Goal: Transaction & Acquisition: Purchase product/service

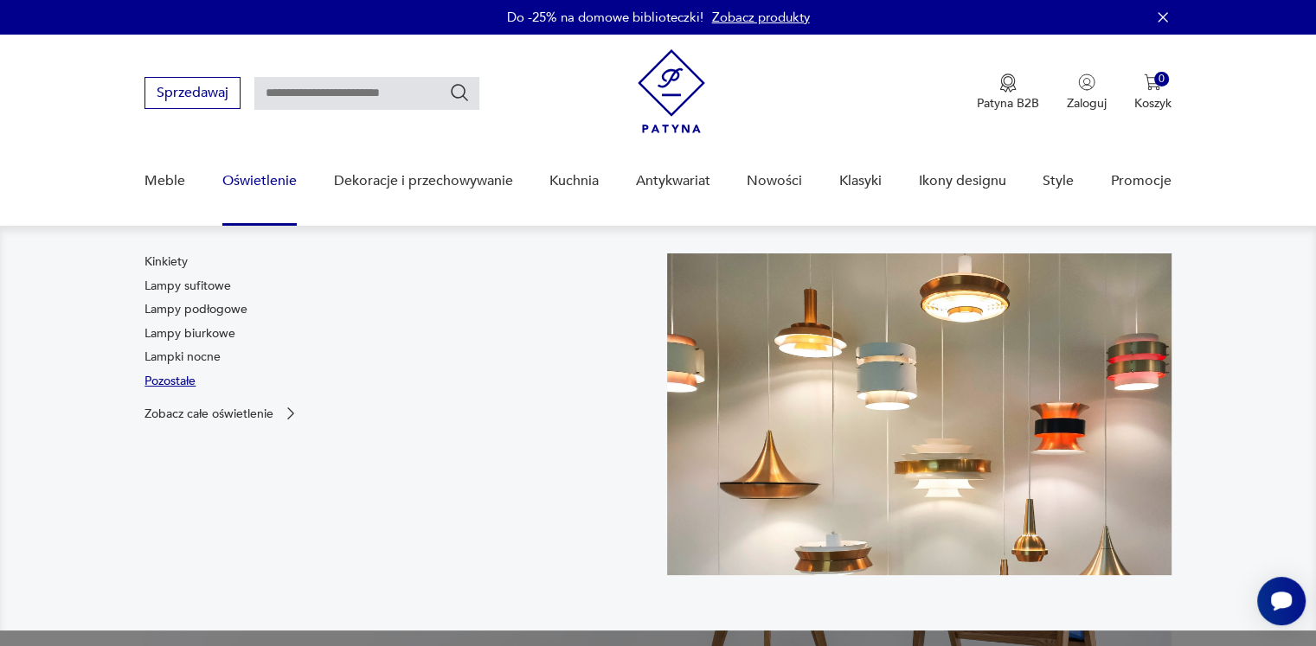
click at [187, 381] on link "Pozostałe" at bounding box center [169, 381] width 51 height 17
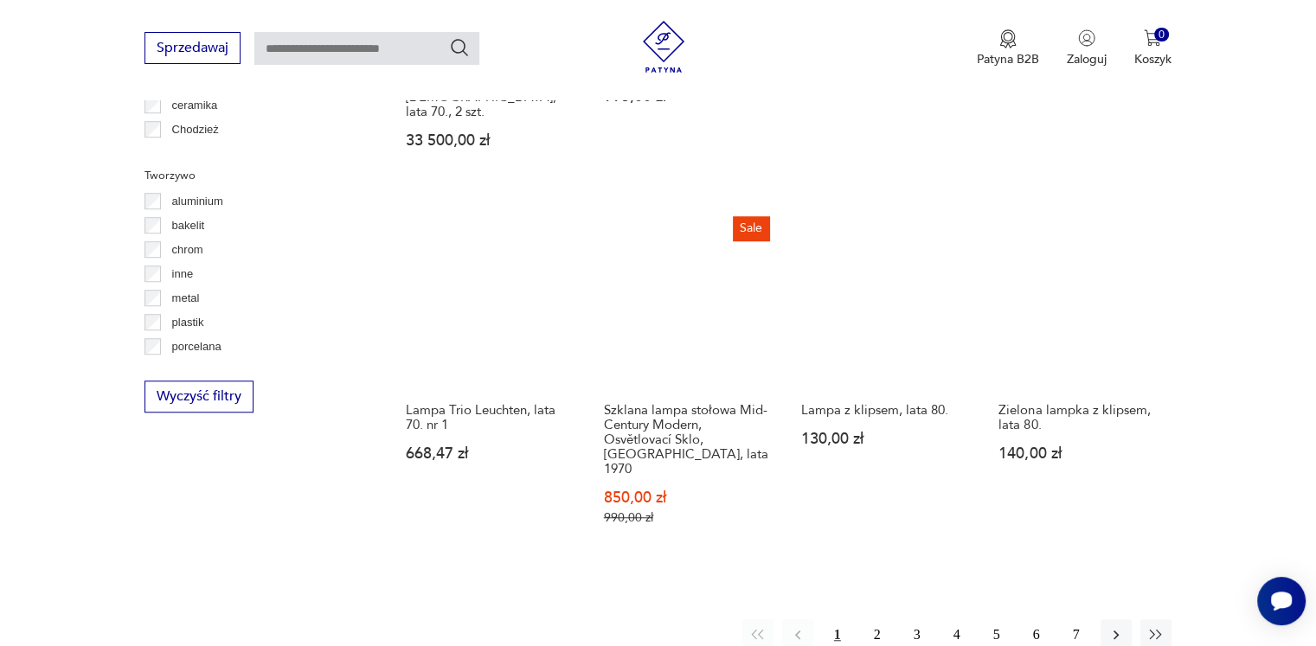
scroll to position [1509, 0]
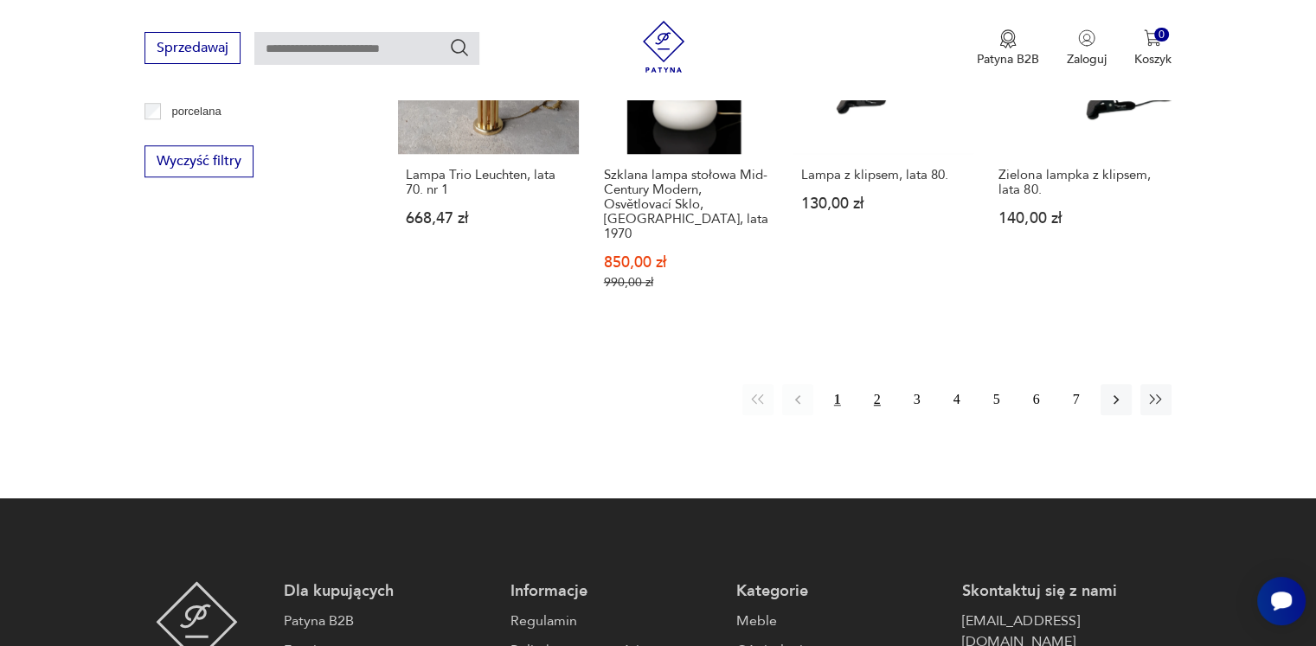
click at [873, 384] on button "2" at bounding box center [877, 399] width 31 height 31
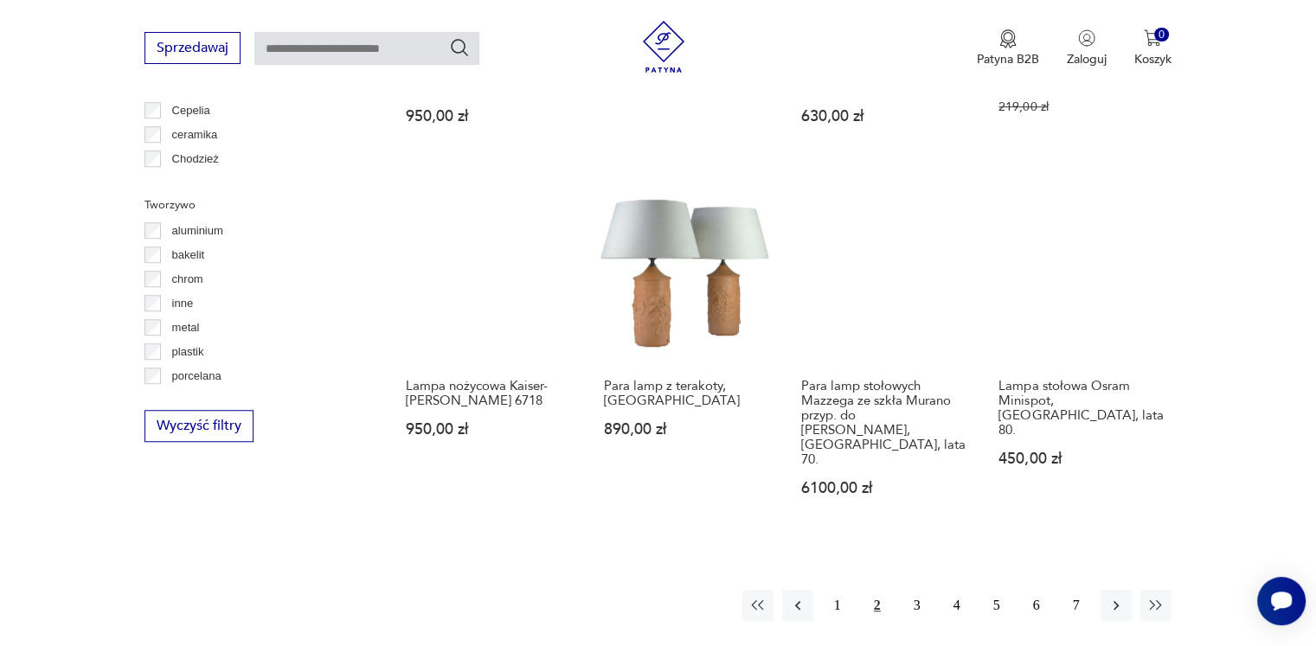
scroll to position [1417, 0]
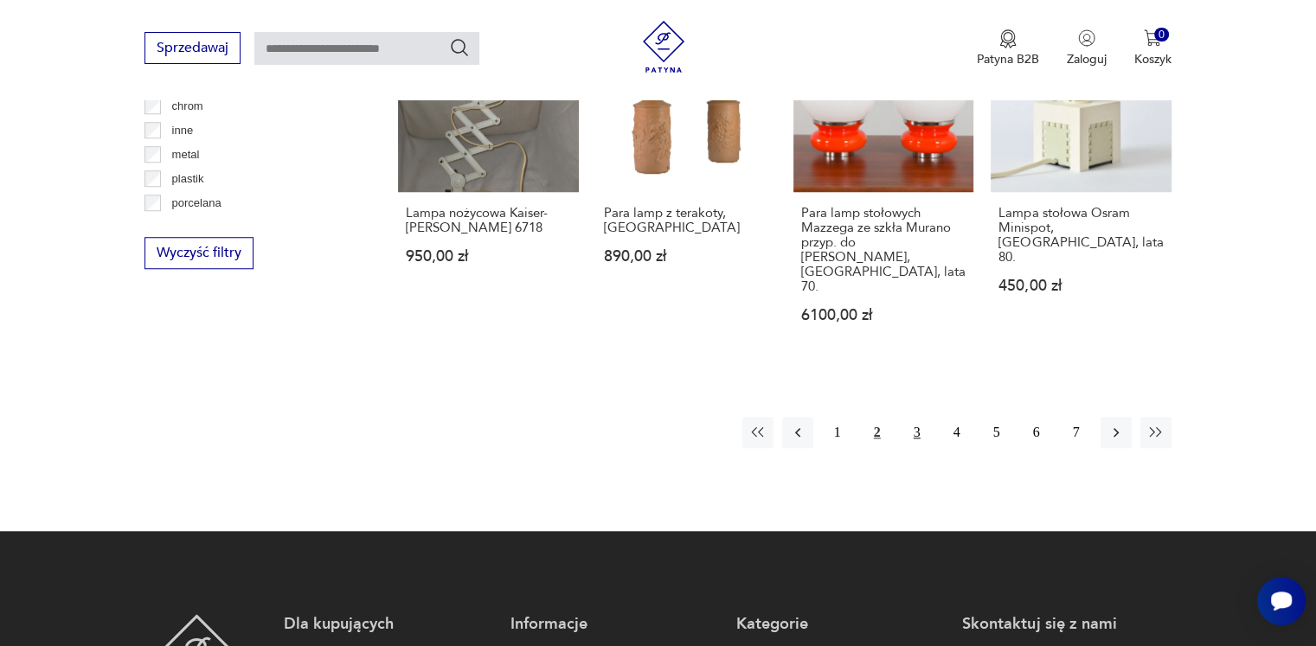
click at [913, 417] on button "3" at bounding box center [916, 432] width 31 height 31
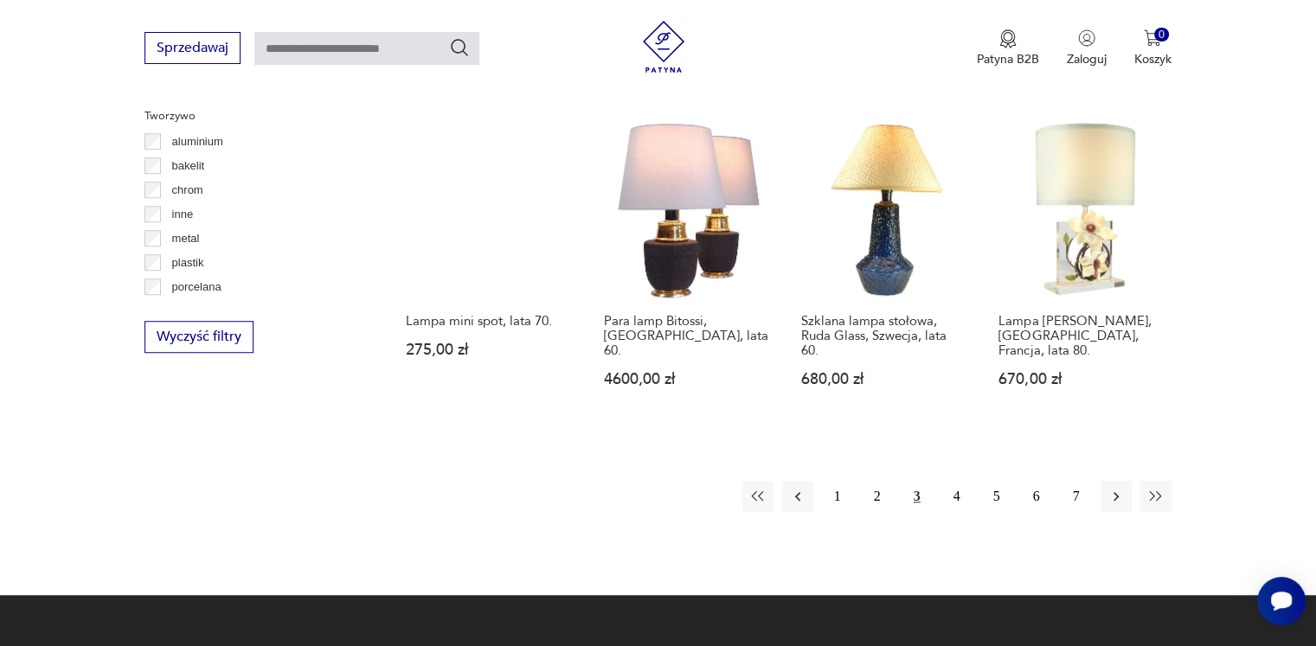
scroll to position [1504, 0]
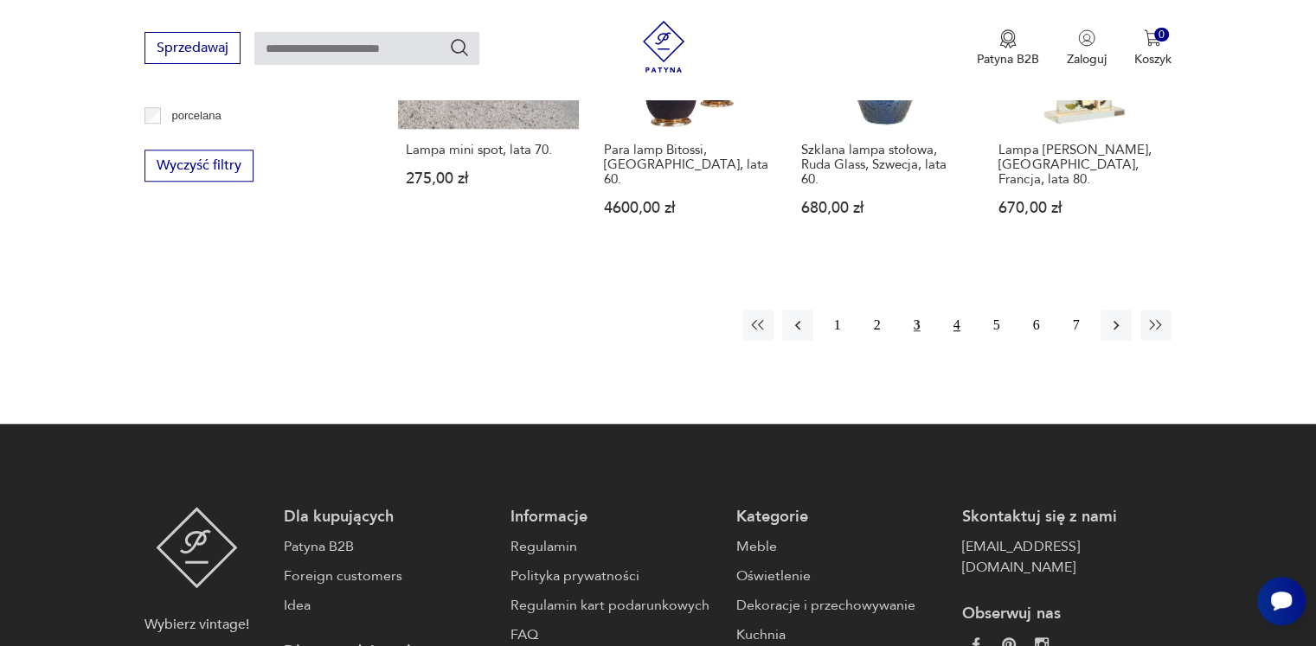
click at [958, 310] on button "4" at bounding box center [956, 325] width 31 height 31
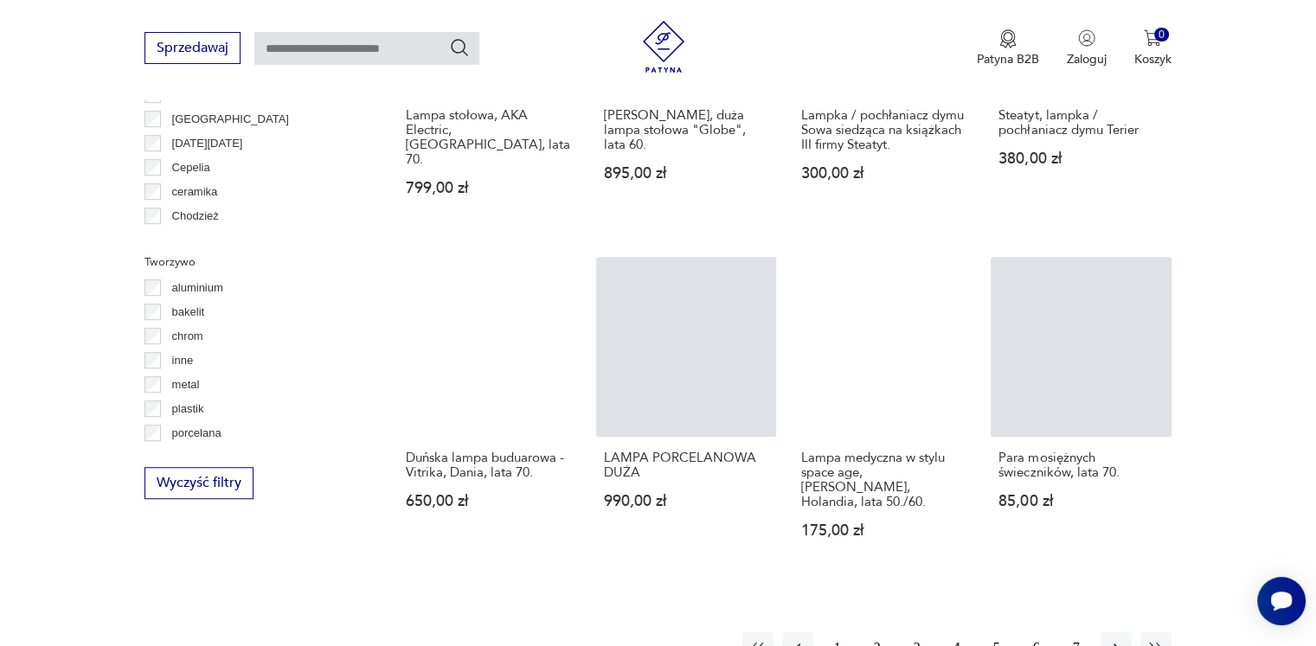
scroll to position [1330, 0]
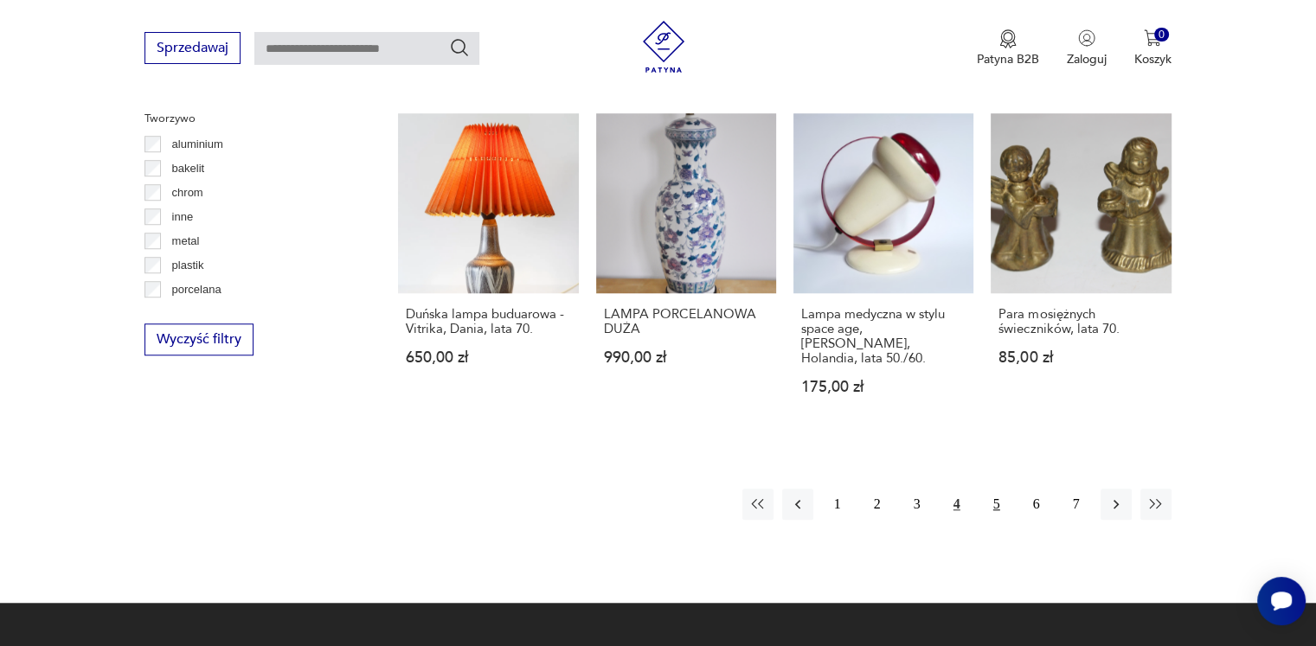
click at [999, 489] on button "5" at bounding box center [996, 504] width 31 height 31
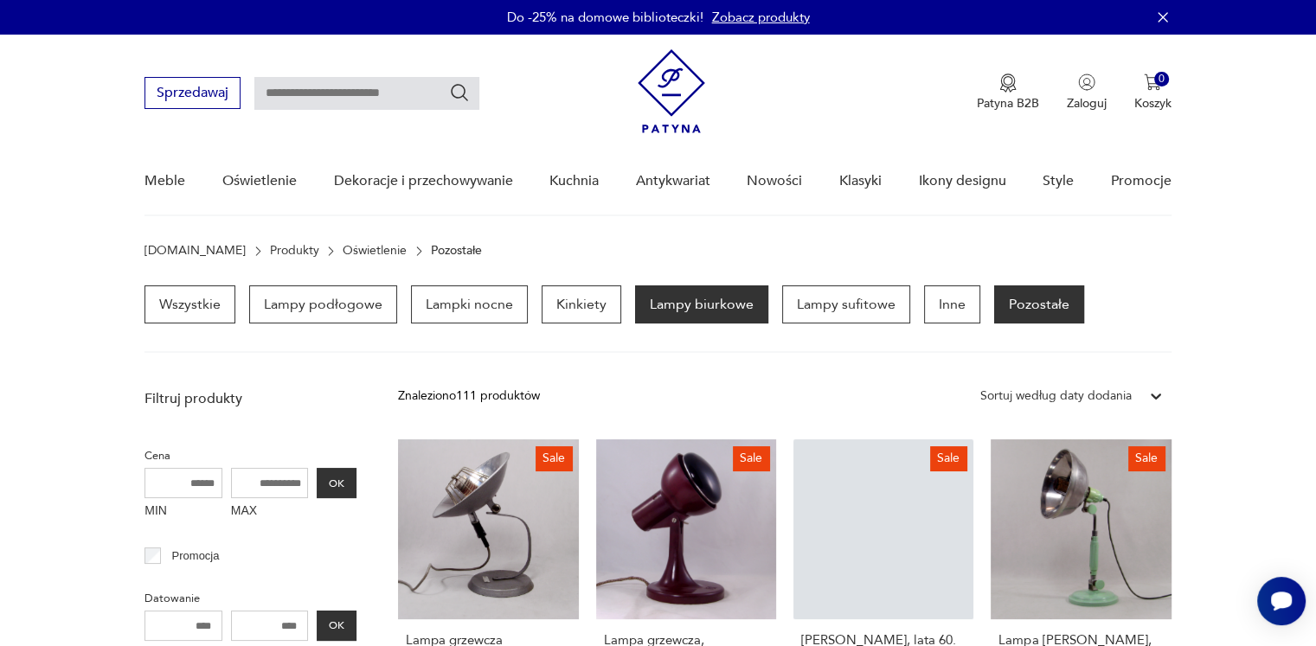
click at [697, 296] on p "Lampy biurkowe" at bounding box center [701, 304] width 133 height 38
click at [695, 311] on p "Lampy biurkowe" at bounding box center [701, 304] width 133 height 38
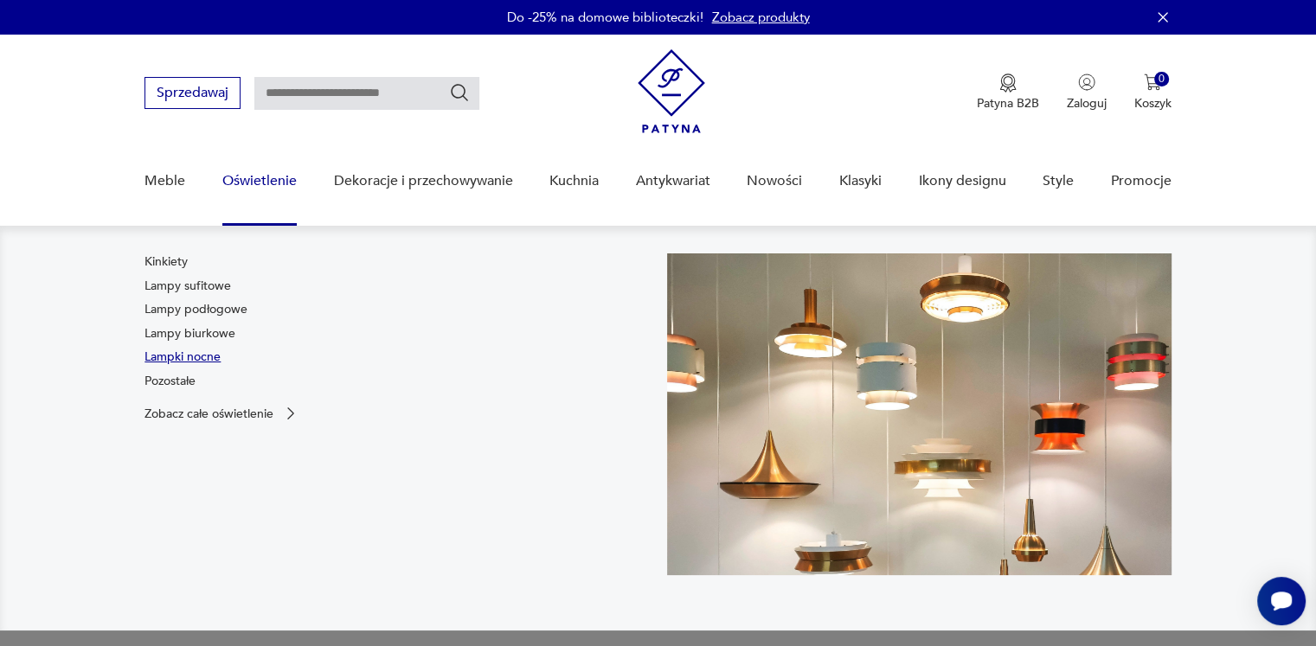
click at [202, 357] on link "Lampki nocne" at bounding box center [182, 357] width 76 height 17
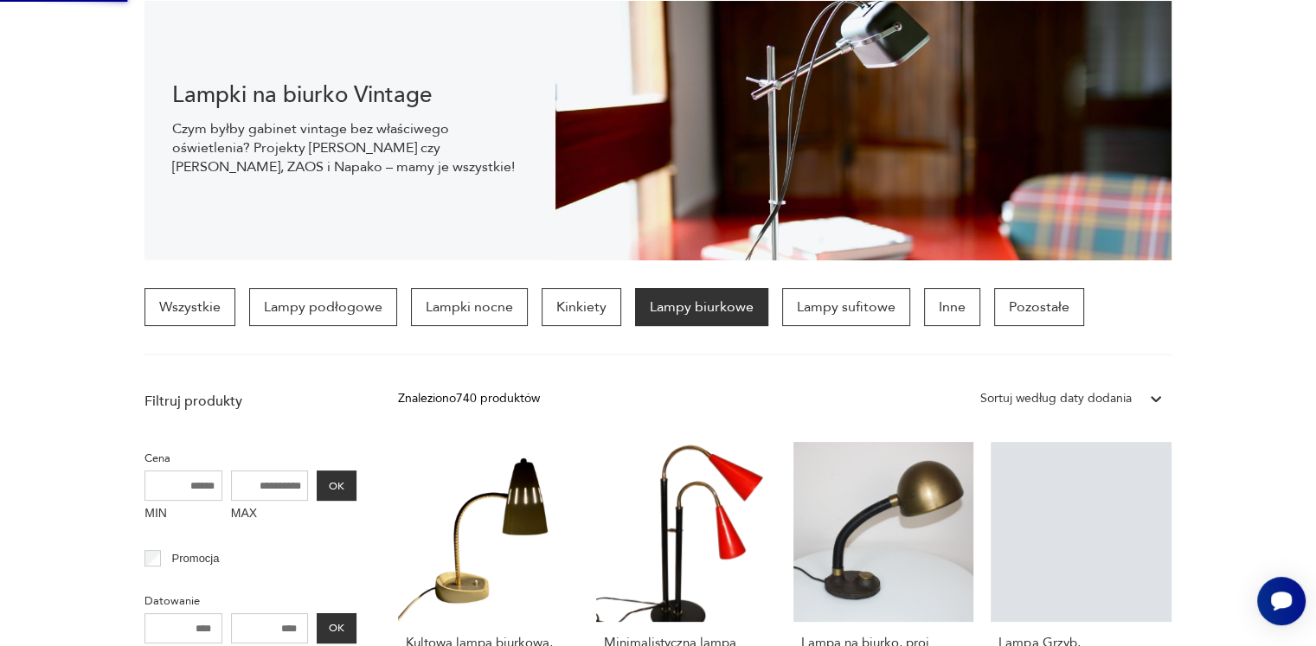
scroll to position [346, 0]
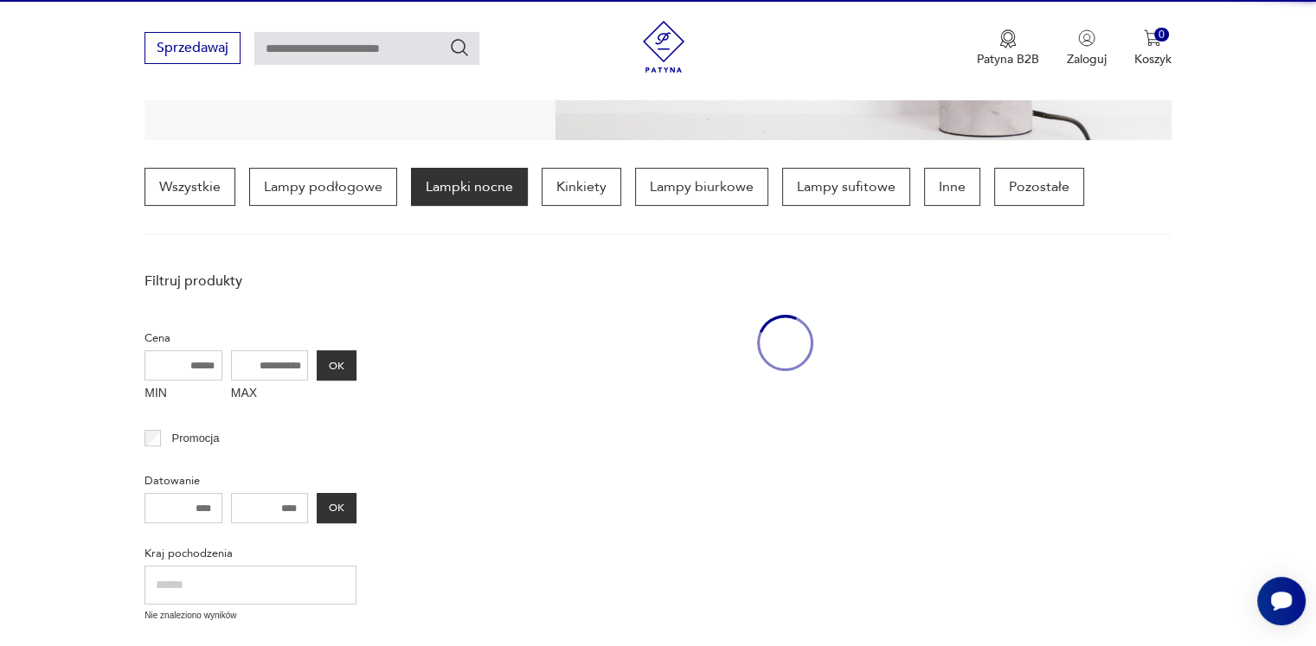
scroll to position [407, 0]
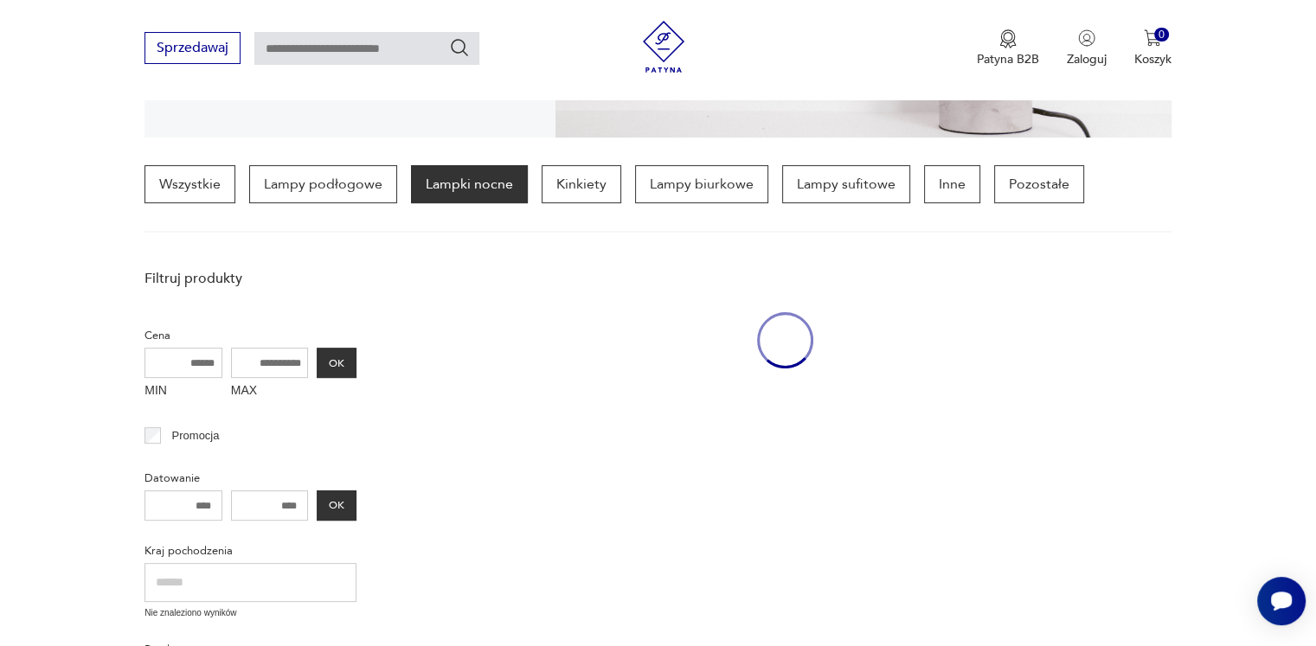
drag, startPoint x: 1240, startPoint y: 115, endPoint x: 811, endPoint y: 58, distance: 433.7
click at [811, 58] on div "Patyna B2B Zaloguj 0 Koszyk Twój koszyk ( 0 ) Brak produktów w koszyku IDŹ DO K…" at bounding box center [905, 48] width 534 height 55
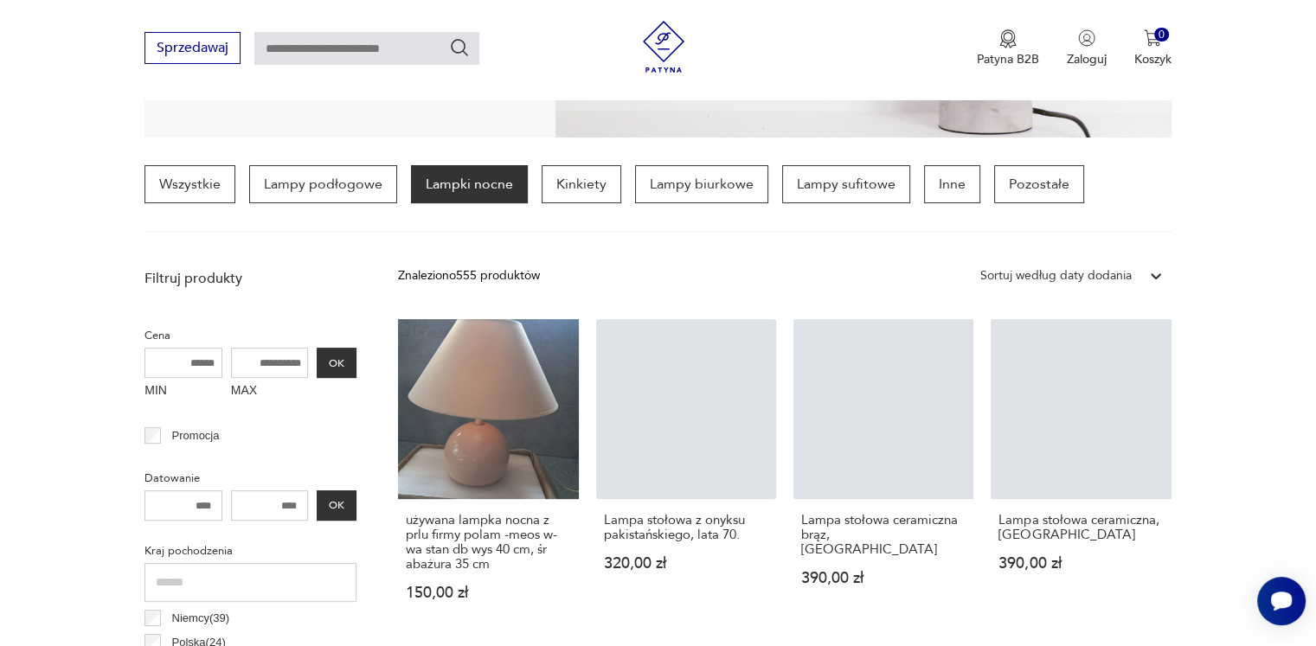
scroll to position [0, 0]
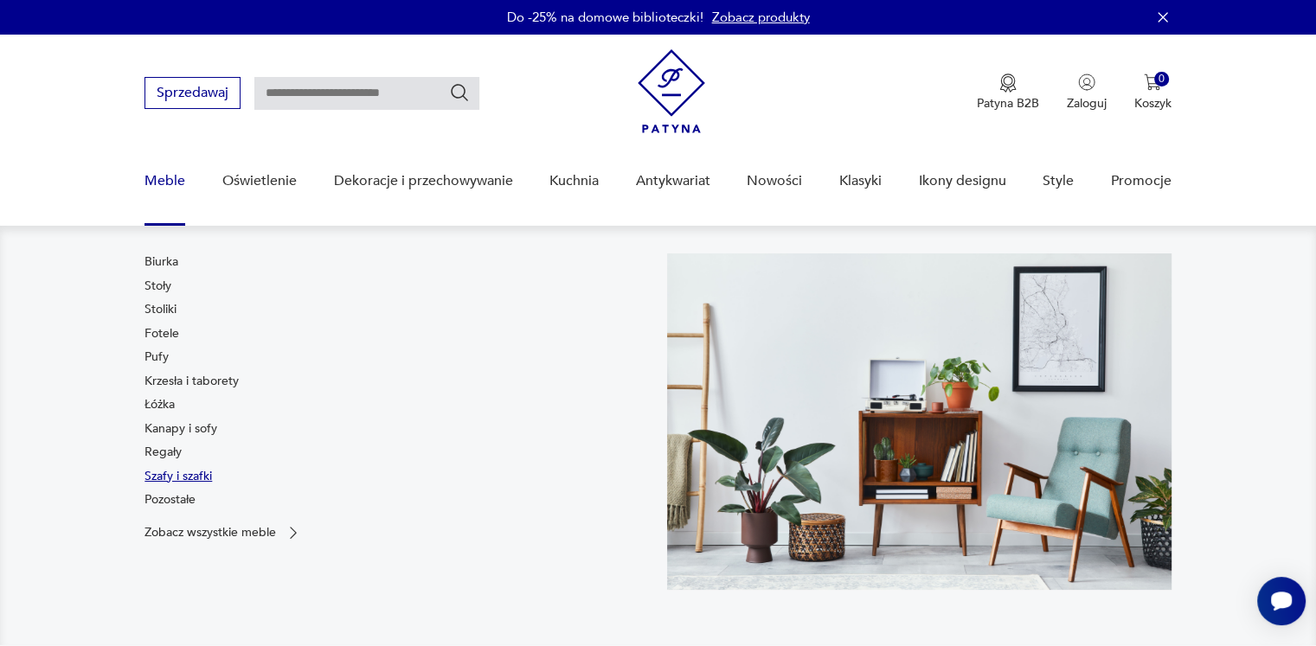
click at [197, 477] on link "Szafy i szafki" at bounding box center [177, 476] width 67 height 17
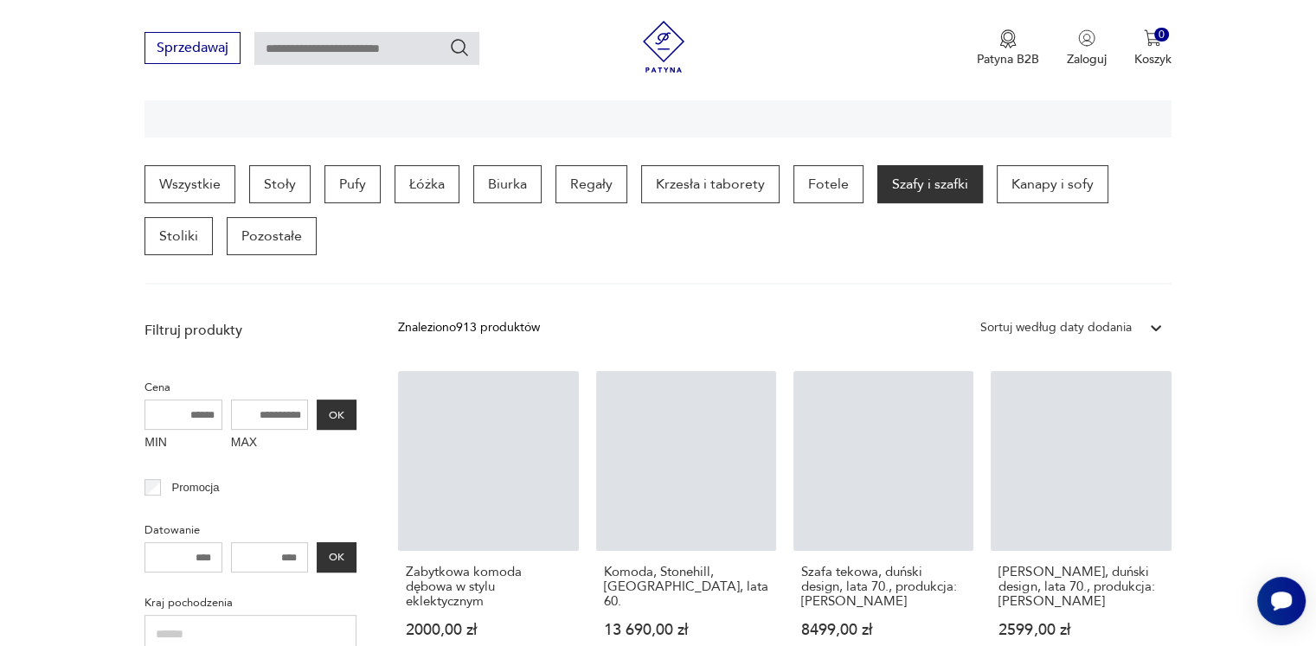
scroll to position [148, 0]
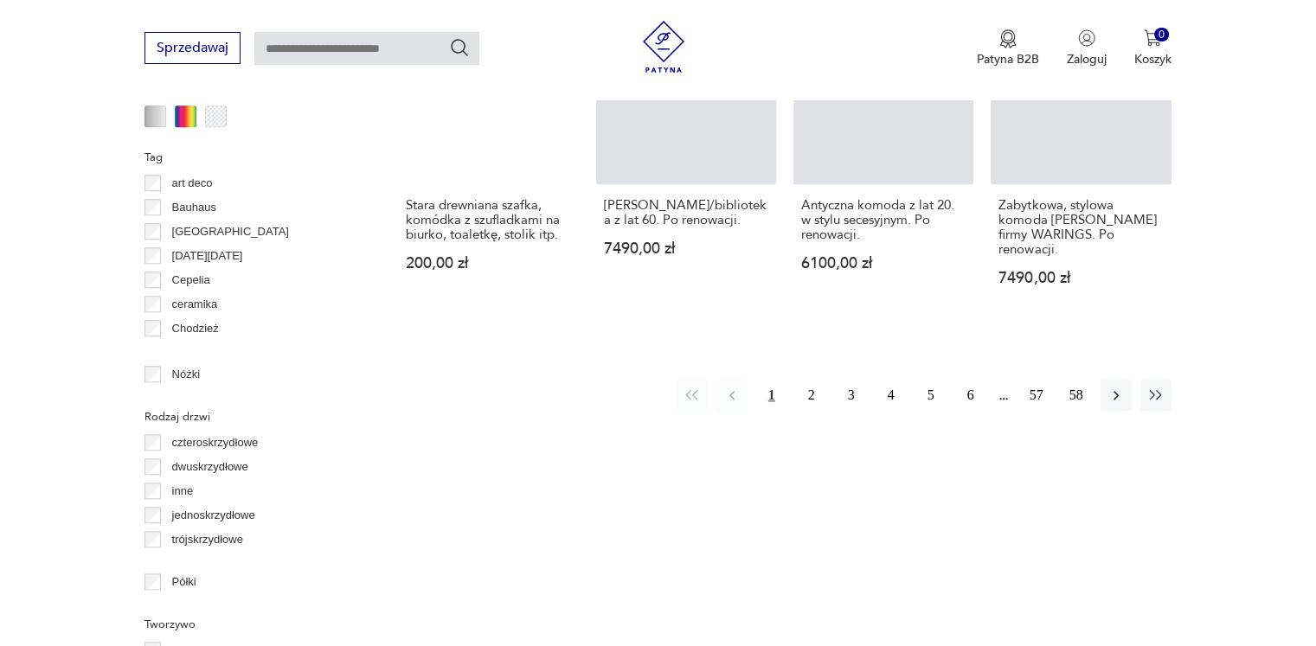
scroll to position [1842, 0]
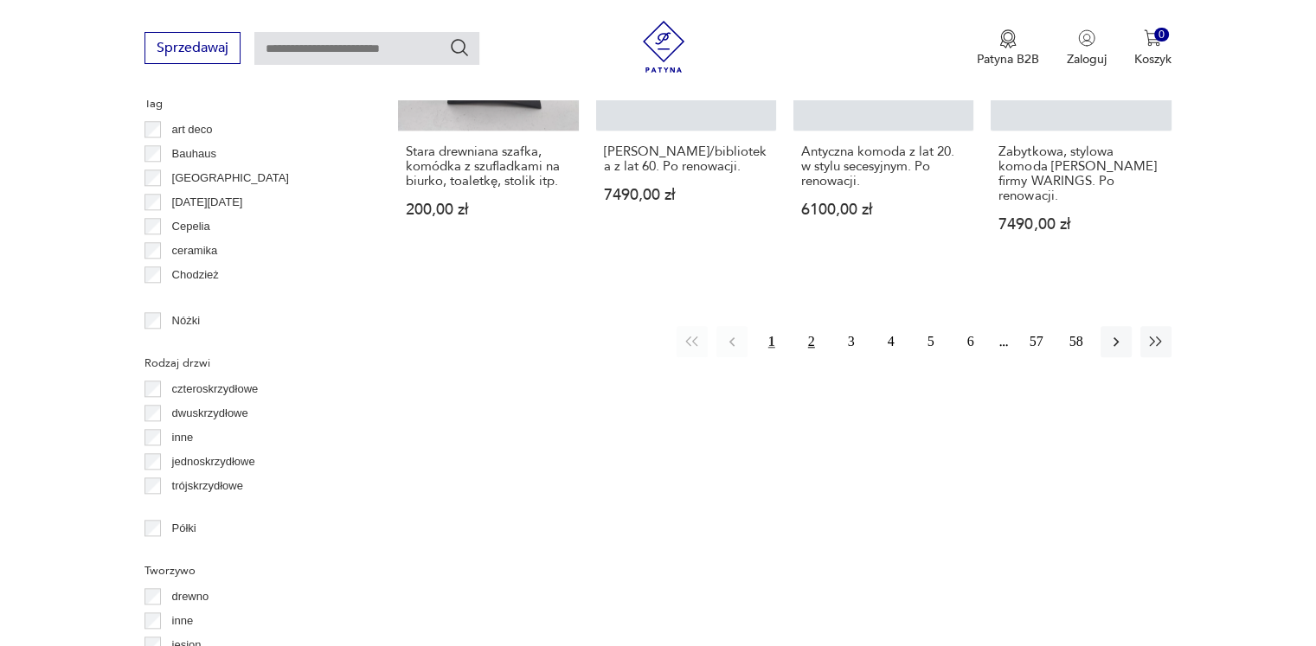
click at [808, 326] on button "2" at bounding box center [811, 341] width 31 height 31
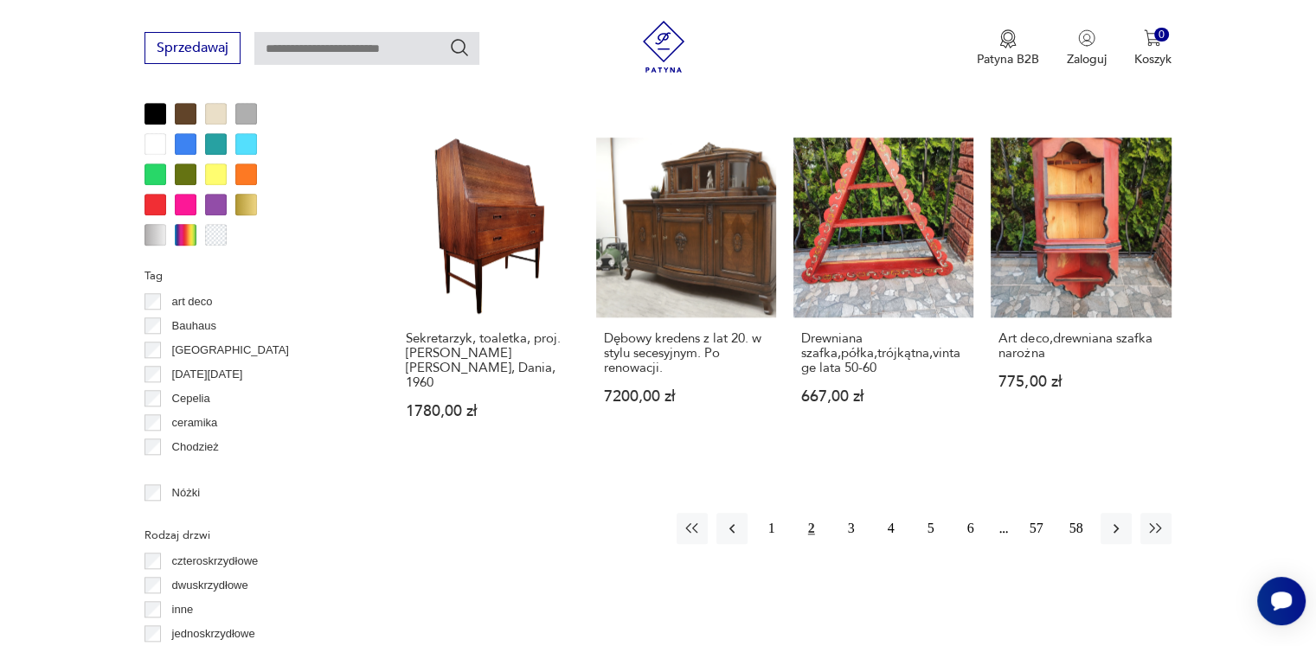
drag, startPoint x: 1215, startPoint y: 511, endPoint x: 1284, endPoint y: 261, distance: 259.2
click at [1284, 261] on section "Filtruj produkty Cena MIN MAX OK Promocja Datowanie OK Kraj pochodzenia Dania (…" at bounding box center [658, 56] width 1316 height 2013
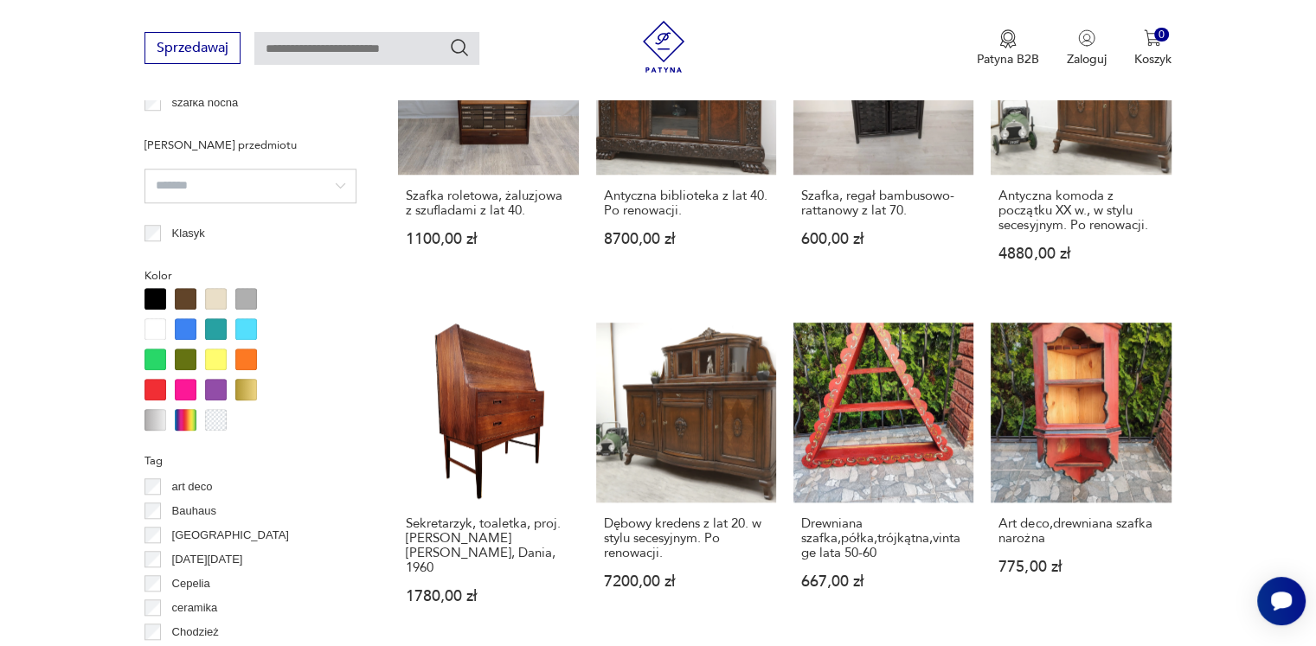
scroll to position [1583, 0]
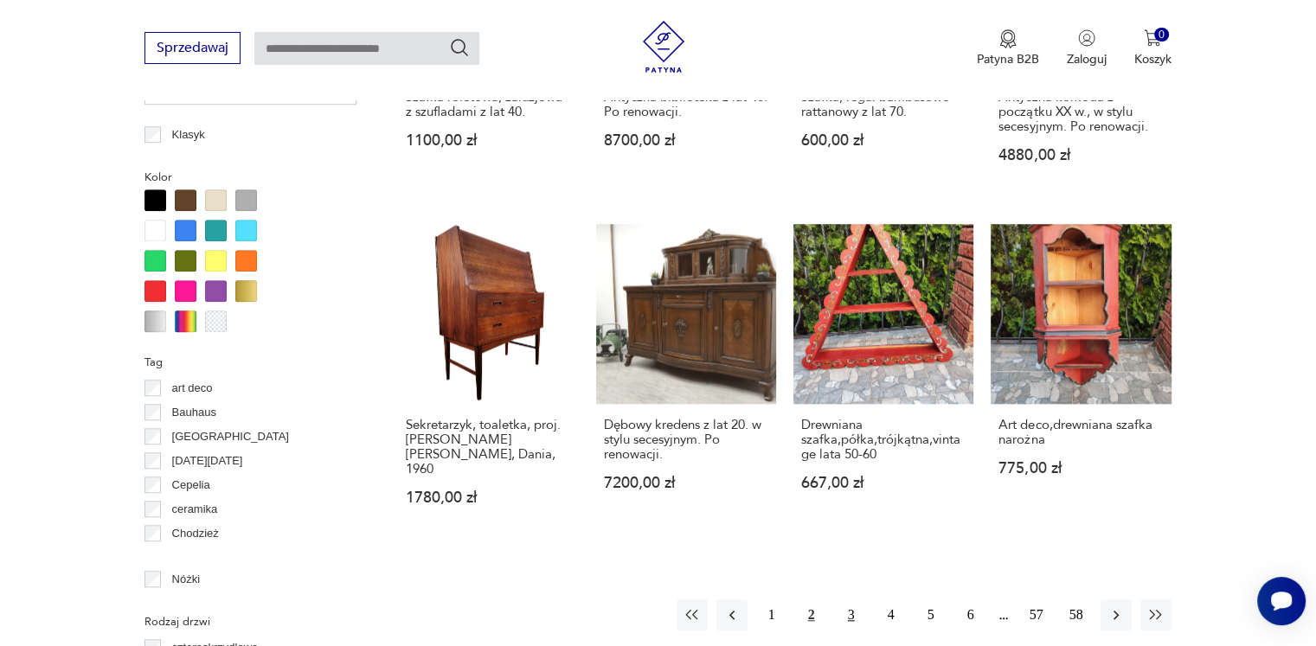
click at [849, 599] on button "3" at bounding box center [851, 614] width 31 height 31
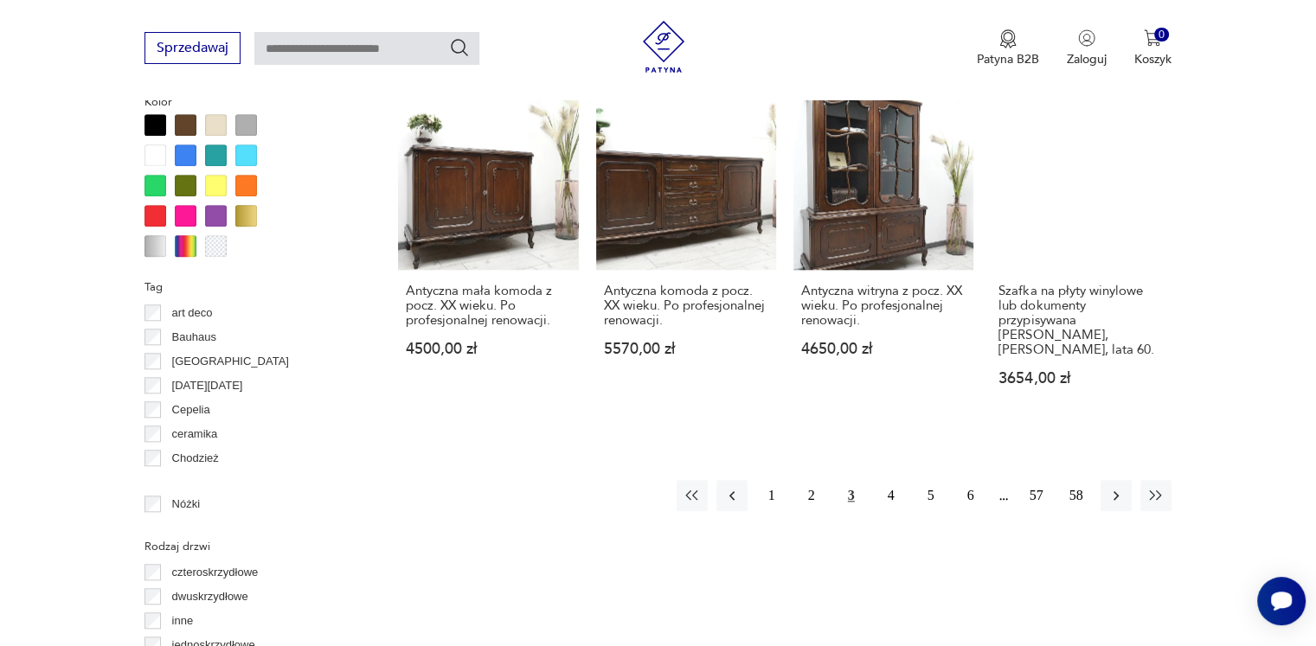
scroll to position [1670, 0]
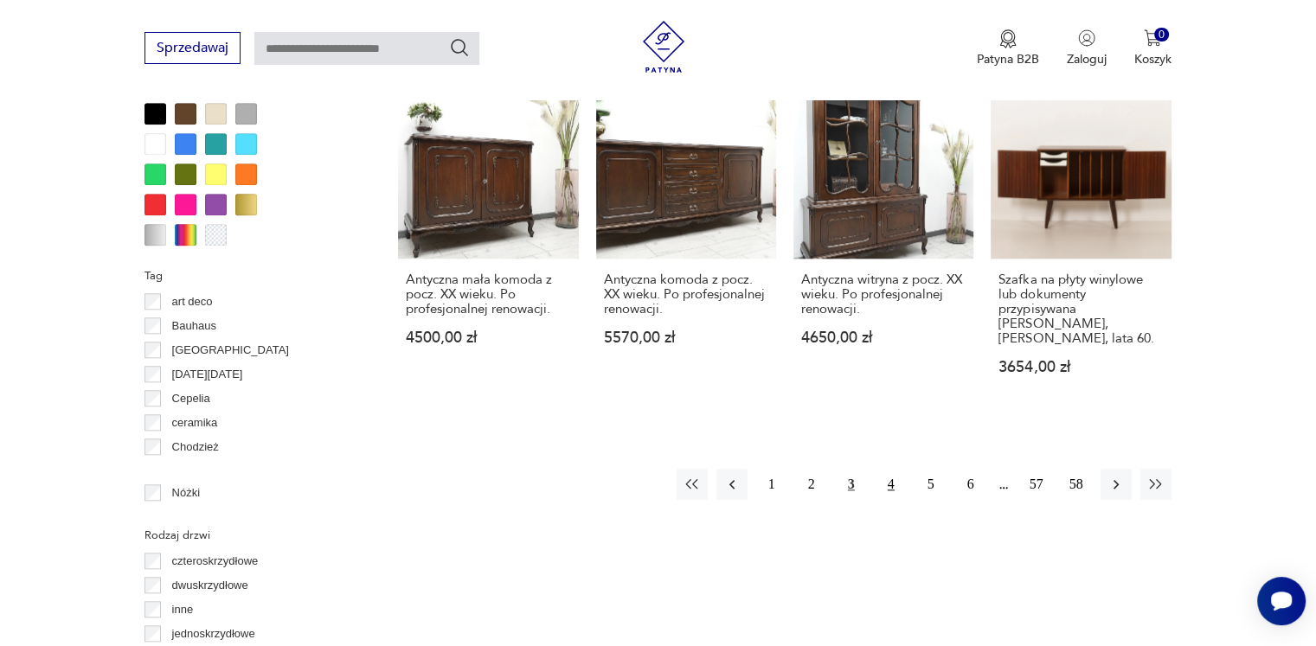
click at [892, 482] on button "4" at bounding box center [890, 484] width 31 height 31
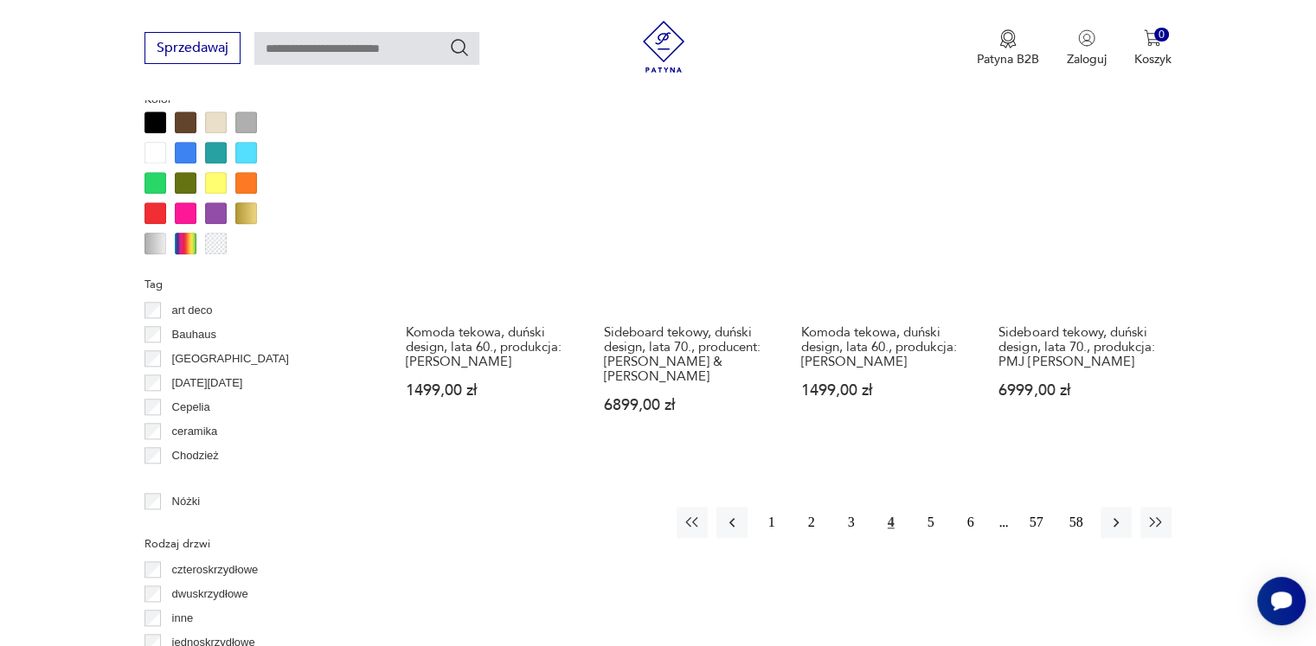
scroll to position [1670, 0]
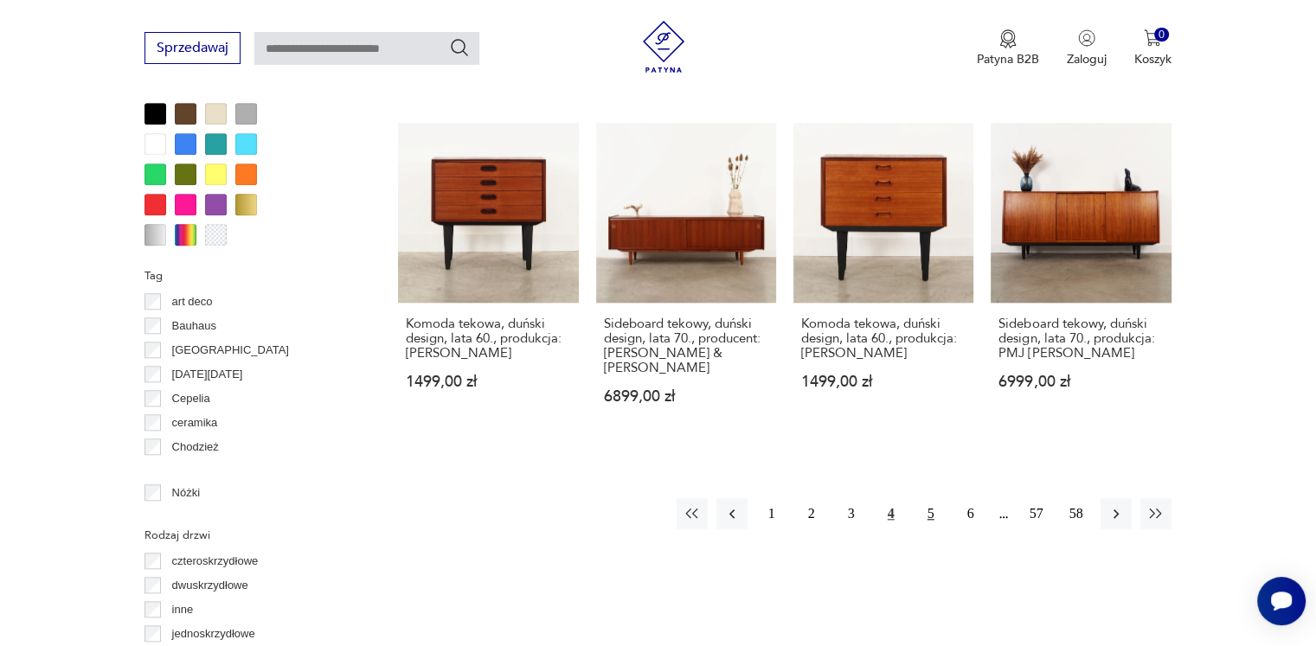
click at [934, 498] on button "5" at bounding box center [930, 513] width 31 height 31
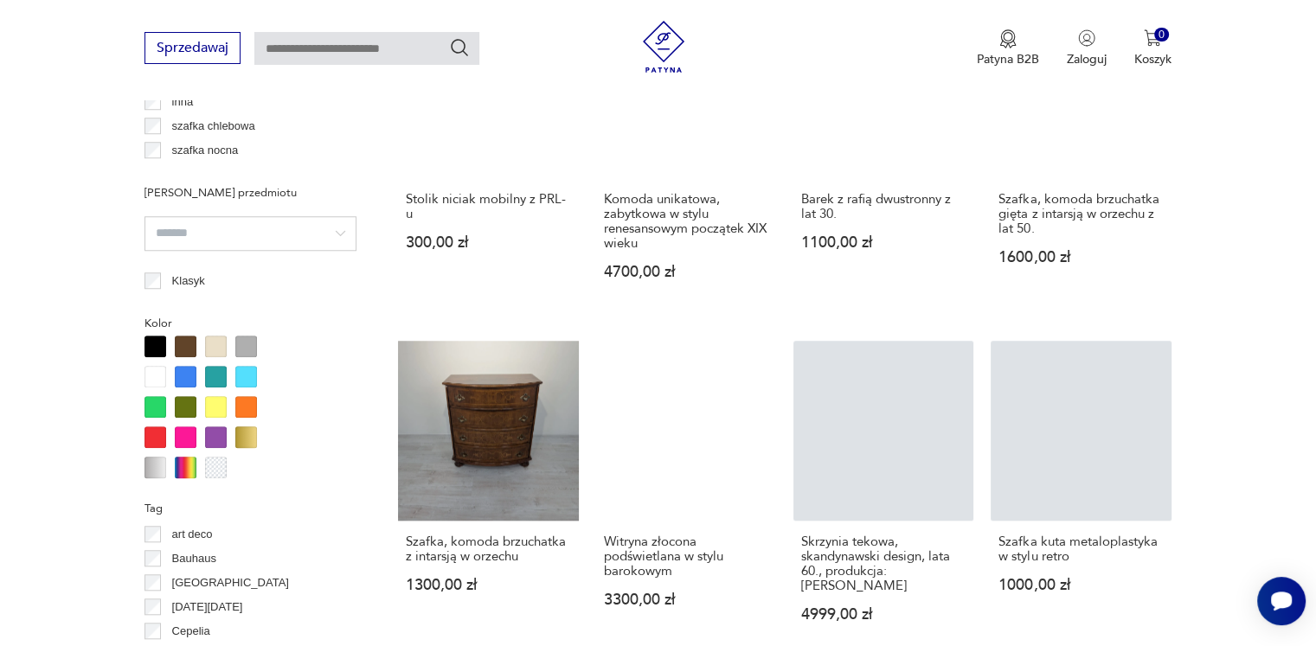
scroll to position [1583, 0]
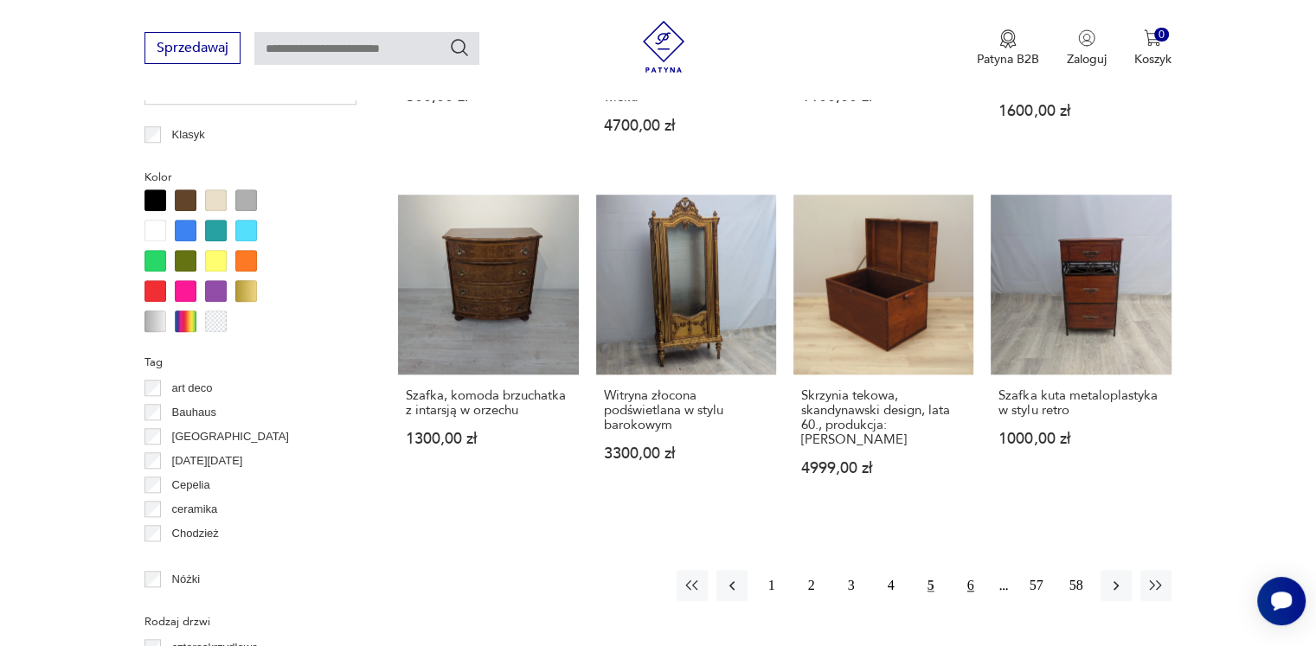
click at [973, 571] on button "6" at bounding box center [970, 585] width 31 height 31
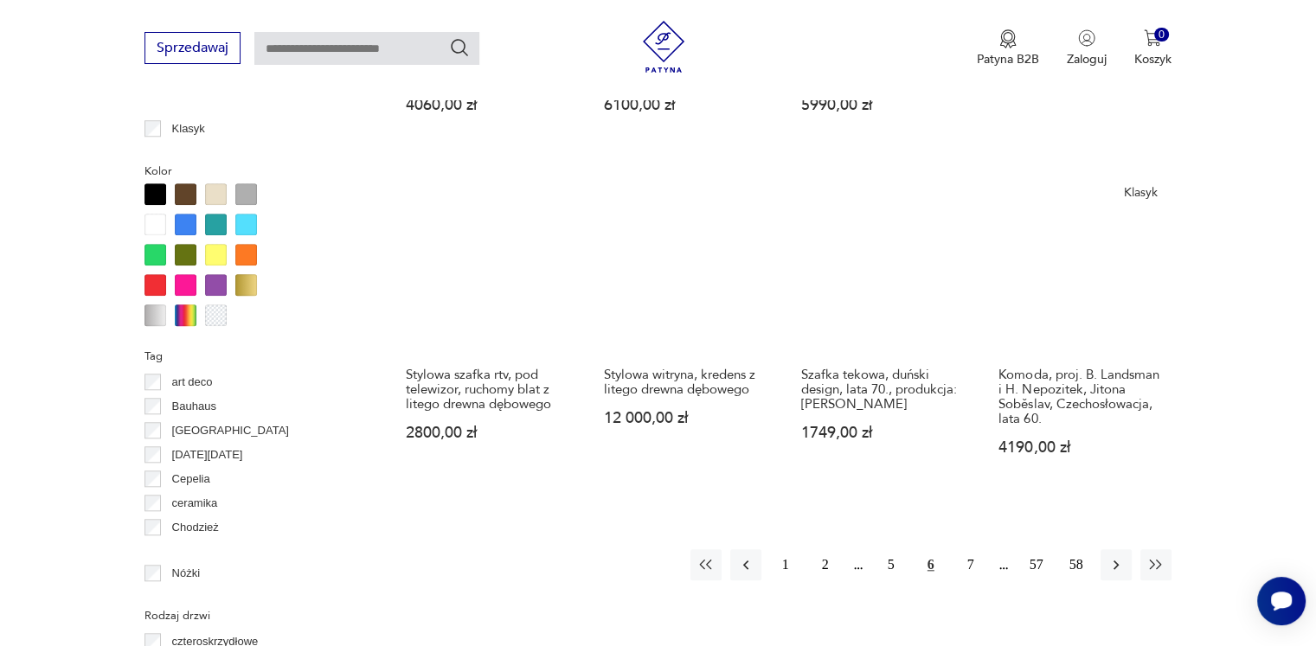
scroll to position [1670, 0]
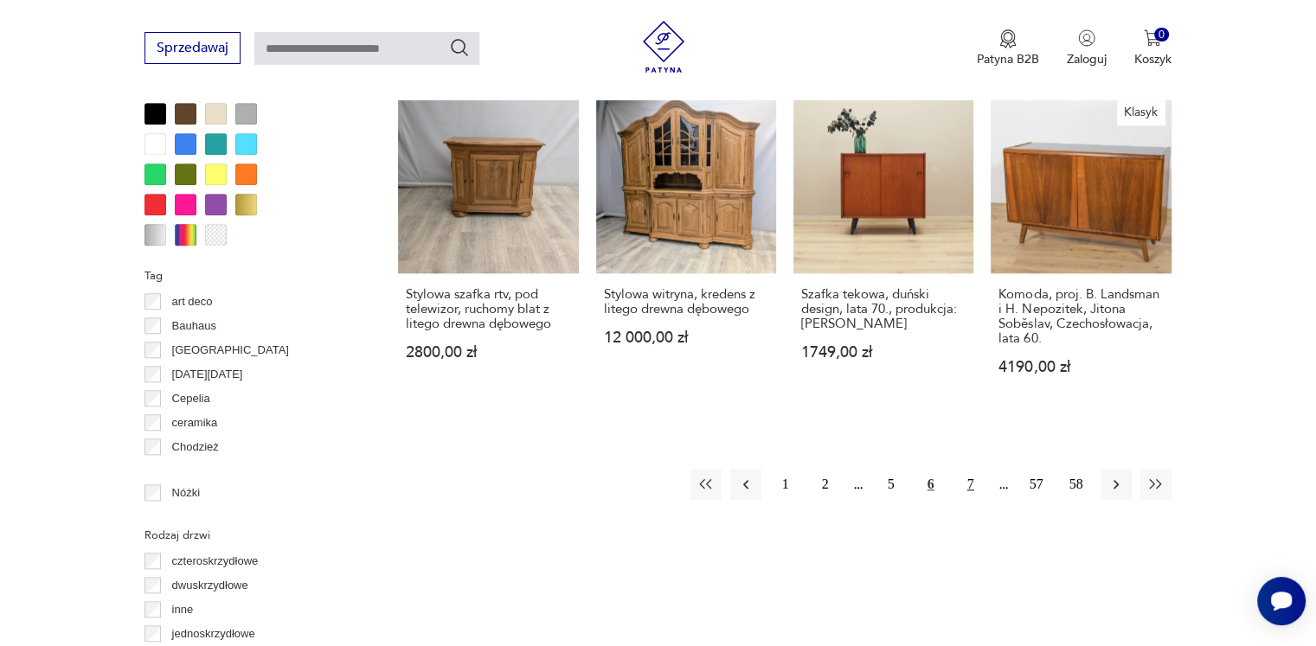
click at [965, 482] on button "7" at bounding box center [970, 484] width 31 height 31
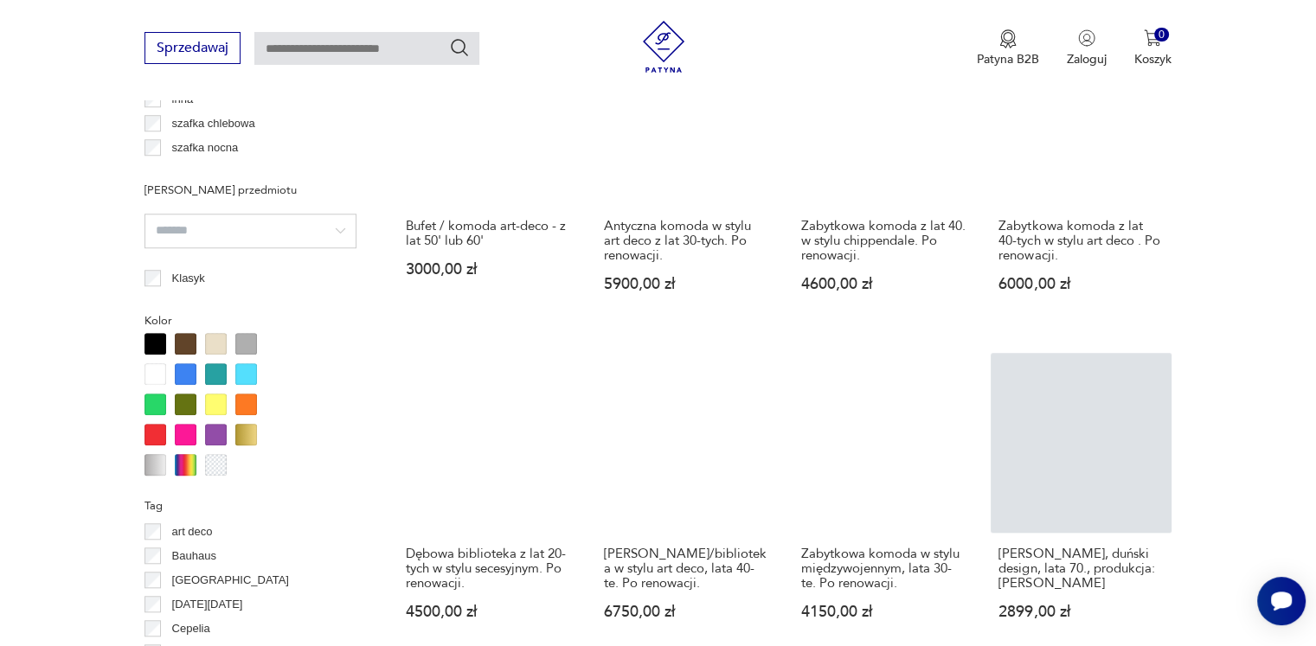
scroll to position [1583, 0]
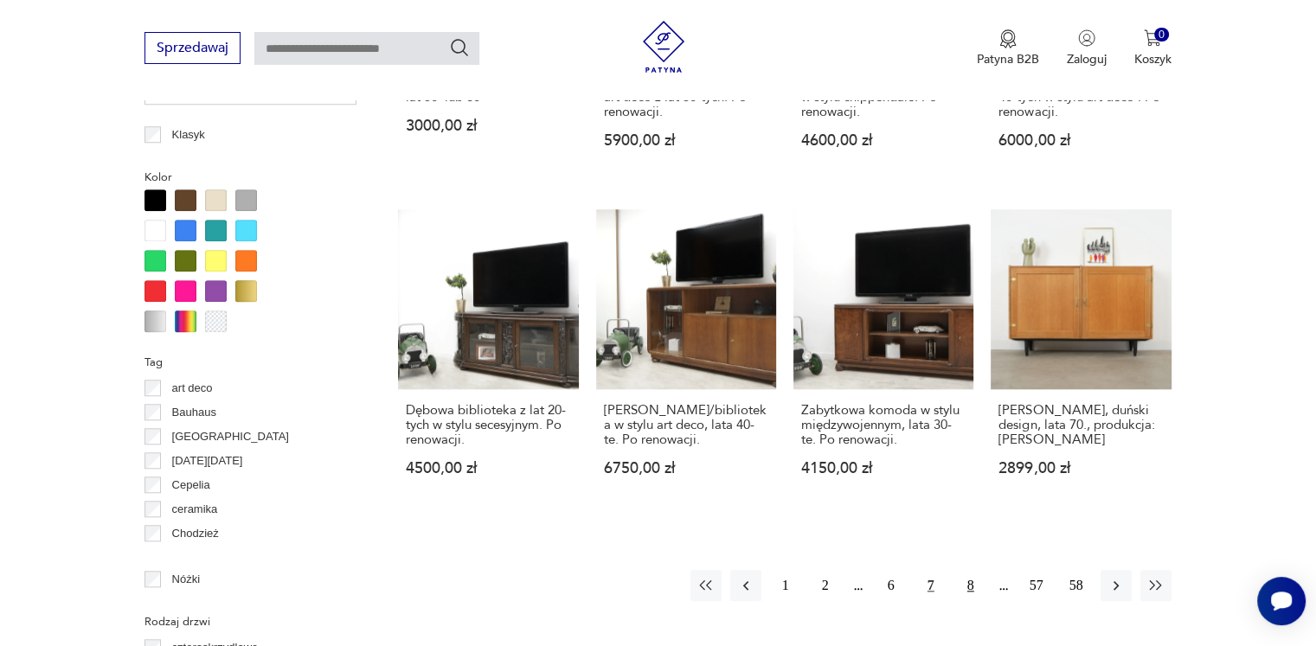
click at [966, 589] on button "8" at bounding box center [970, 585] width 31 height 31
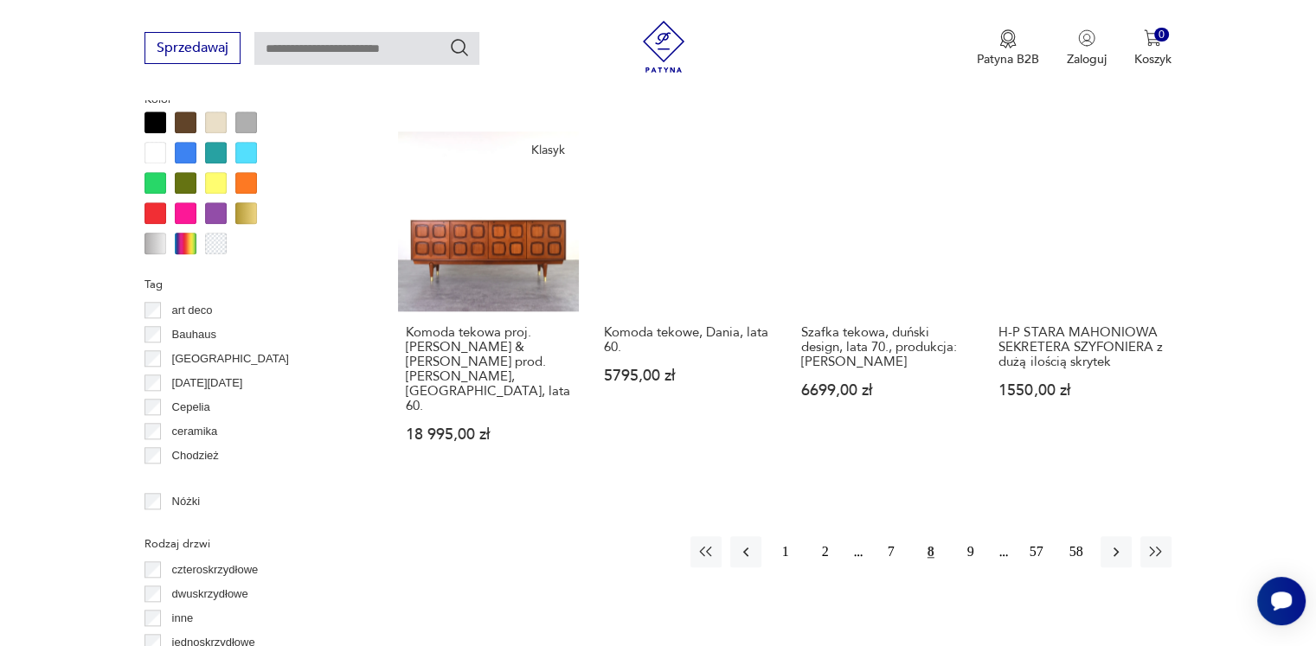
scroll to position [1756, 0]
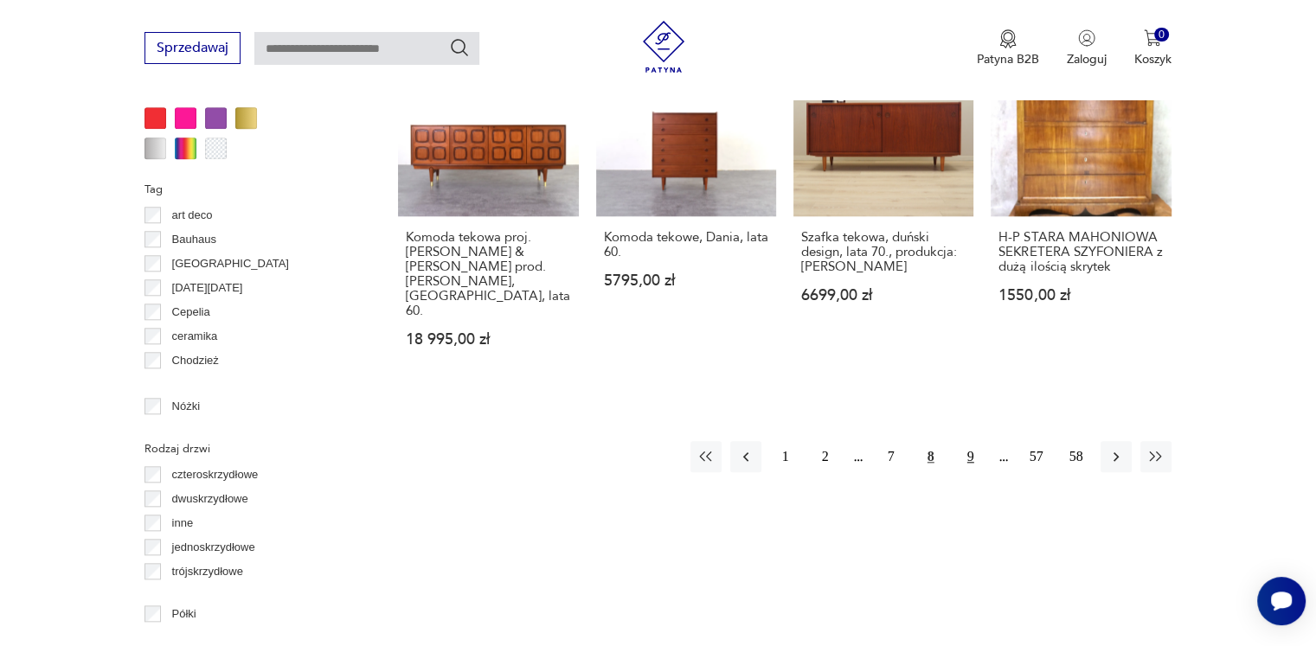
click at [973, 441] on button "9" at bounding box center [970, 456] width 31 height 31
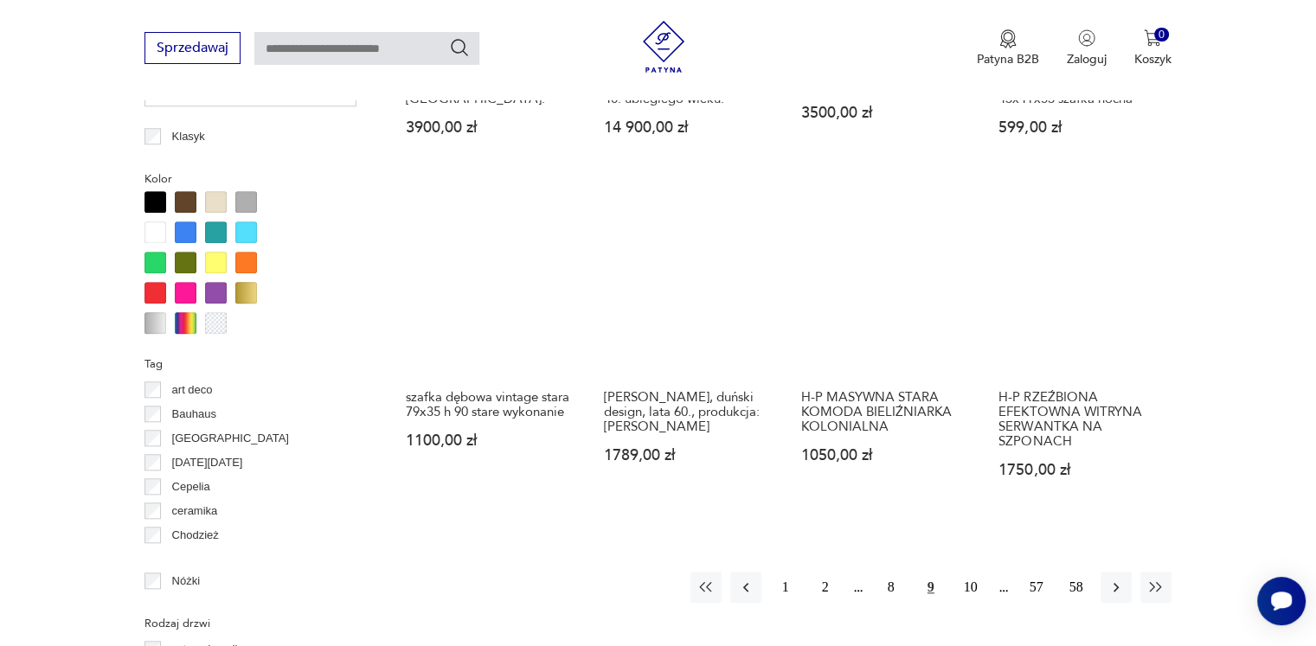
scroll to position [1756, 0]
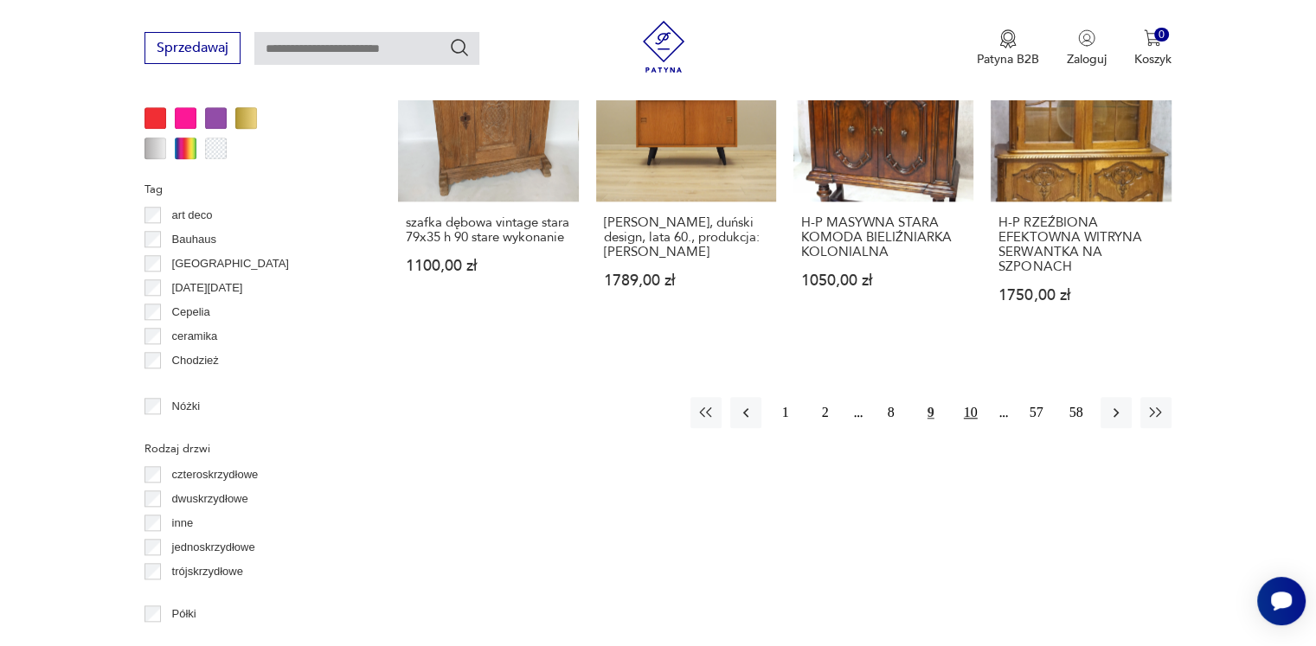
click at [982, 400] on button "10" at bounding box center [970, 412] width 31 height 31
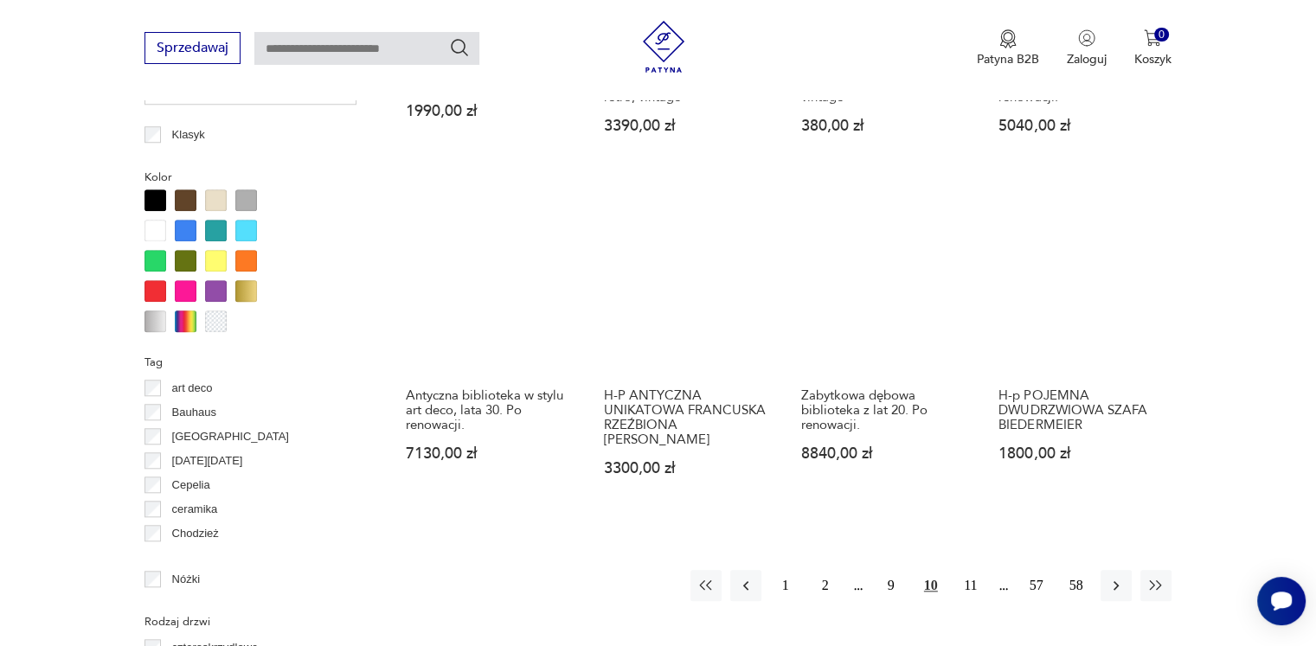
scroll to position [1843, 0]
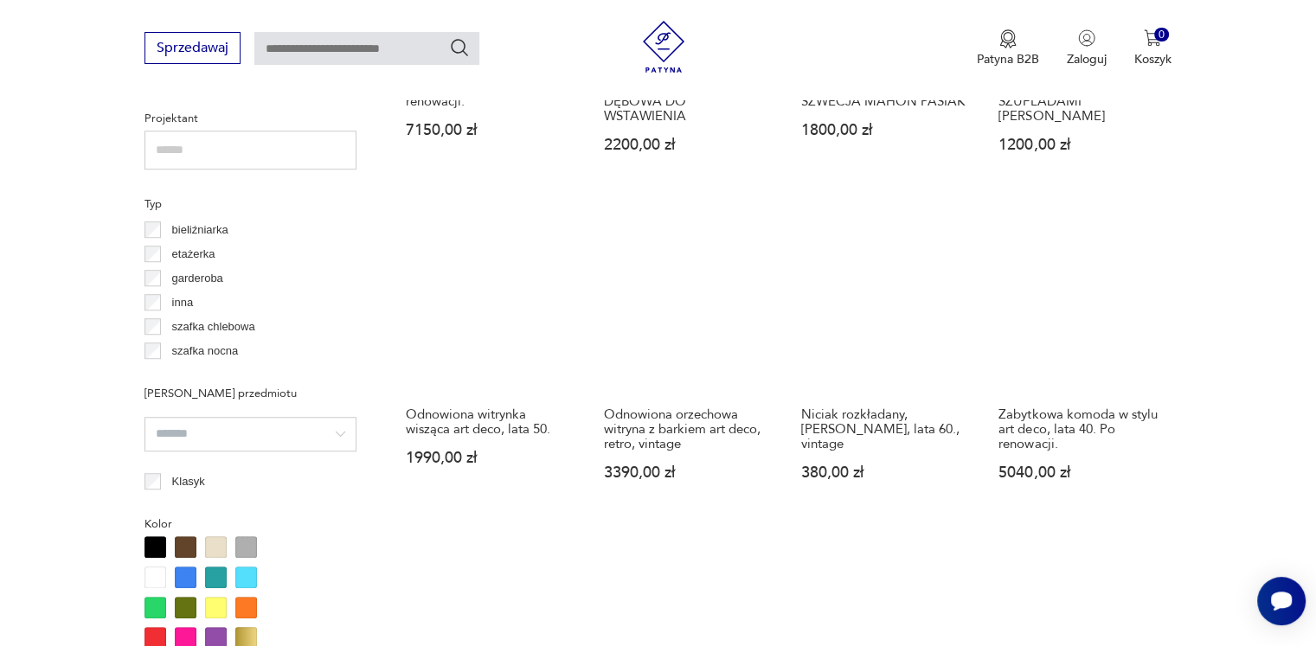
scroll to position [1582, 0]
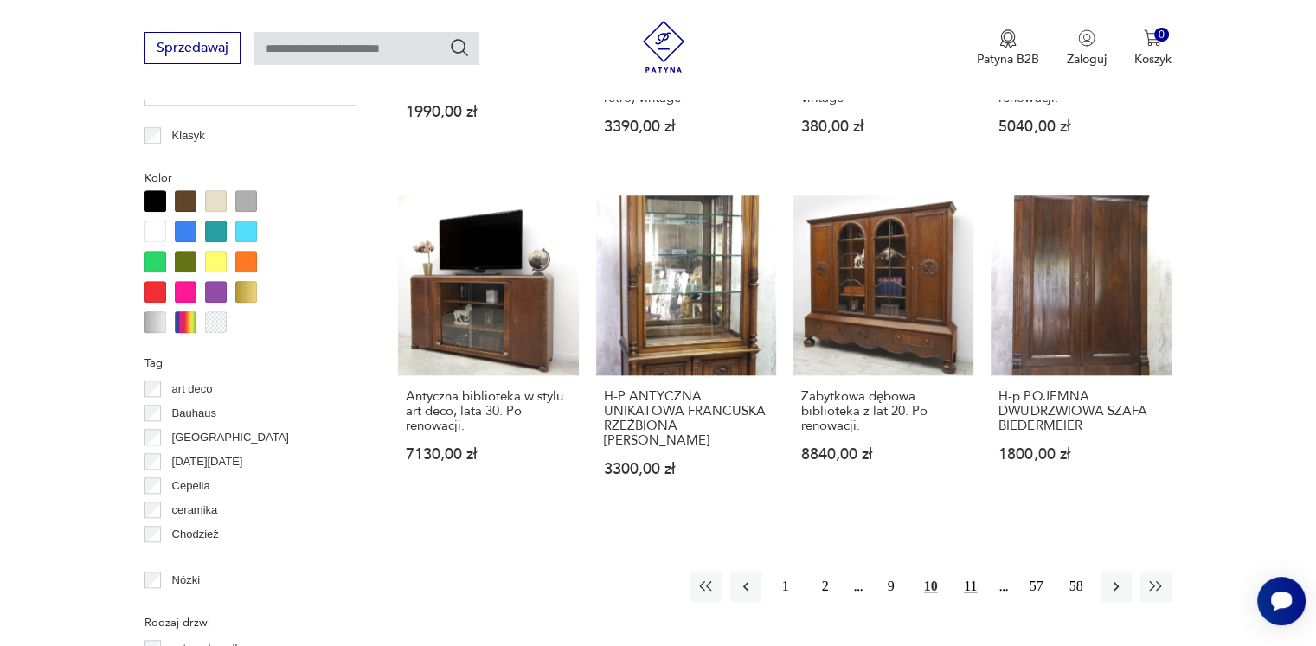
click at [968, 587] on button "11" at bounding box center [970, 586] width 31 height 31
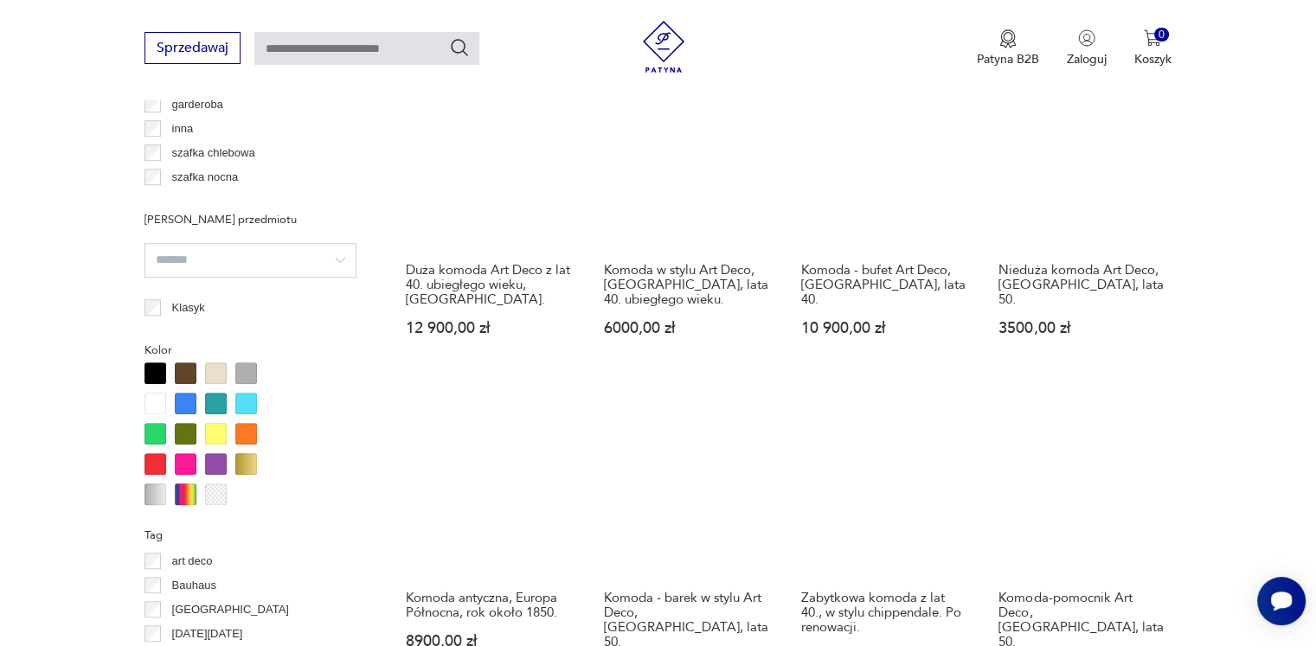
scroll to position [1756, 0]
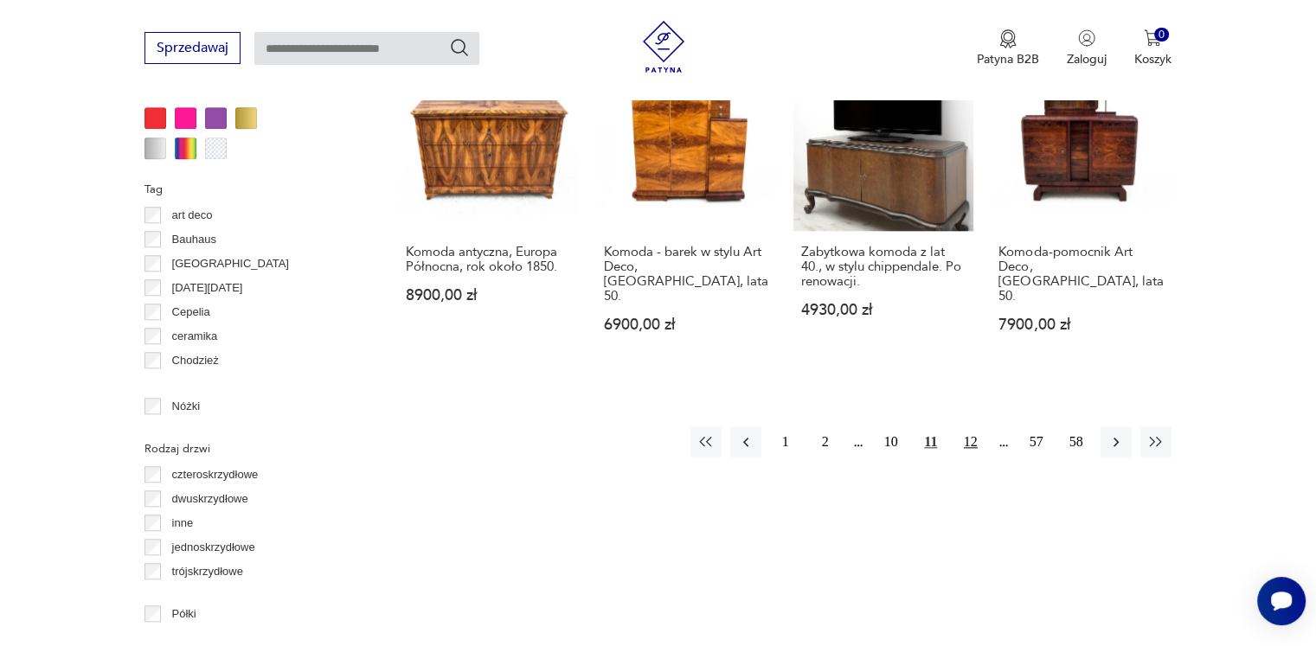
click at [965, 426] on button "12" at bounding box center [970, 441] width 31 height 31
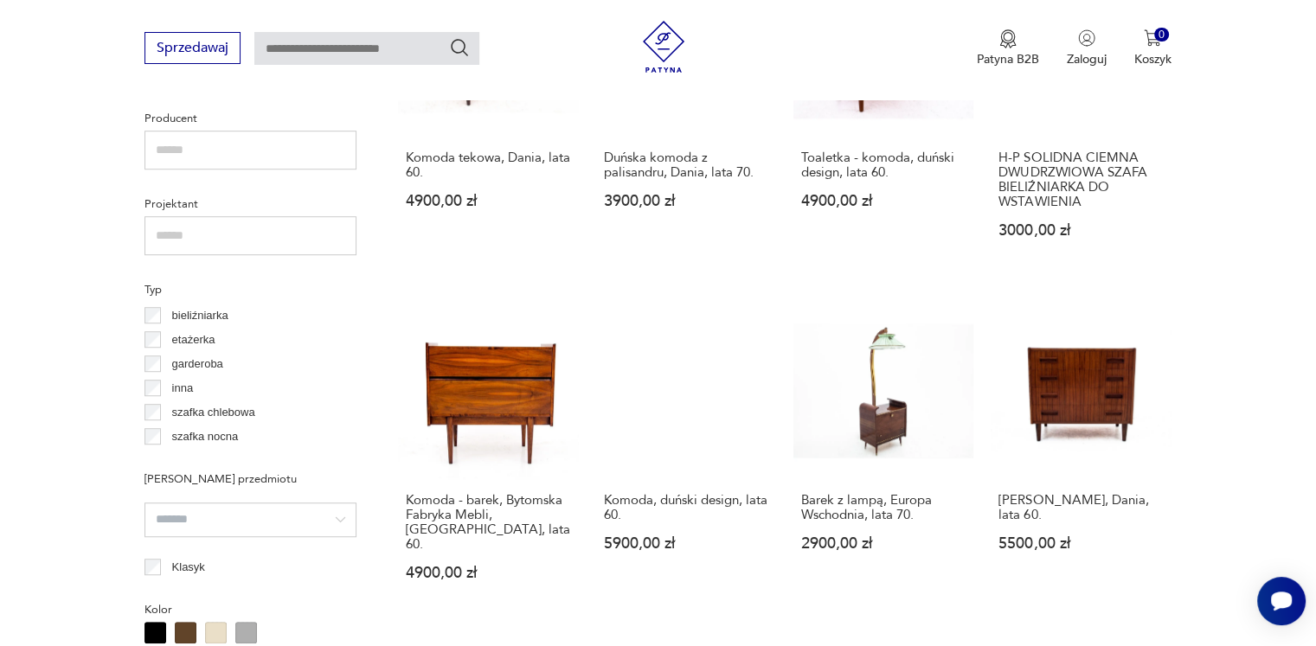
scroll to position [1583, 0]
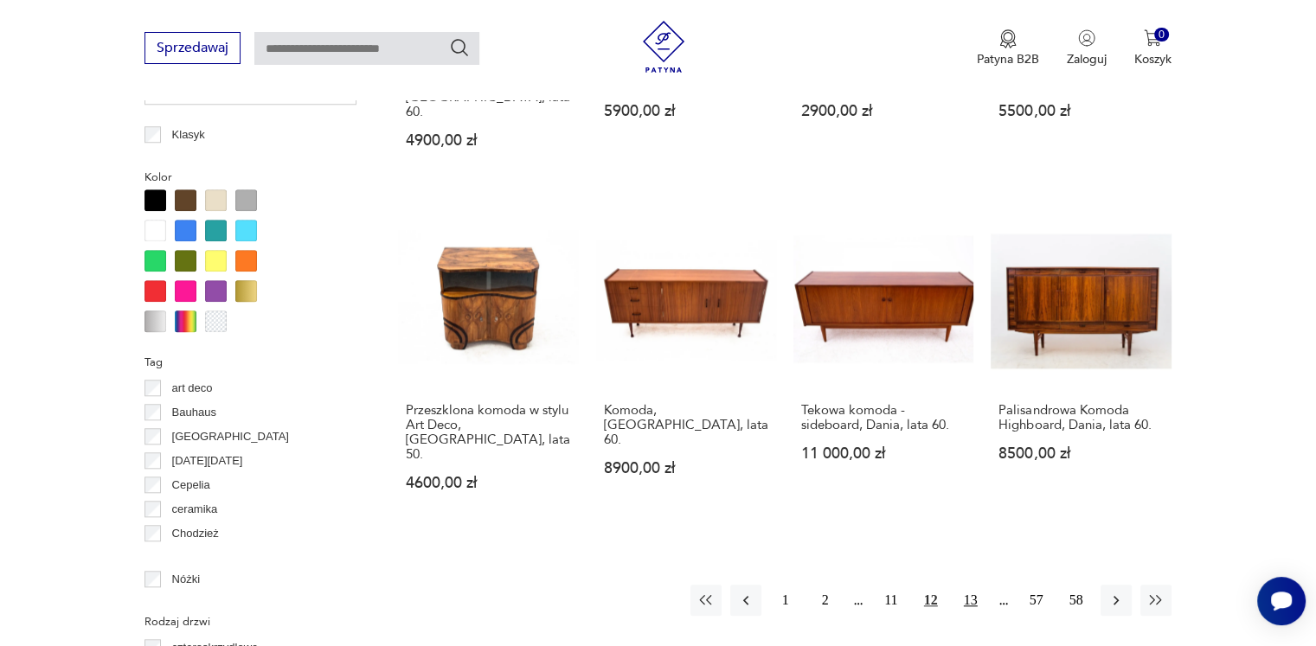
click at [968, 585] on button "13" at bounding box center [970, 600] width 31 height 31
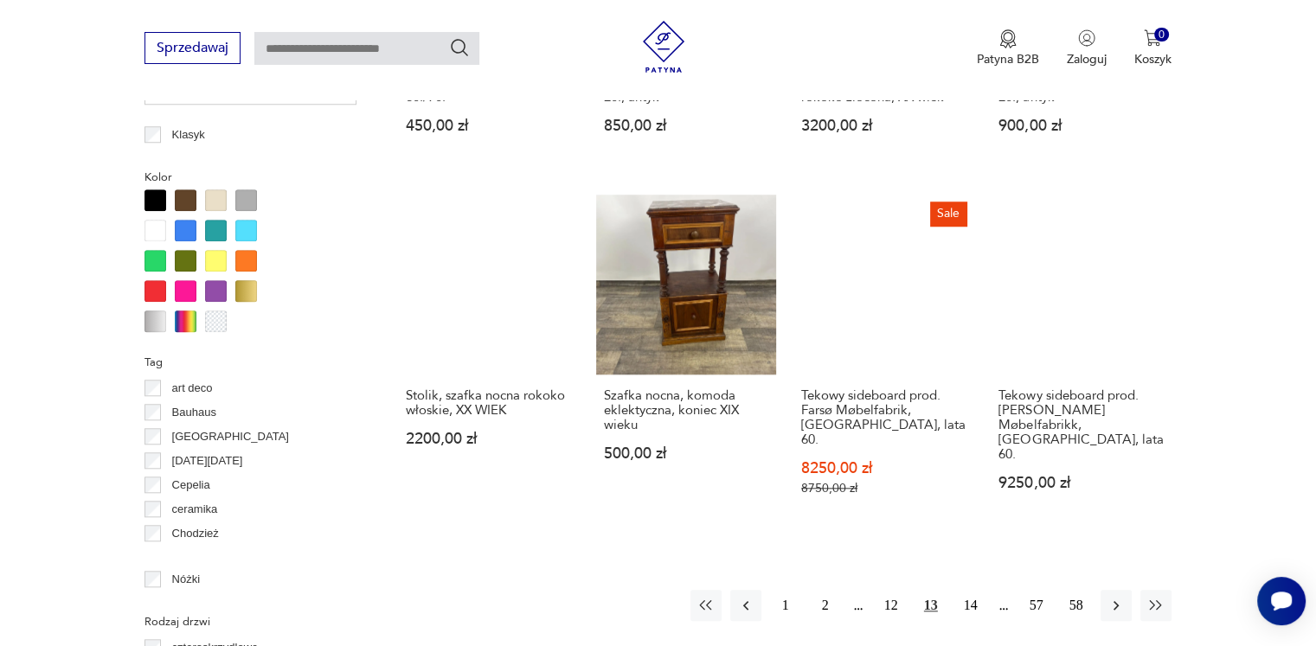
scroll to position [1929, 0]
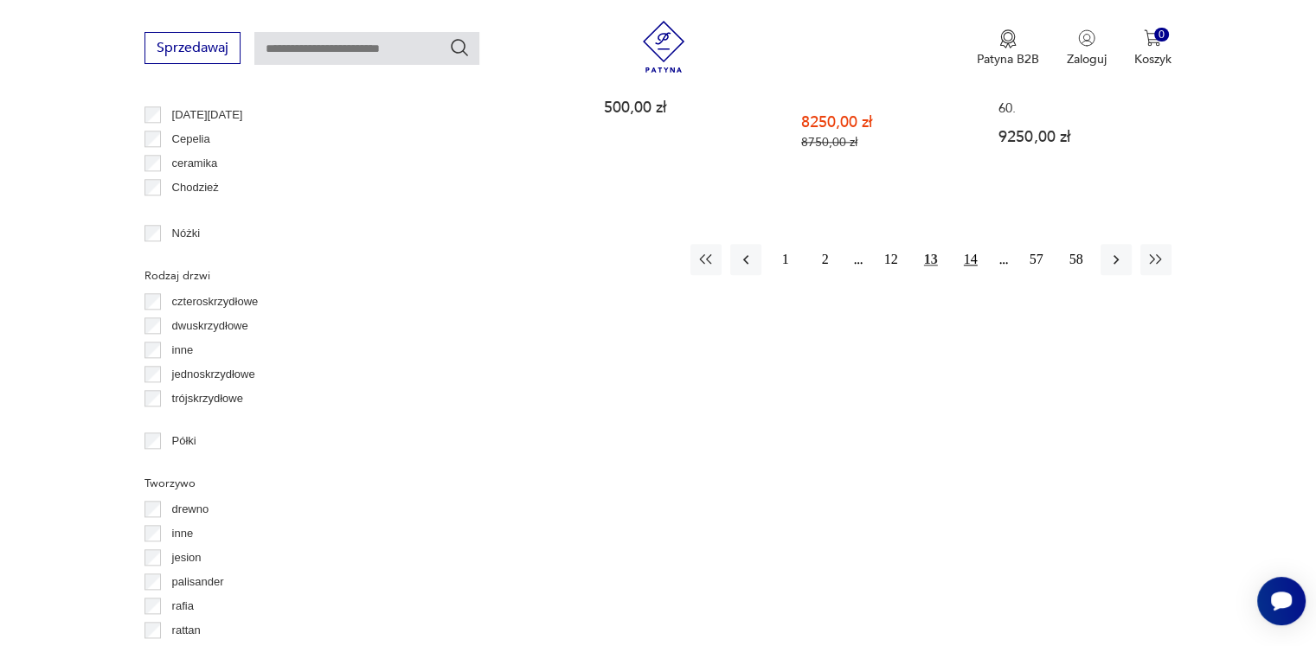
click at [969, 244] on button "14" at bounding box center [970, 259] width 31 height 31
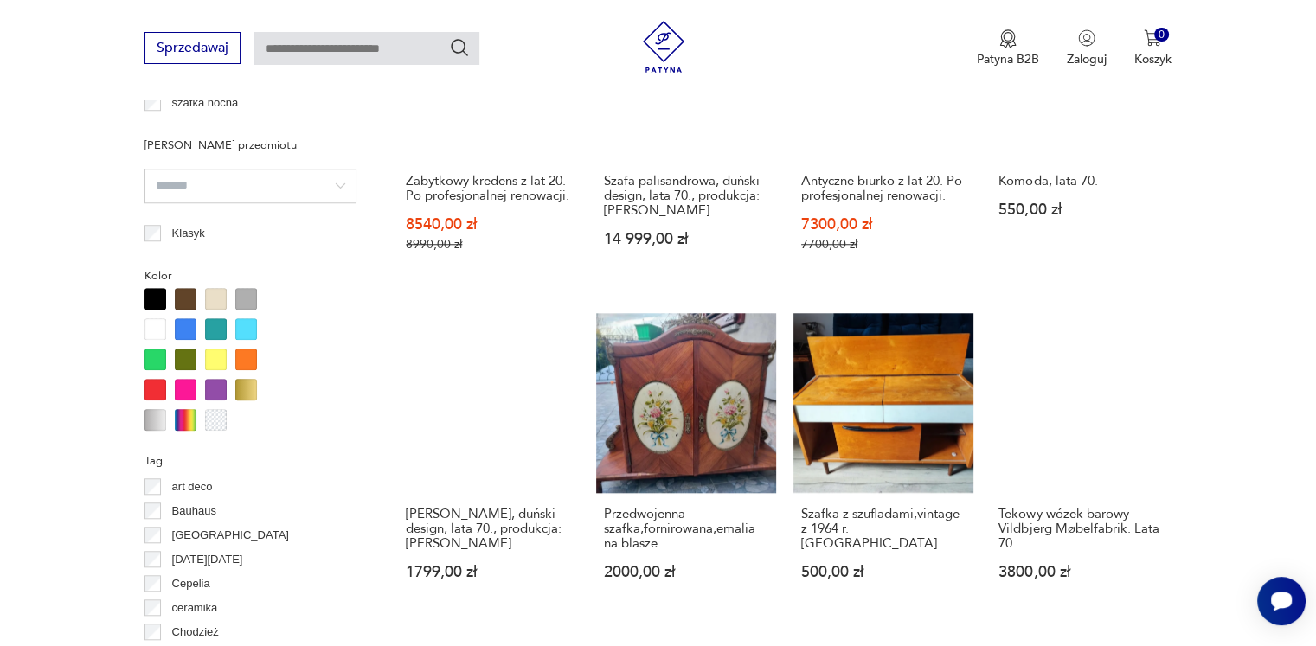
scroll to position [1583, 0]
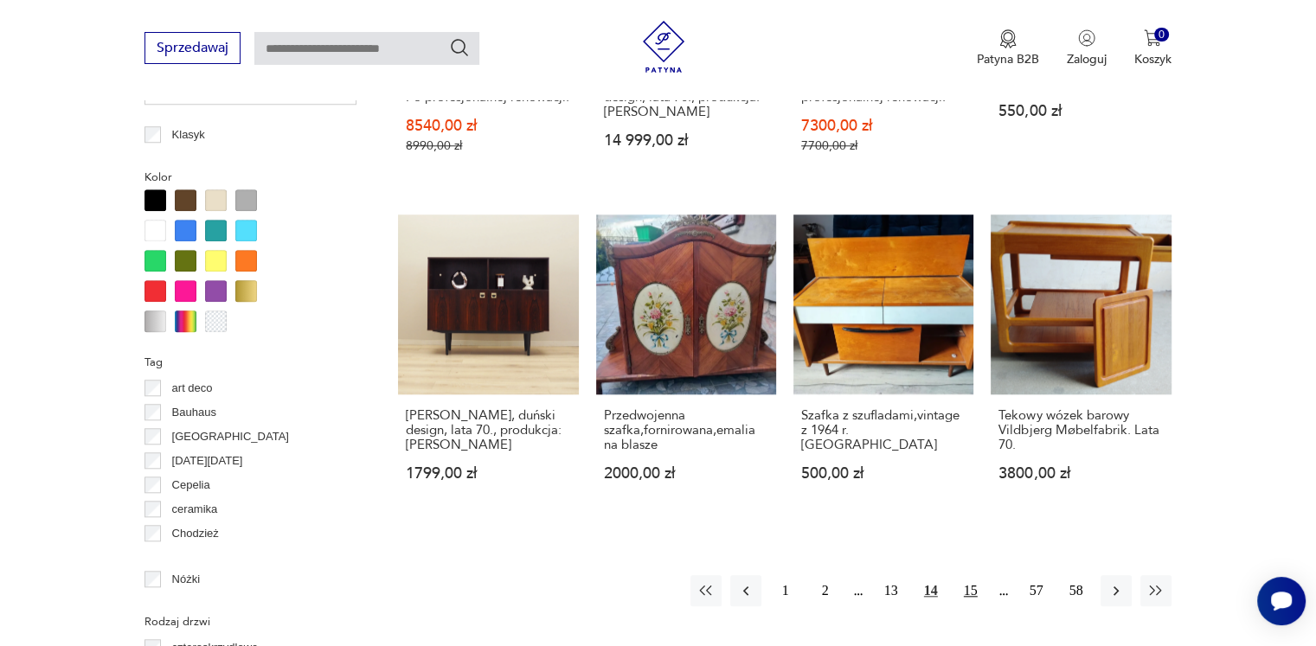
click at [970, 575] on button "15" at bounding box center [970, 590] width 31 height 31
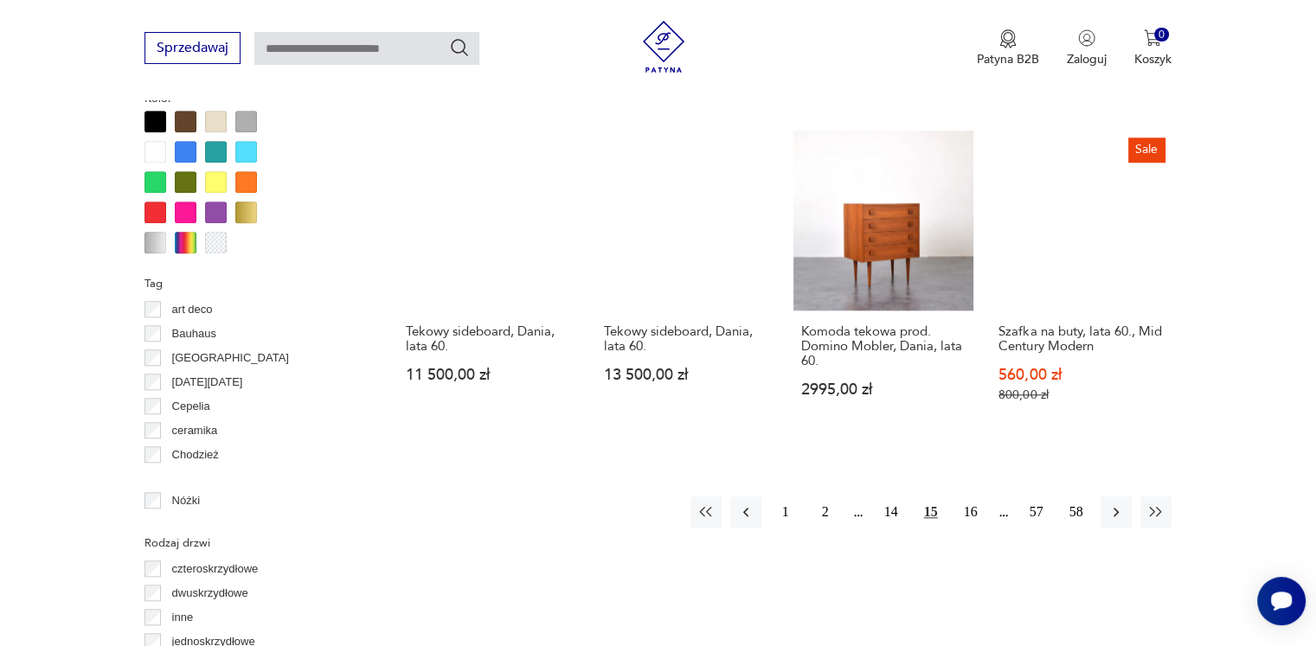
scroll to position [1756, 0]
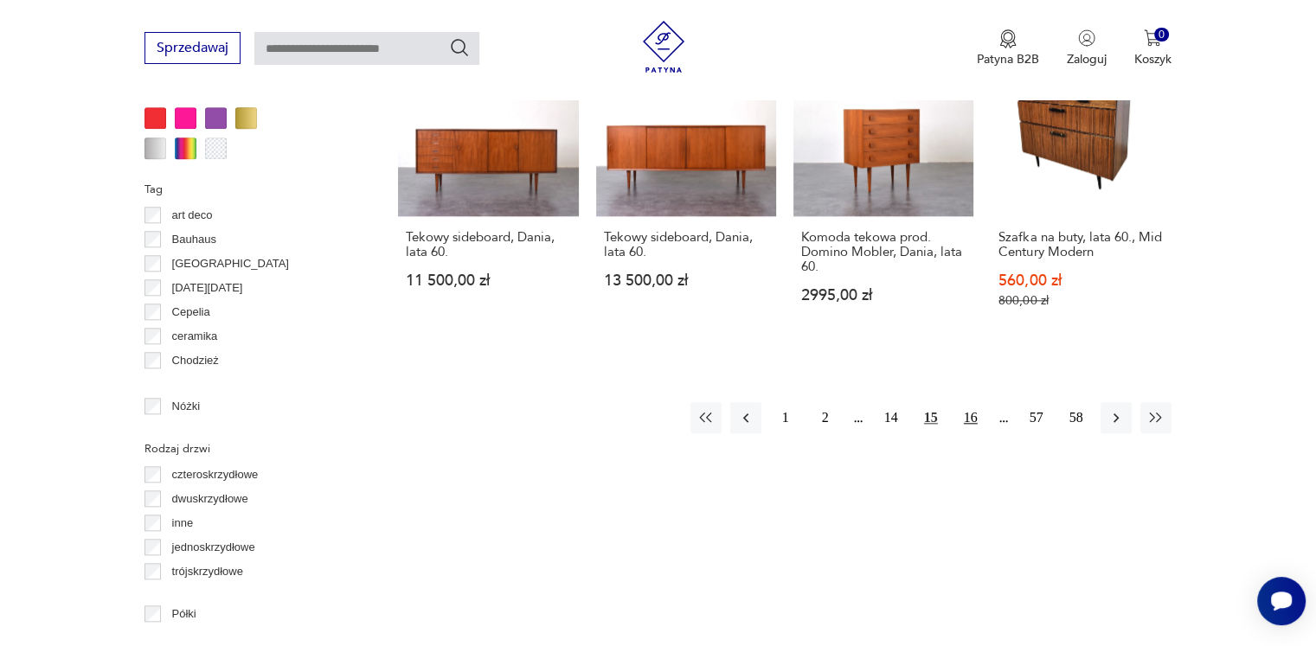
click at [965, 402] on button "16" at bounding box center [970, 417] width 31 height 31
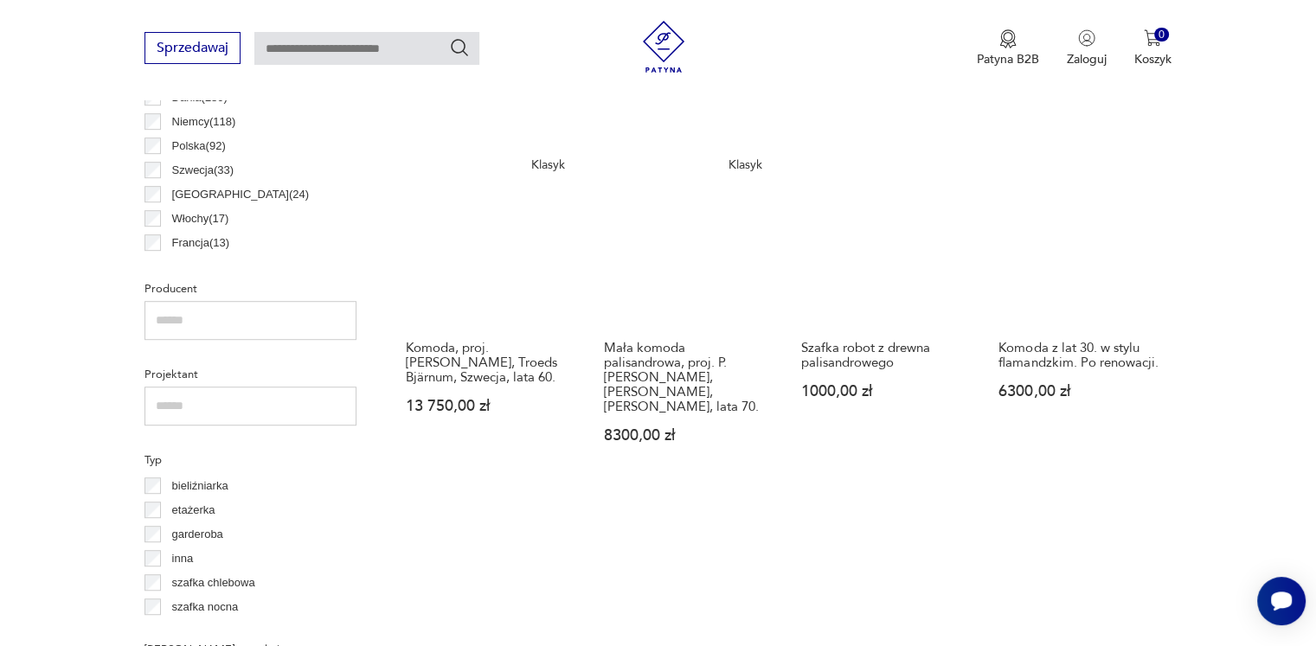
scroll to position [1150, 0]
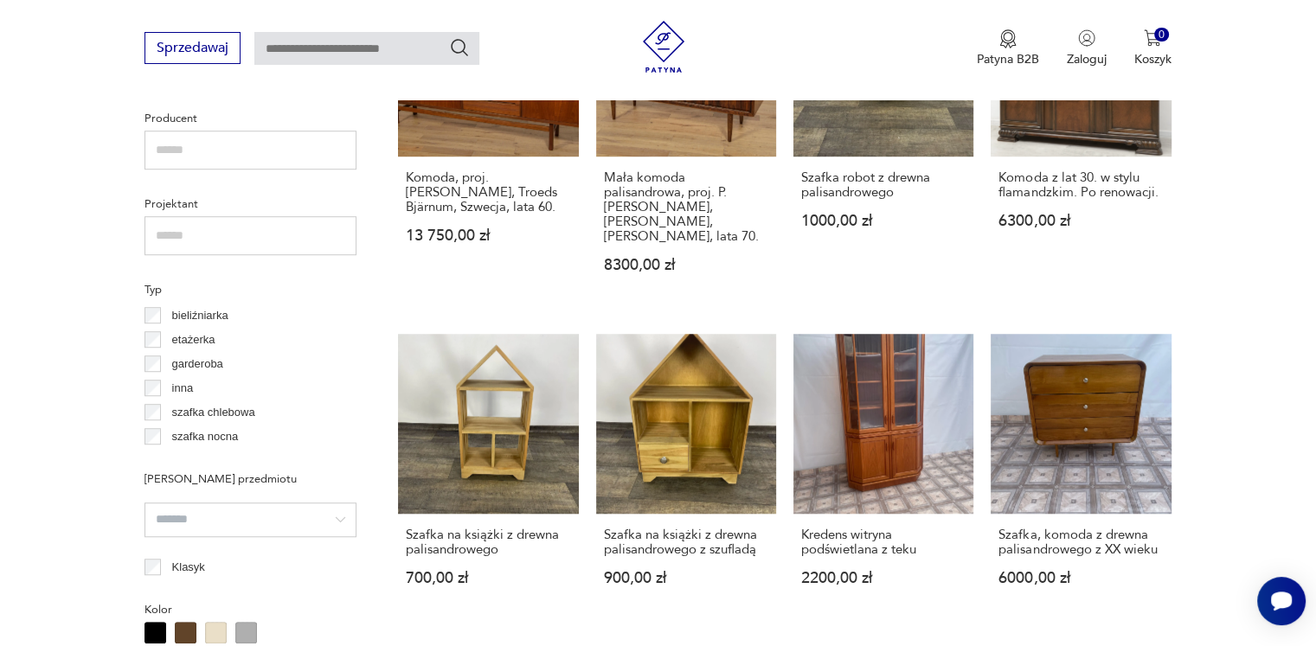
drag, startPoint x: 1273, startPoint y: 336, endPoint x: 1272, endPoint y: 450, distance: 114.2
click at [1272, 450] on section "Filtruj produkty Cena MIN MAX OK Promocja Datowanie OK Kraj pochodzenia Dania (…" at bounding box center [658, 575] width 1316 height 2013
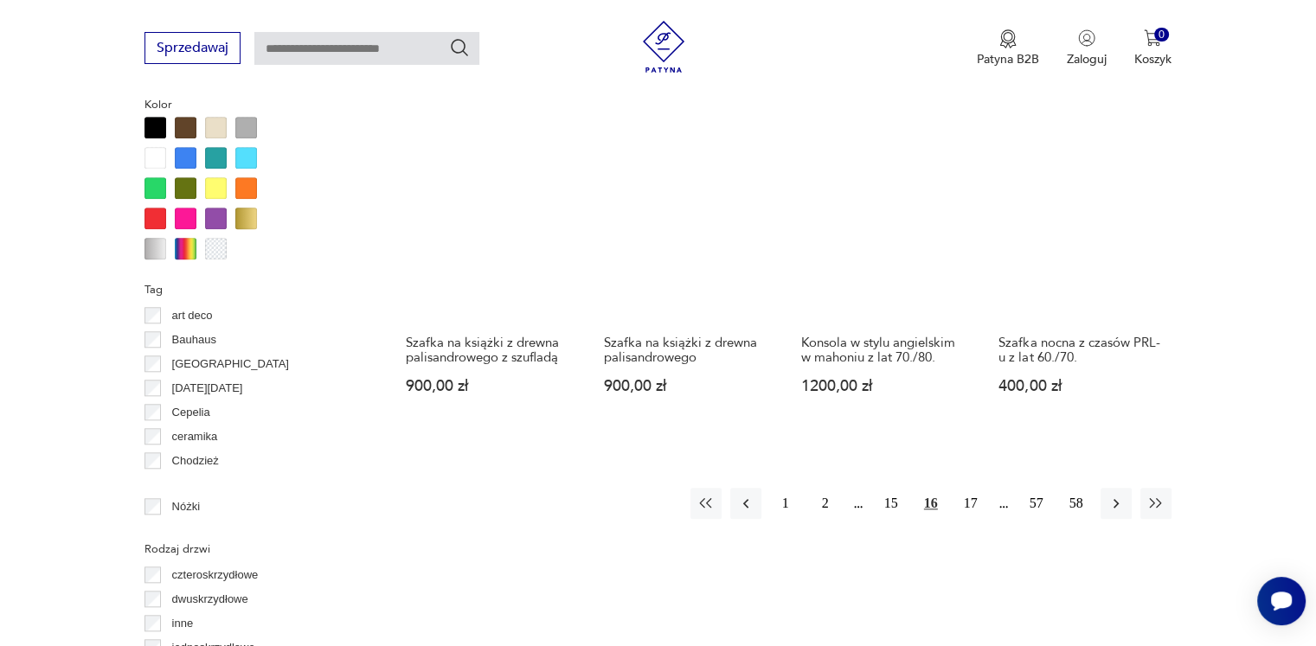
scroll to position [1843, 0]
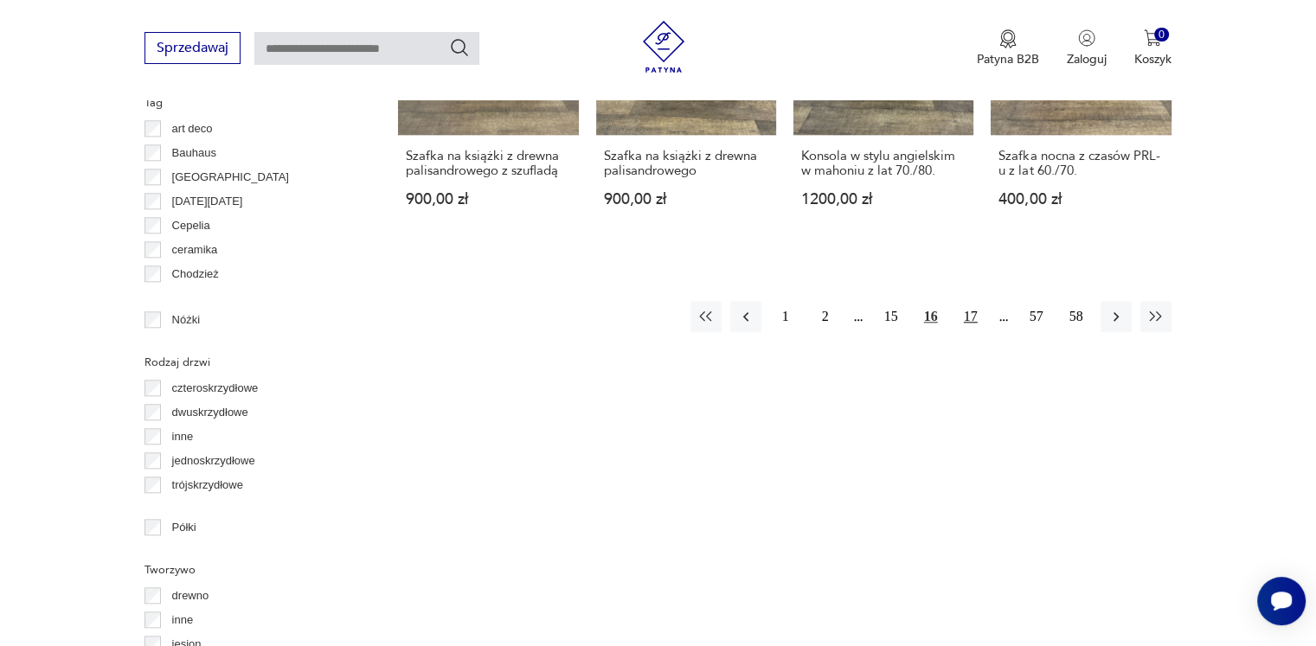
click at [969, 306] on button "17" at bounding box center [970, 316] width 31 height 31
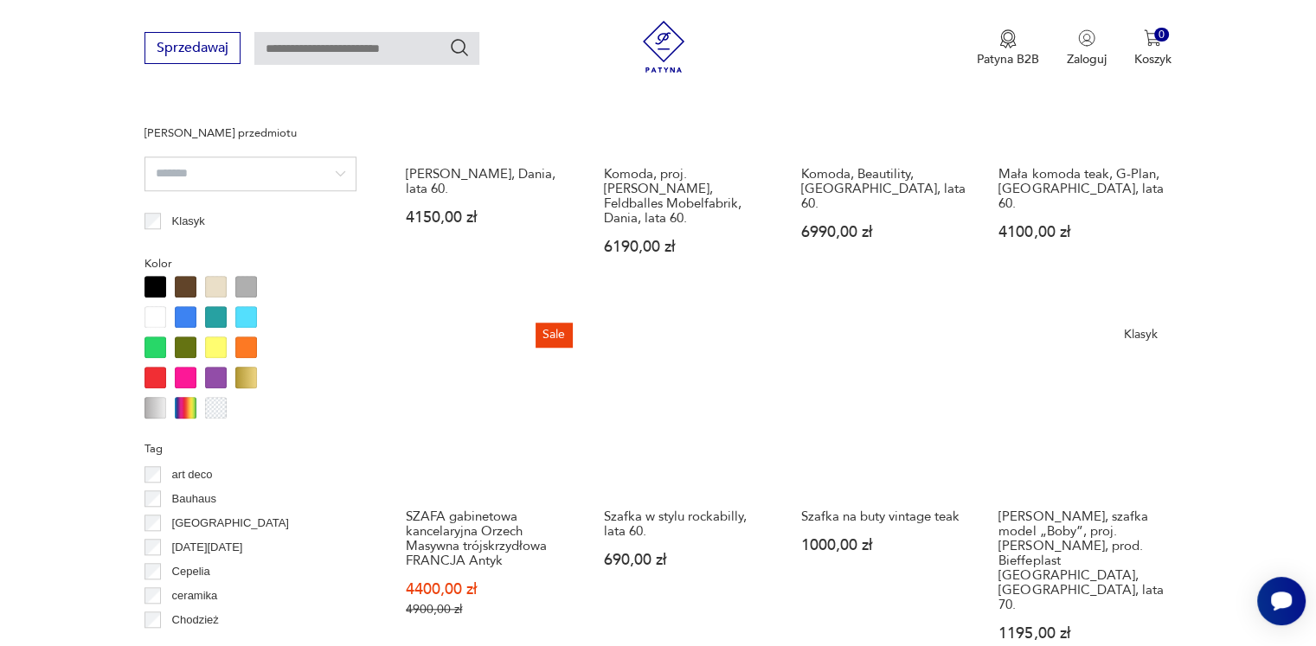
scroll to position [1843, 0]
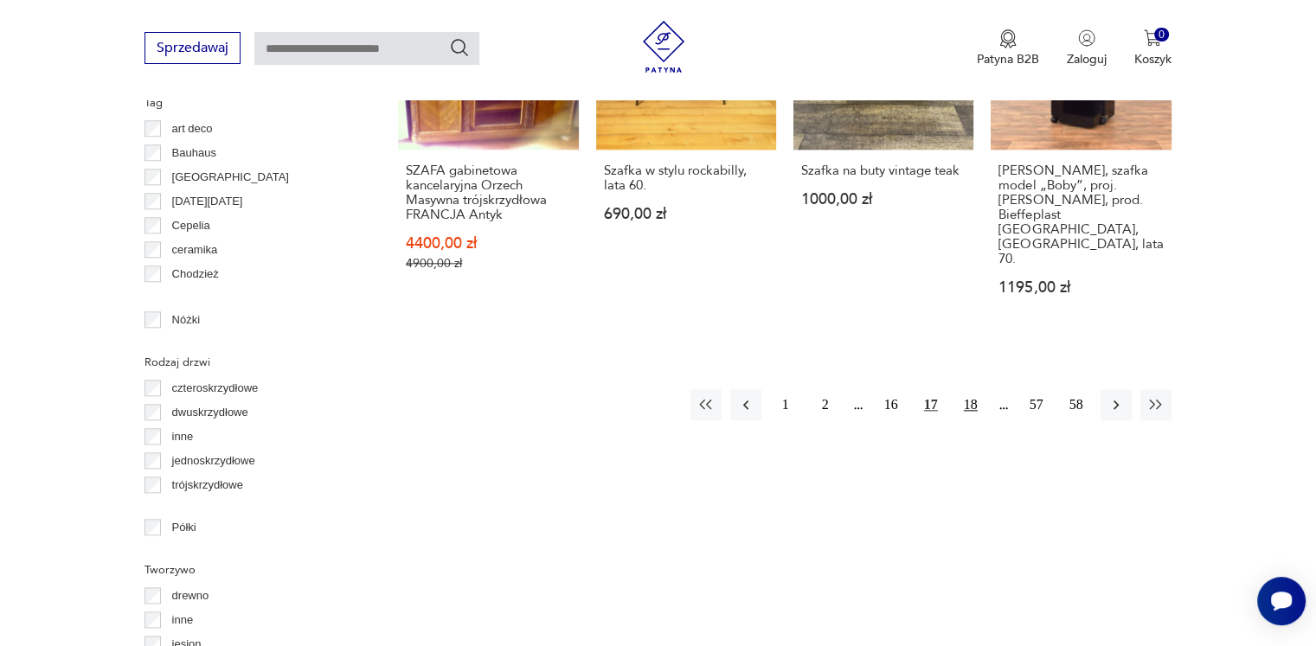
click at [972, 389] on button "18" at bounding box center [970, 404] width 31 height 31
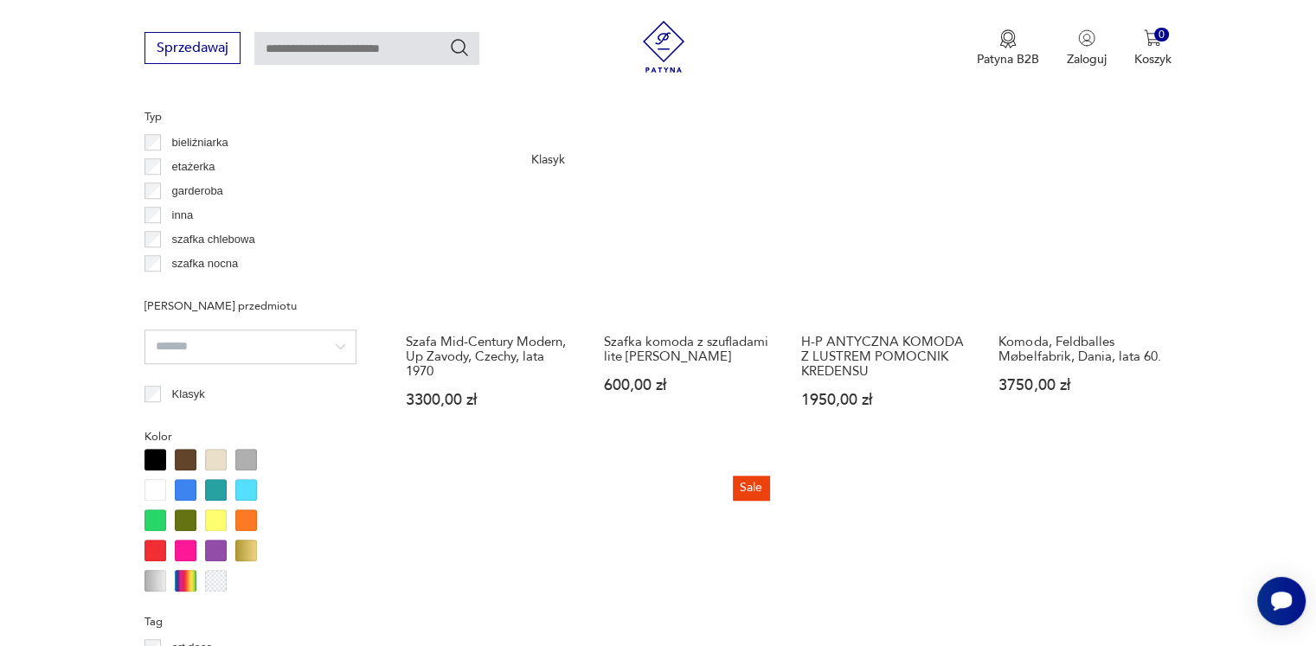
scroll to position [1756, 0]
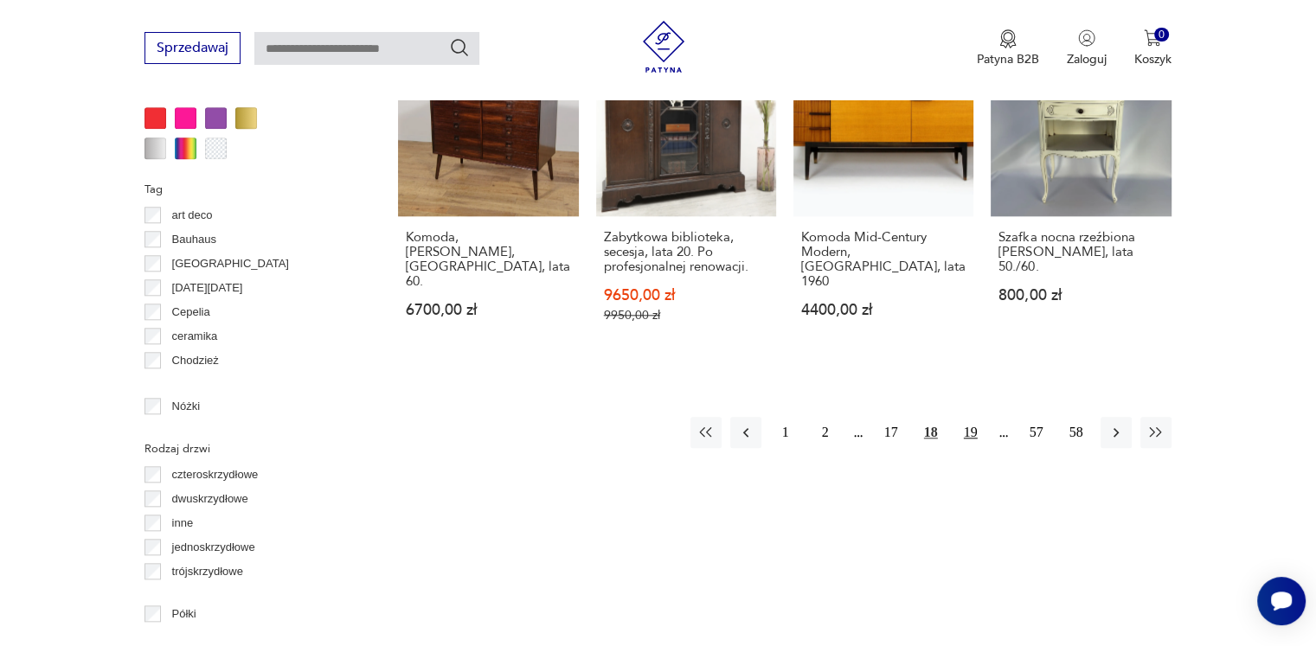
click at [977, 438] on button "19" at bounding box center [970, 432] width 31 height 31
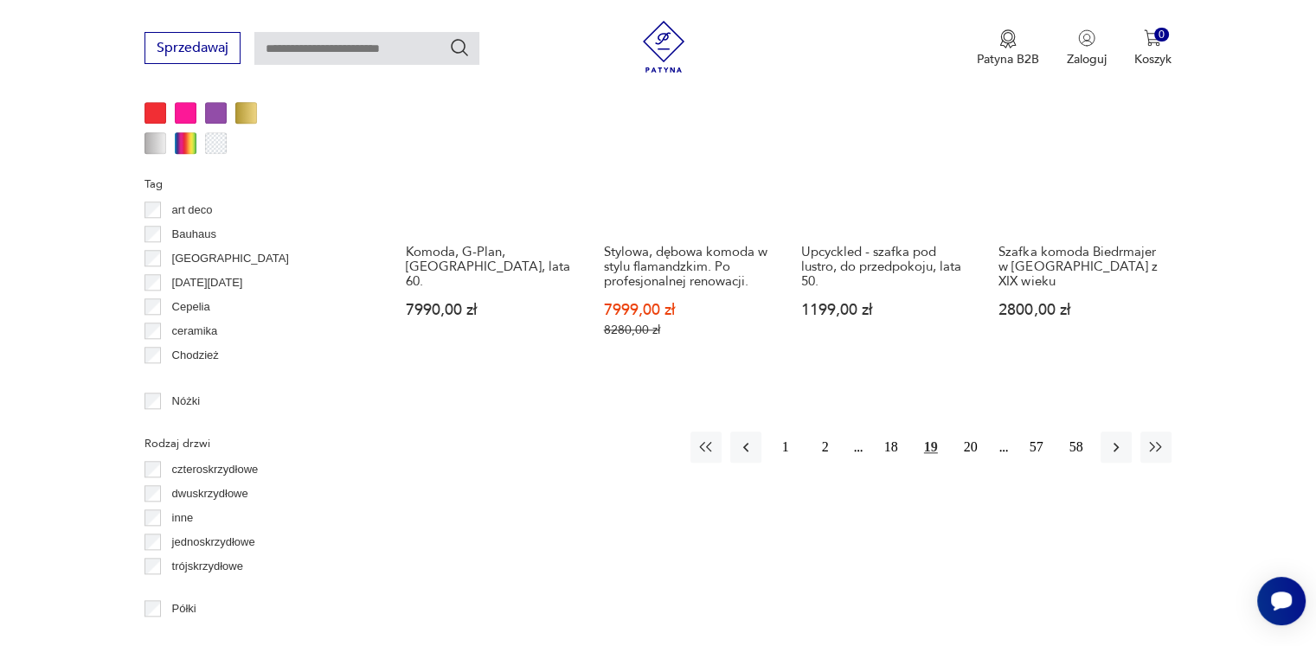
scroll to position [1929, 0]
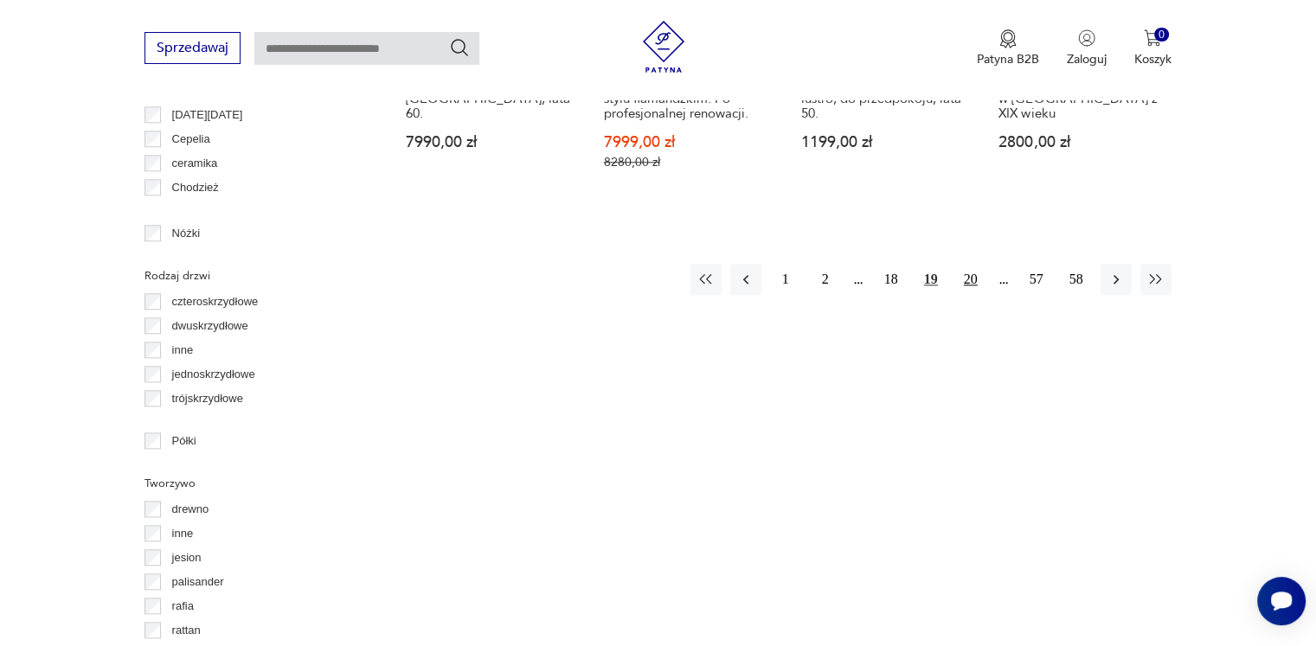
click at [971, 264] on button "20" at bounding box center [970, 279] width 31 height 31
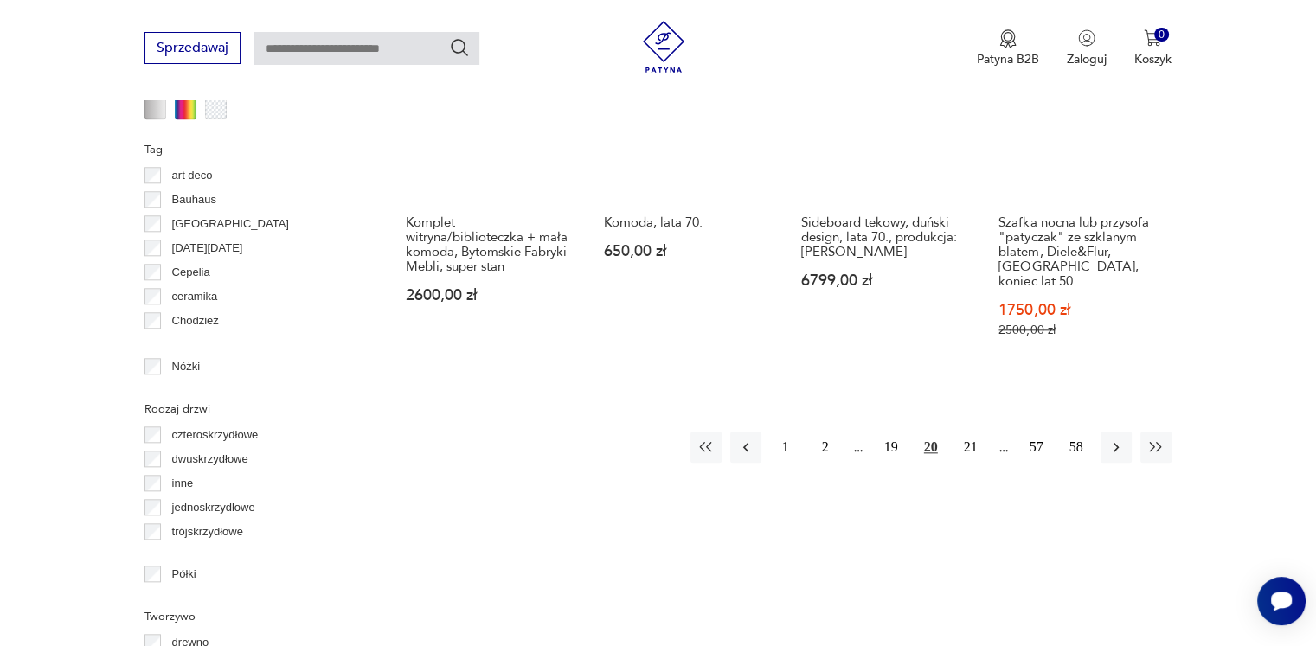
scroll to position [1843, 0]
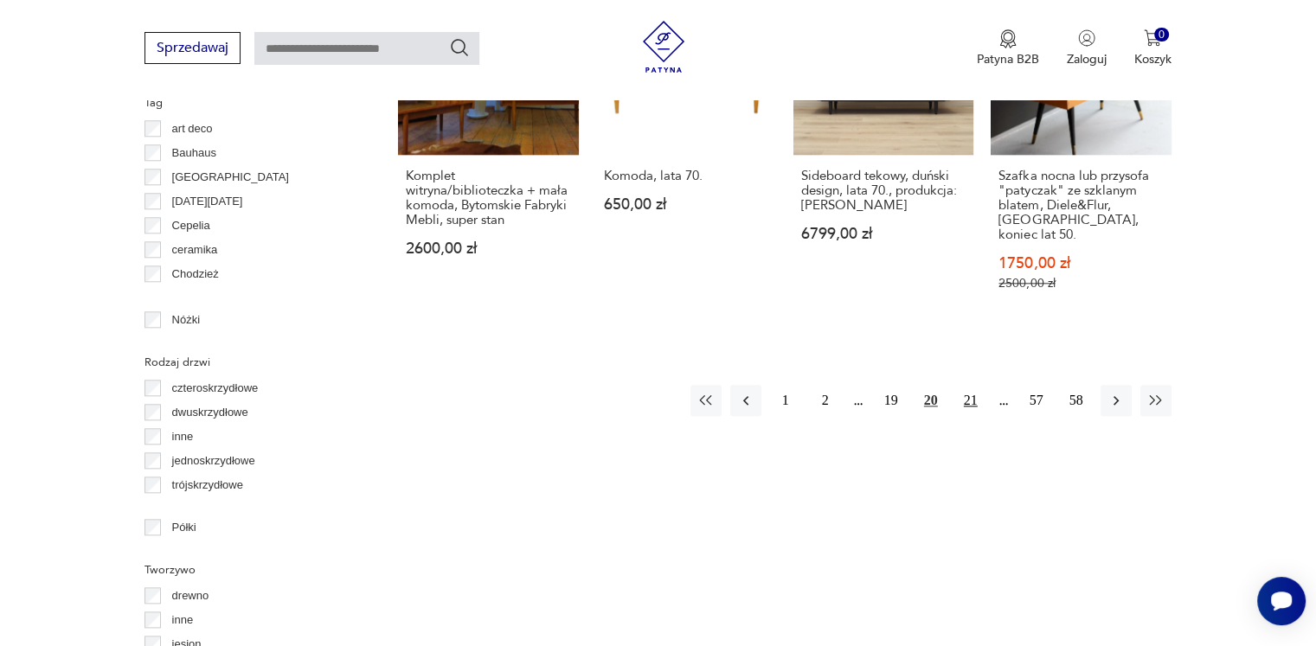
click at [968, 385] on button "21" at bounding box center [970, 400] width 31 height 31
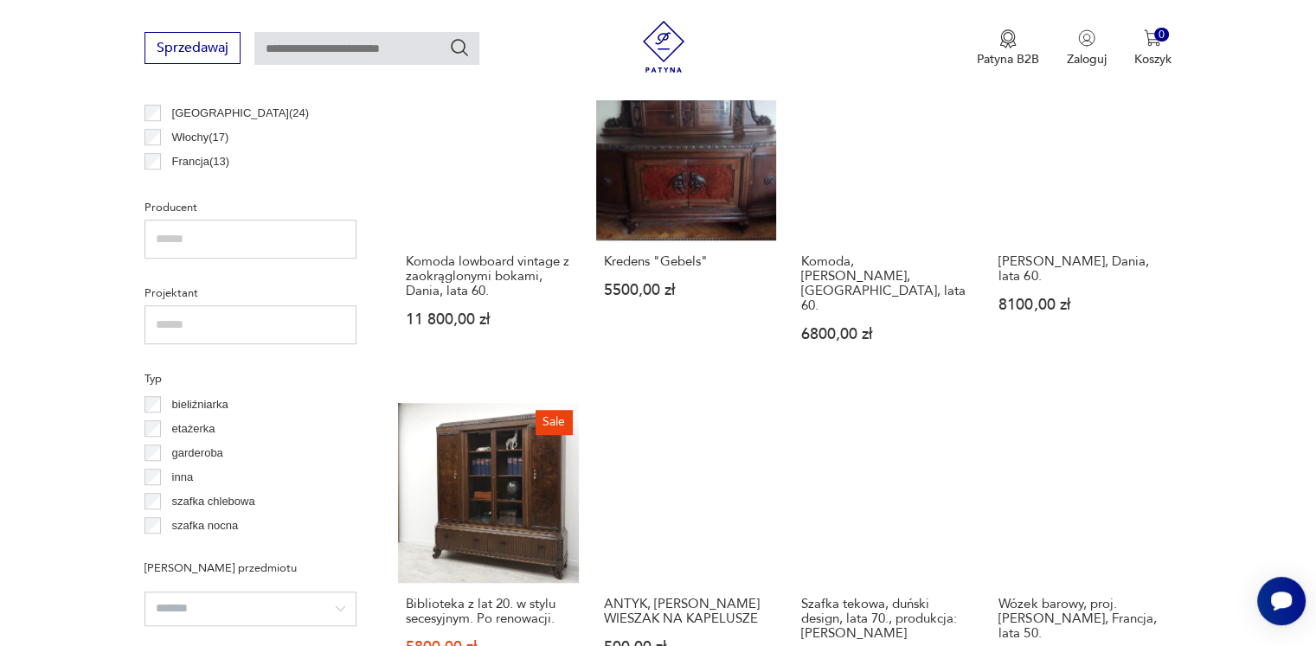
scroll to position [1237, 0]
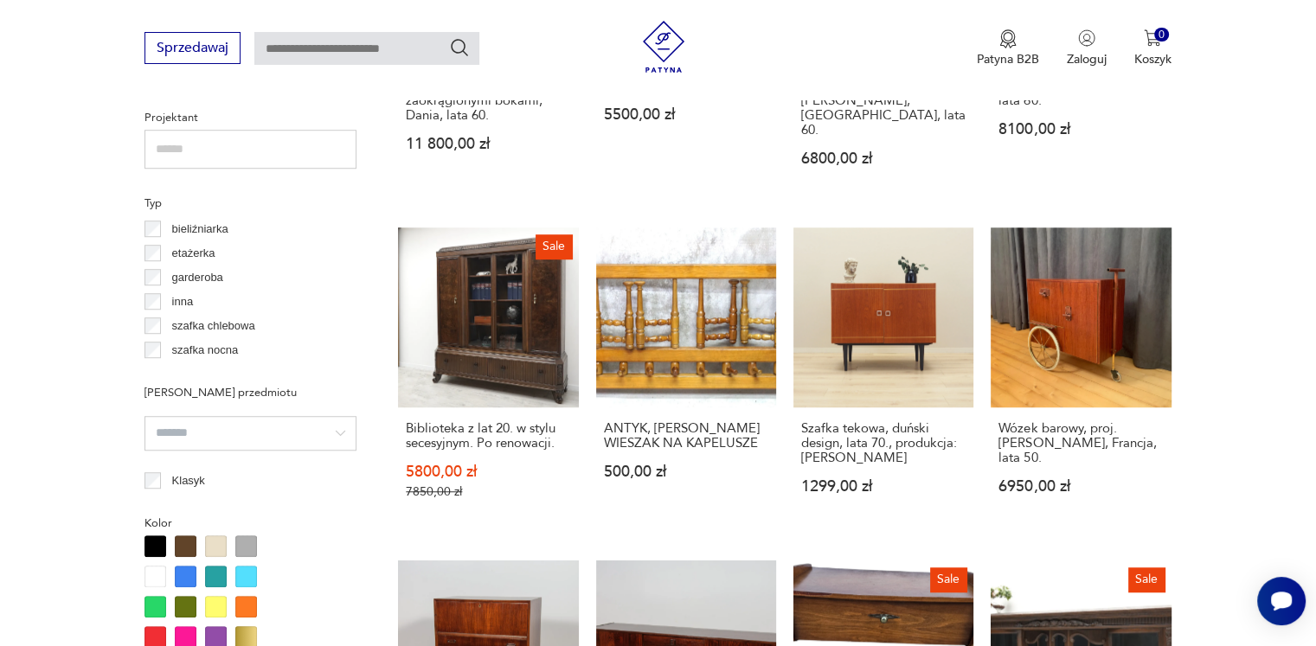
drag, startPoint x: 1289, startPoint y: 433, endPoint x: 1298, endPoint y: 471, distance: 38.4
click at [1298, 471] on section "Filtruj produkty Cena MIN MAX OK Promocja Datowanie OK Kraj pochodzenia Dania (…" at bounding box center [658, 489] width 1316 height 2013
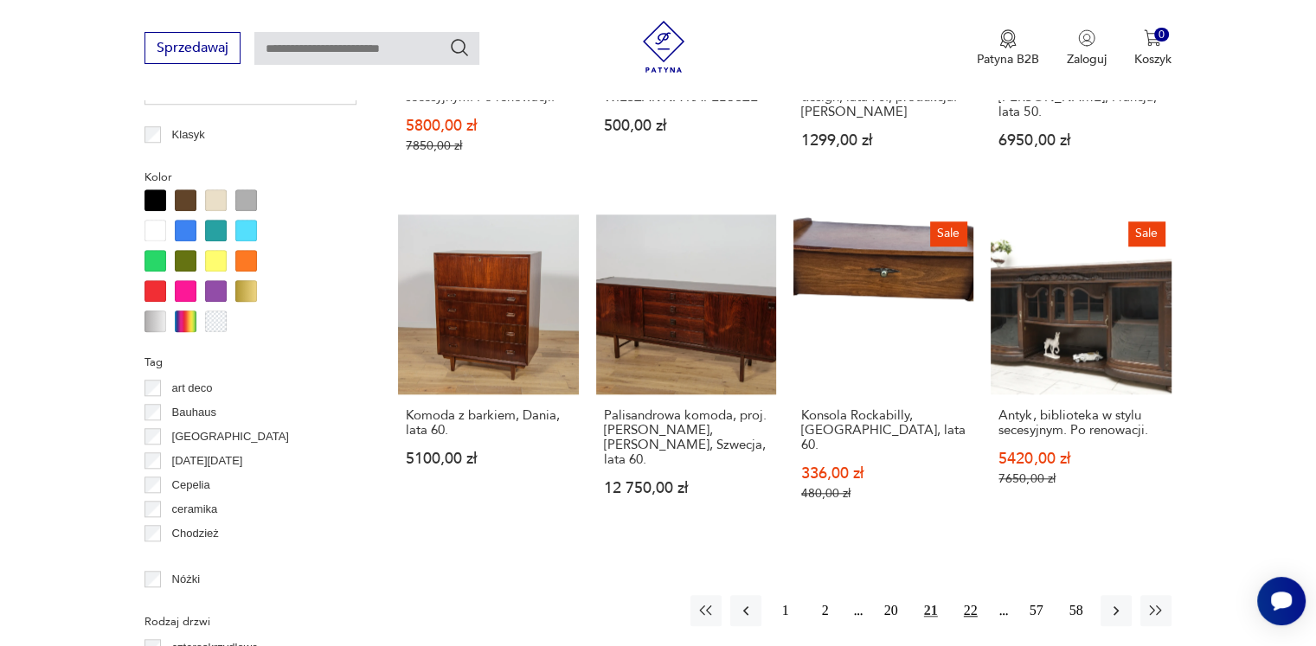
click at [974, 595] on button "22" at bounding box center [970, 610] width 31 height 31
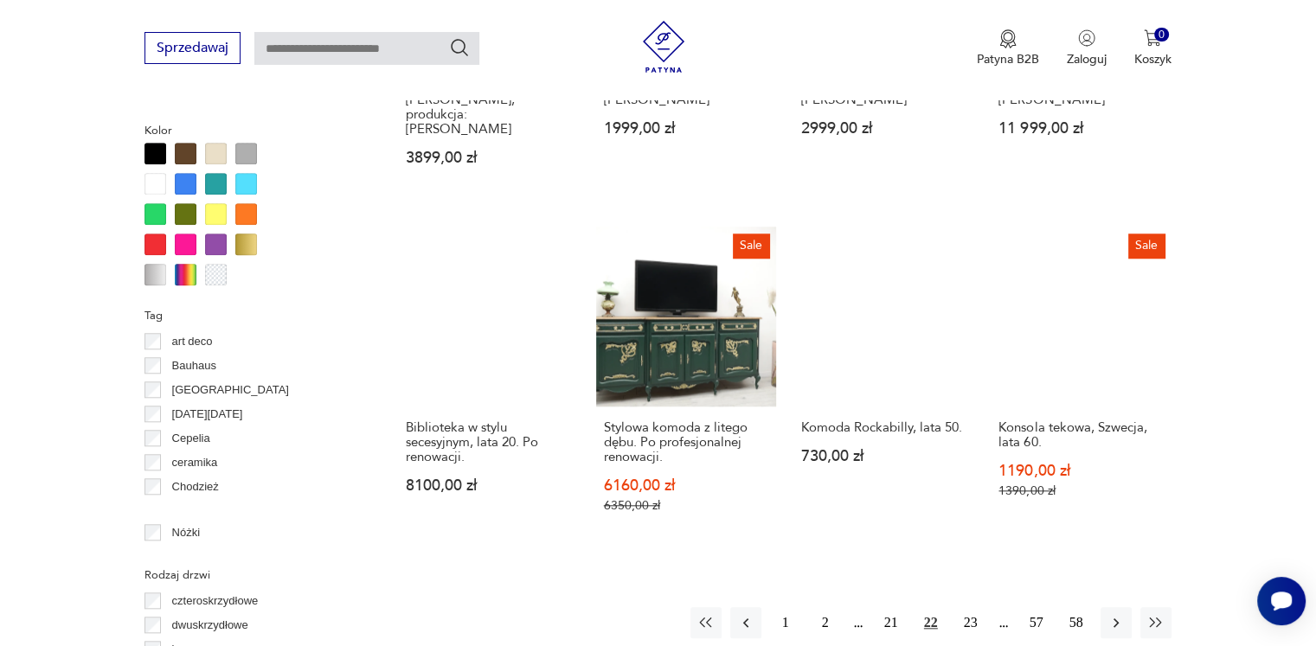
scroll to position [1756, 0]
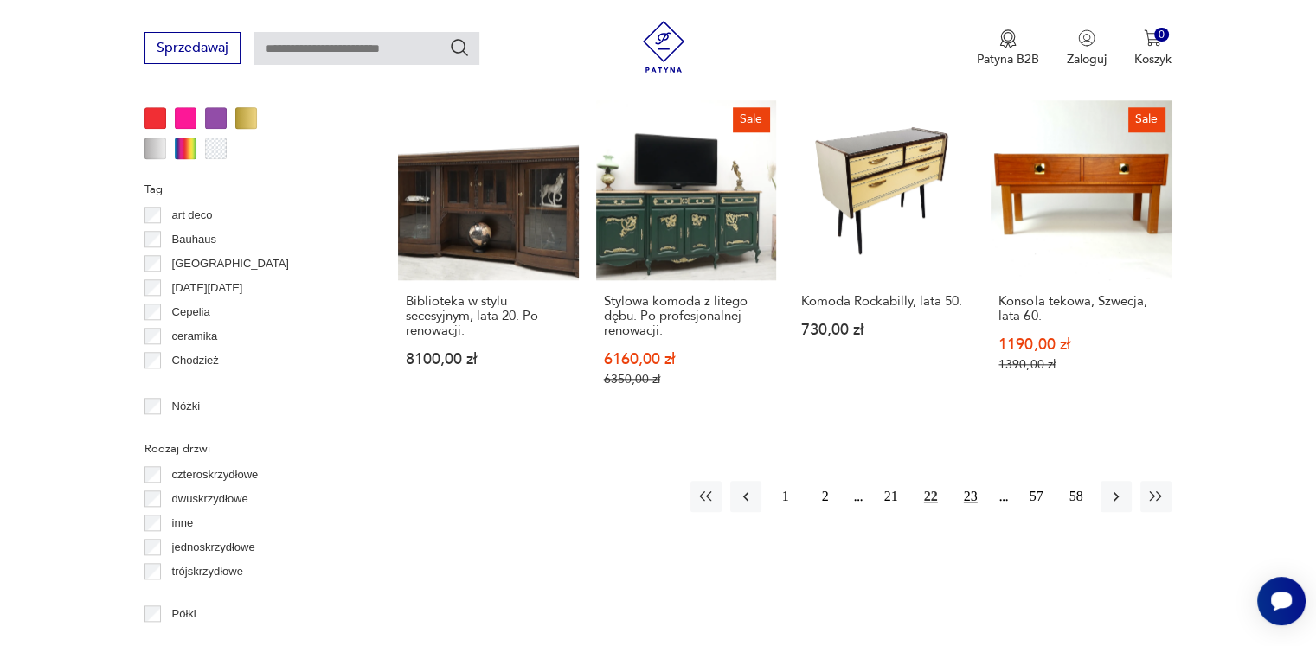
click at [958, 481] on button "23" at bounding box center [970, 496] width 31 height 31
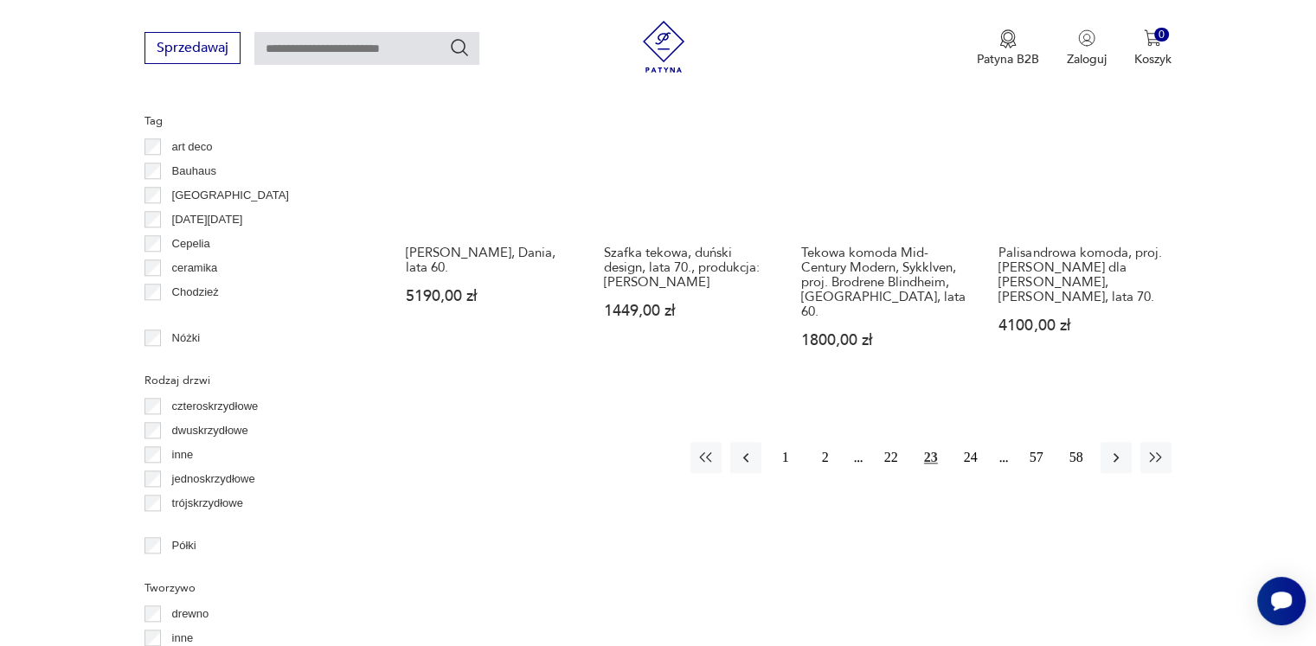
scroll to position [1929, 0]
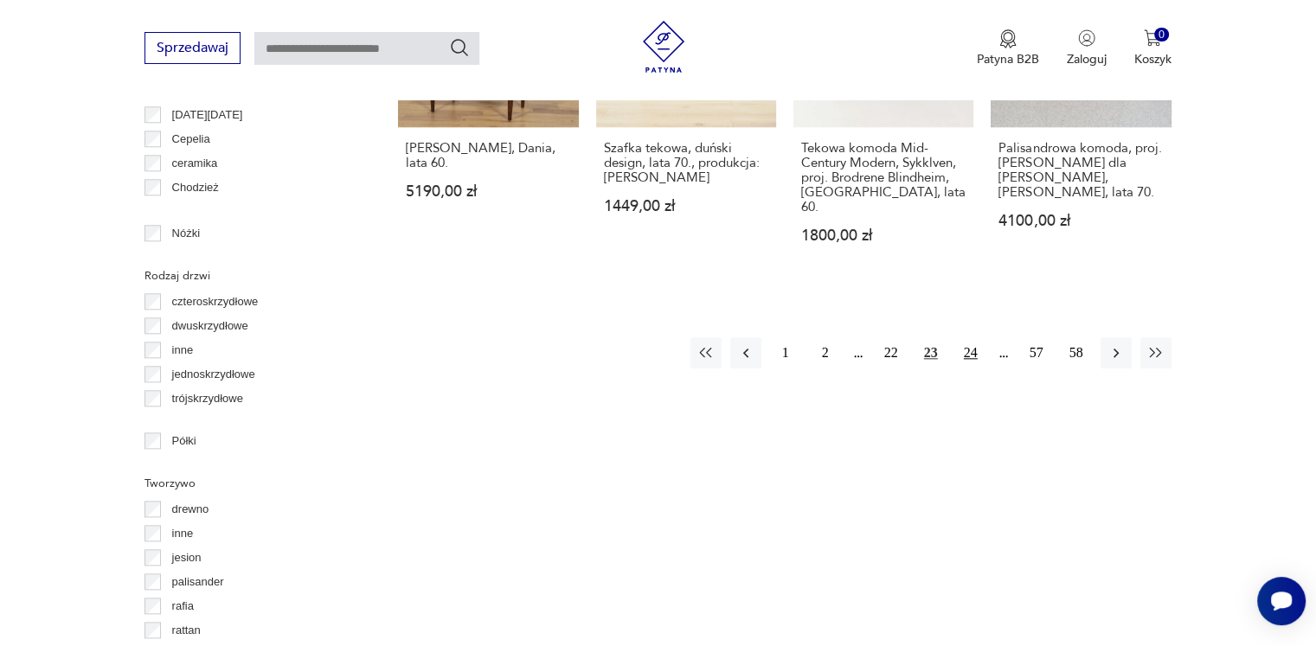
click at [967, 337] on button "24" at bounding box center [970, 352] width 31 height 31
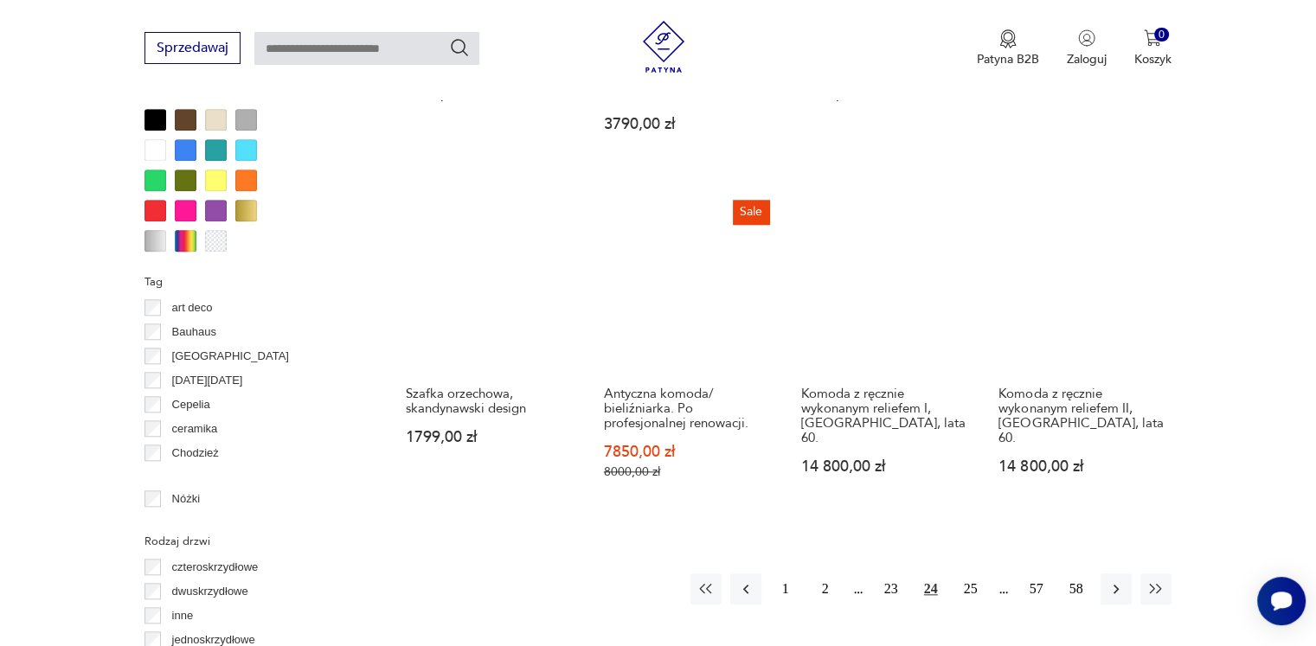
scroll to position [1756, 0]
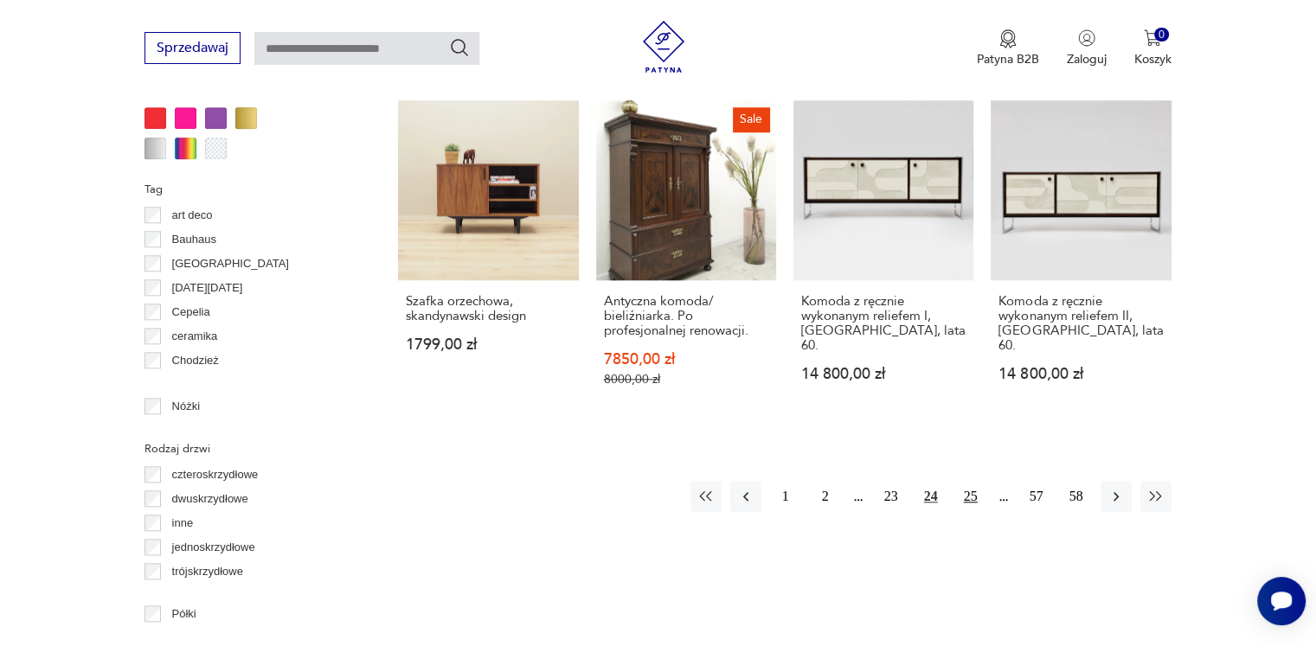
click at [966, 481] on button "25" at bounding box center [970, 496] width 31 height 31
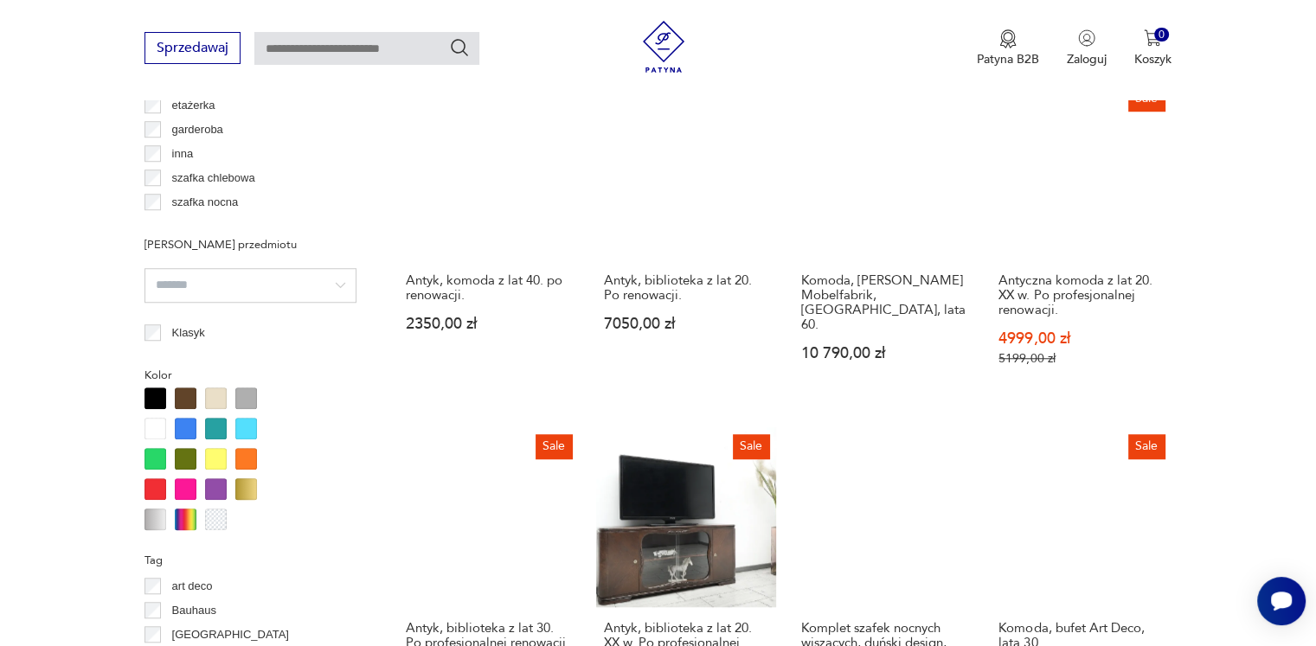
scroll to position [1670, 0]
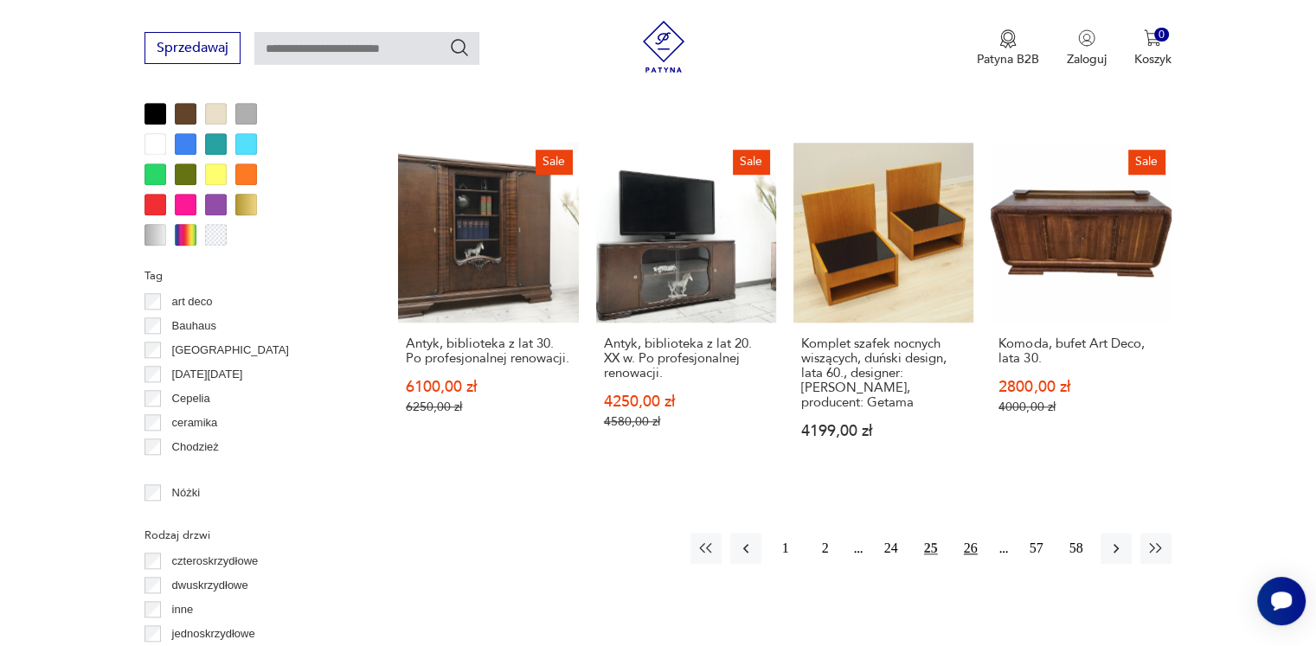
click at [970, 533] on button "26" at bounding box center [970, 548] width 31 height 31
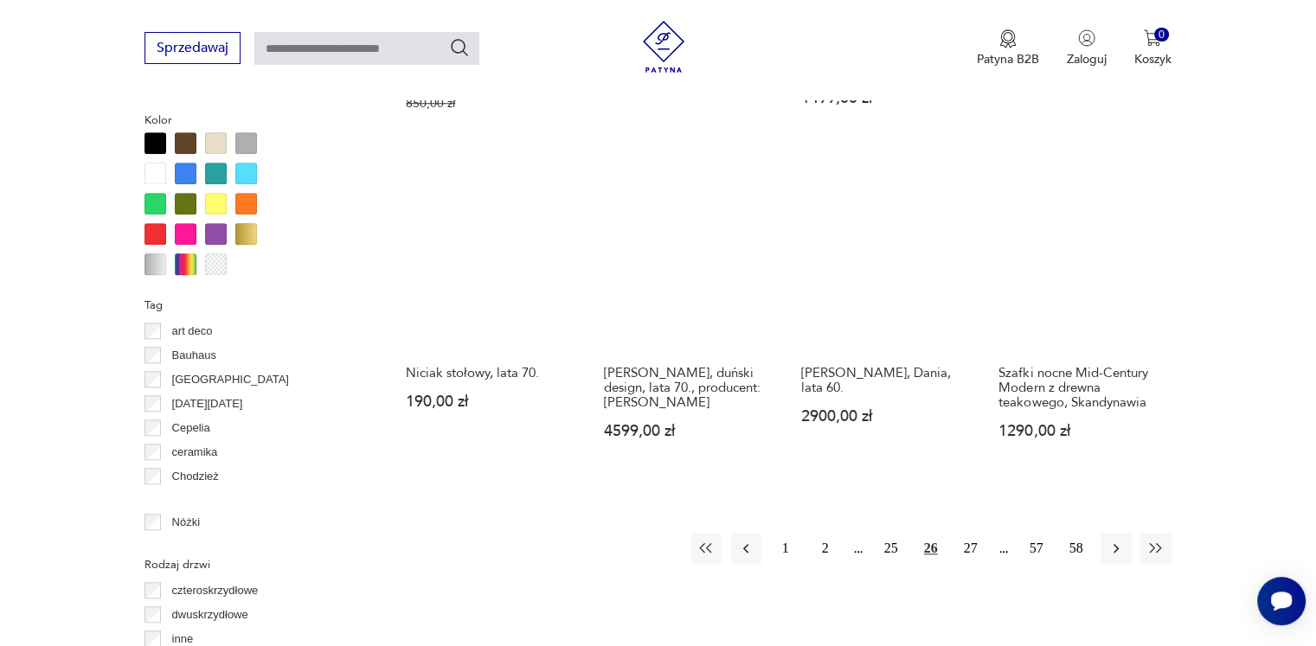
scroll to position [1843, 0]
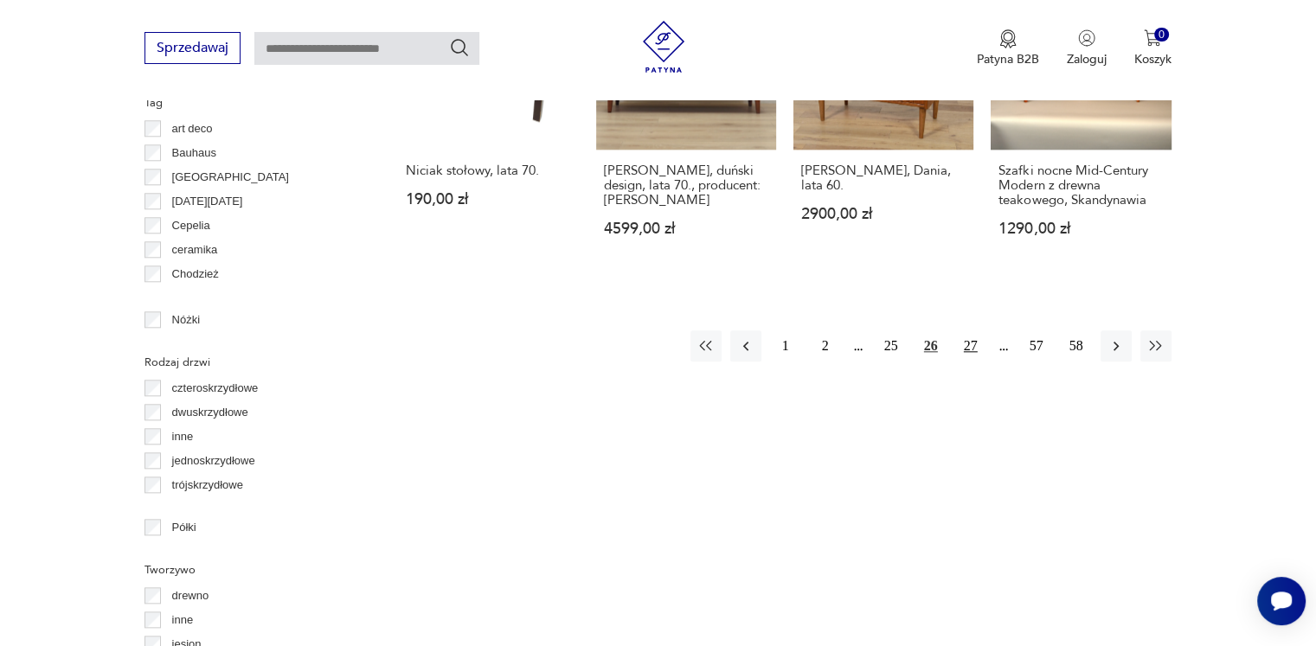
click at [971, 334] on button "27" at bounding box center [970, 345] width 31 height 31
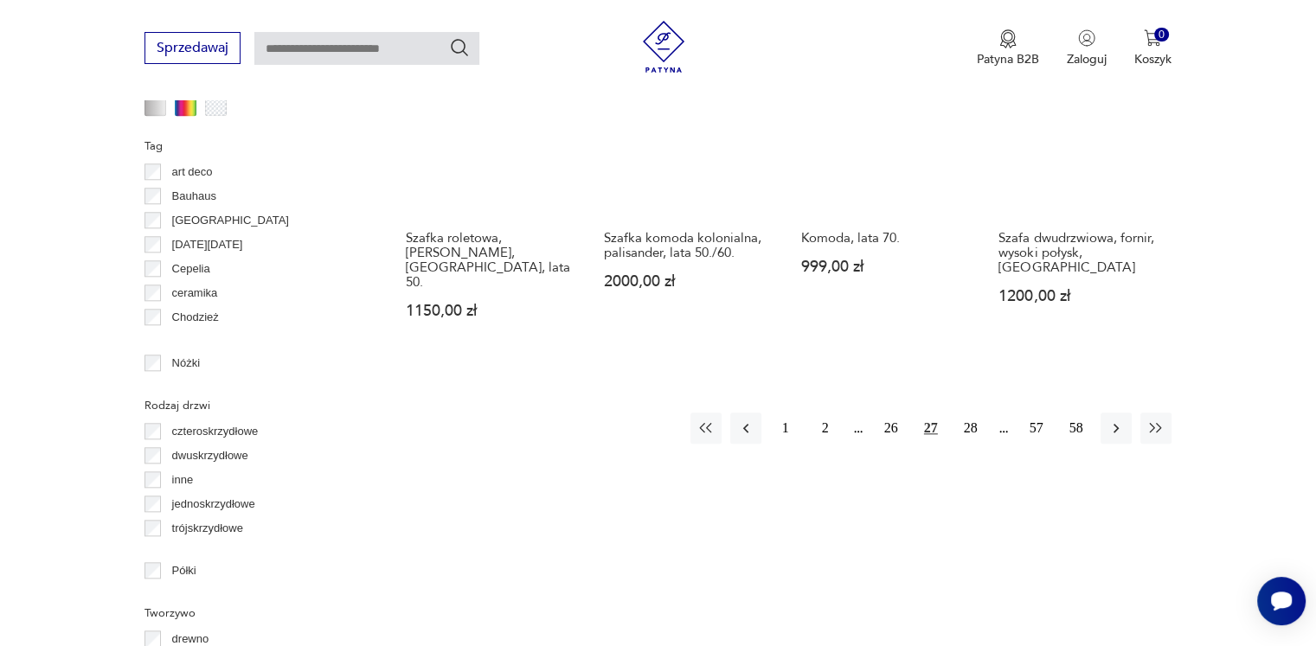
scroll to position [1843, 0]
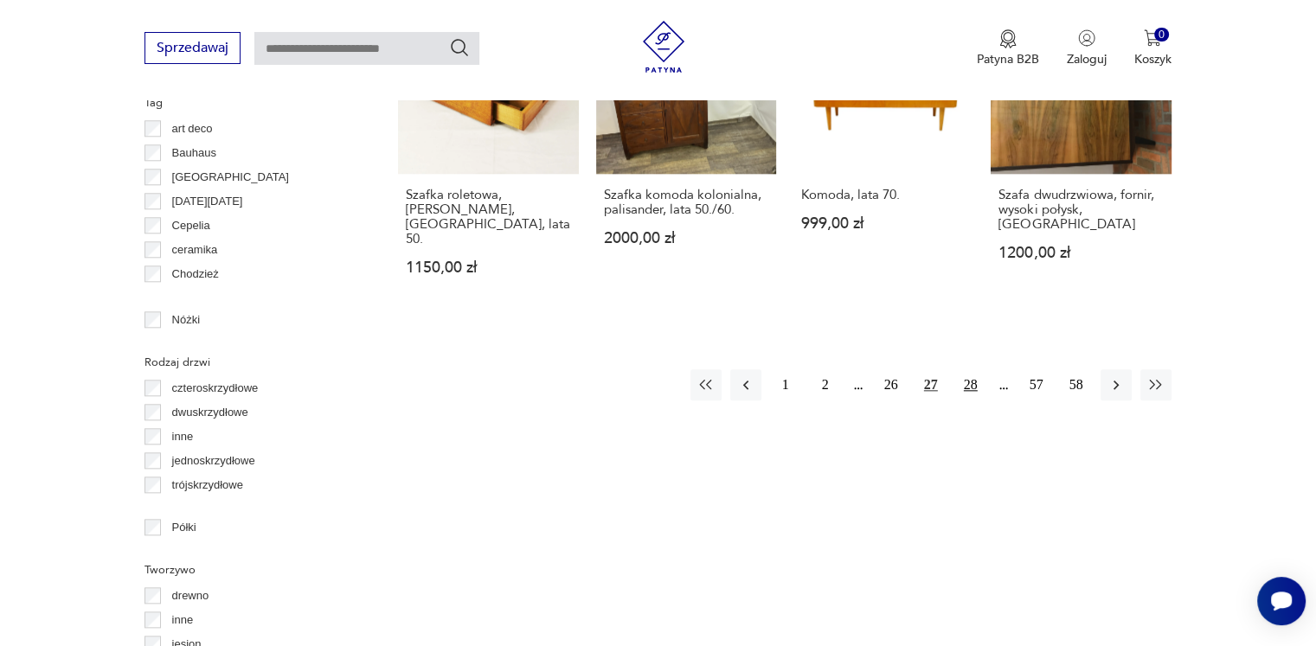
click at [968, 369] on button "28" at bounding box center [970, 384] width 31 height 31
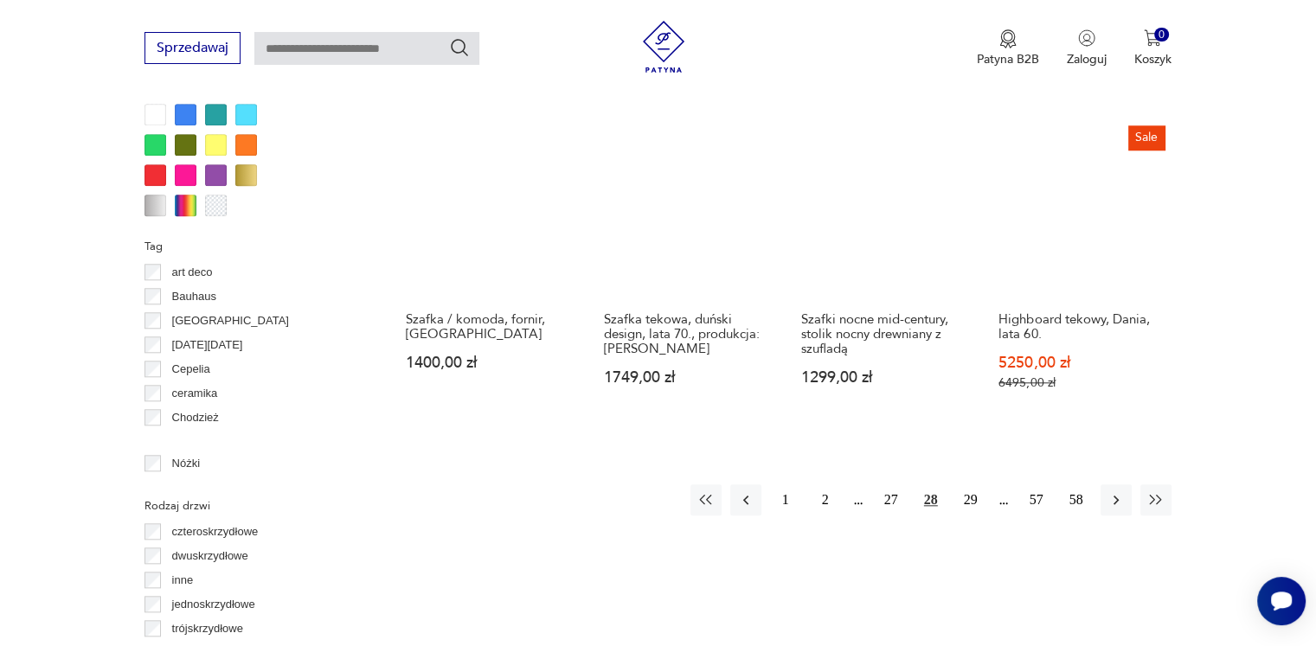
scroll to position [1843, 0]
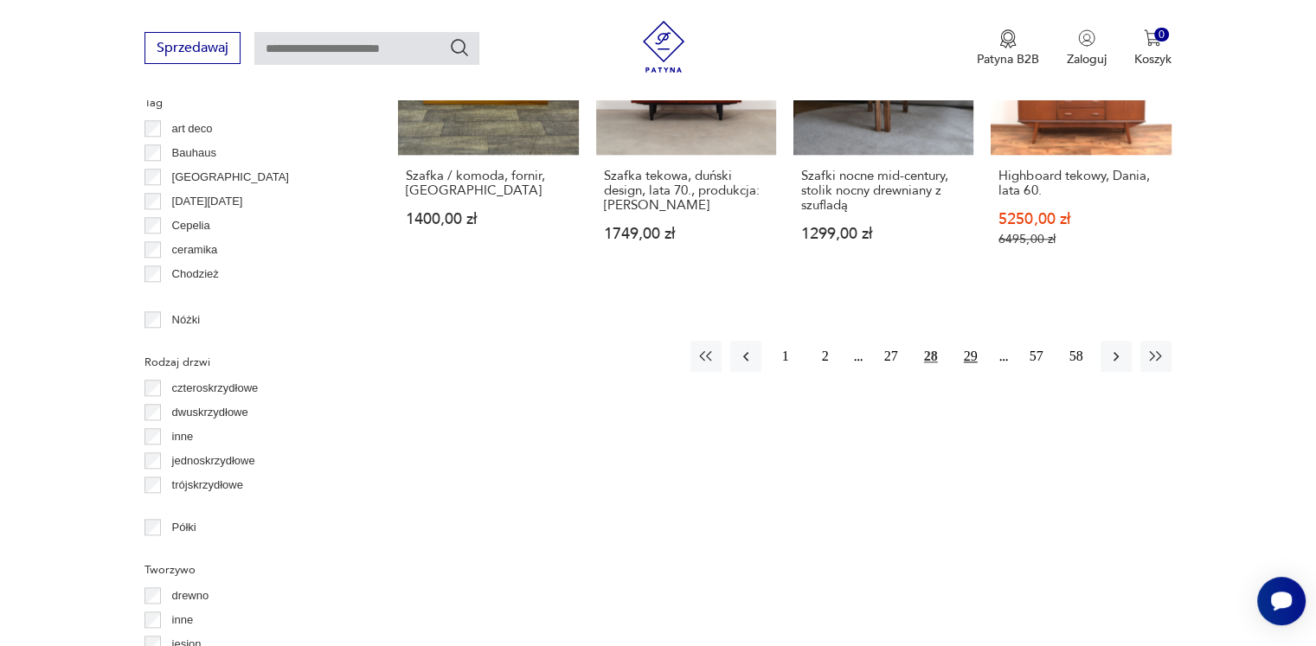
click at [966, 341] on button "29" at bounding box center [970, 356] width 31 height 31
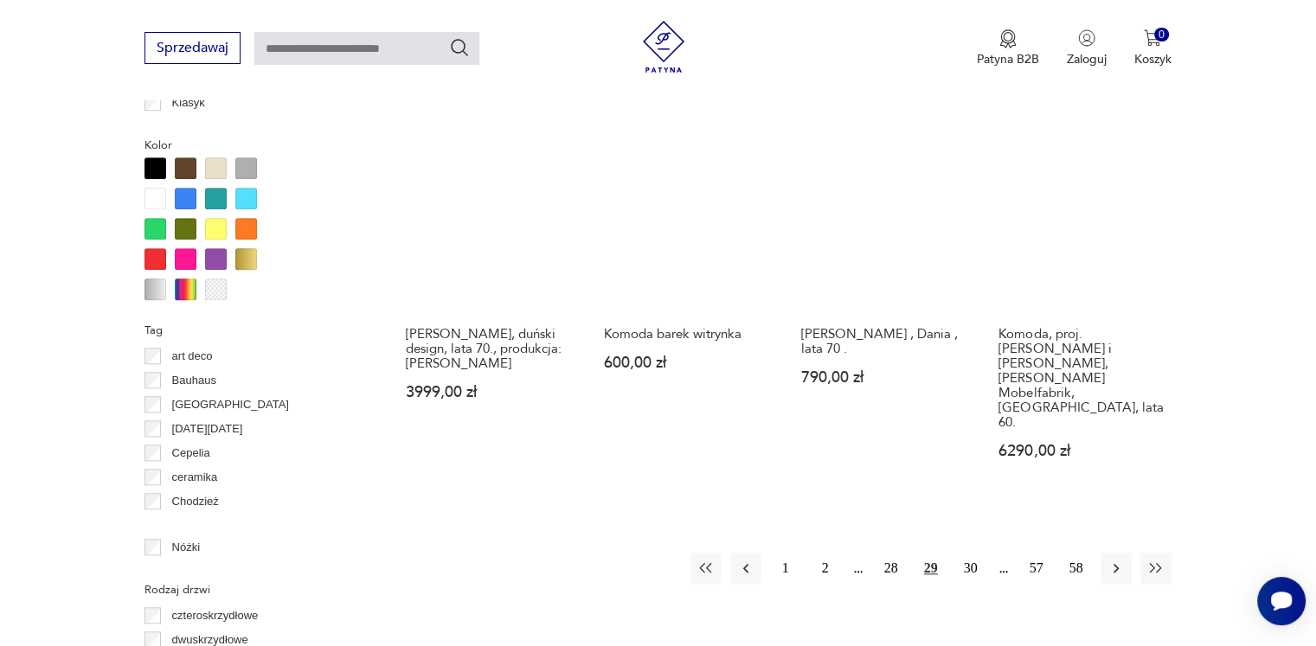
scroll to position [1756, 0]
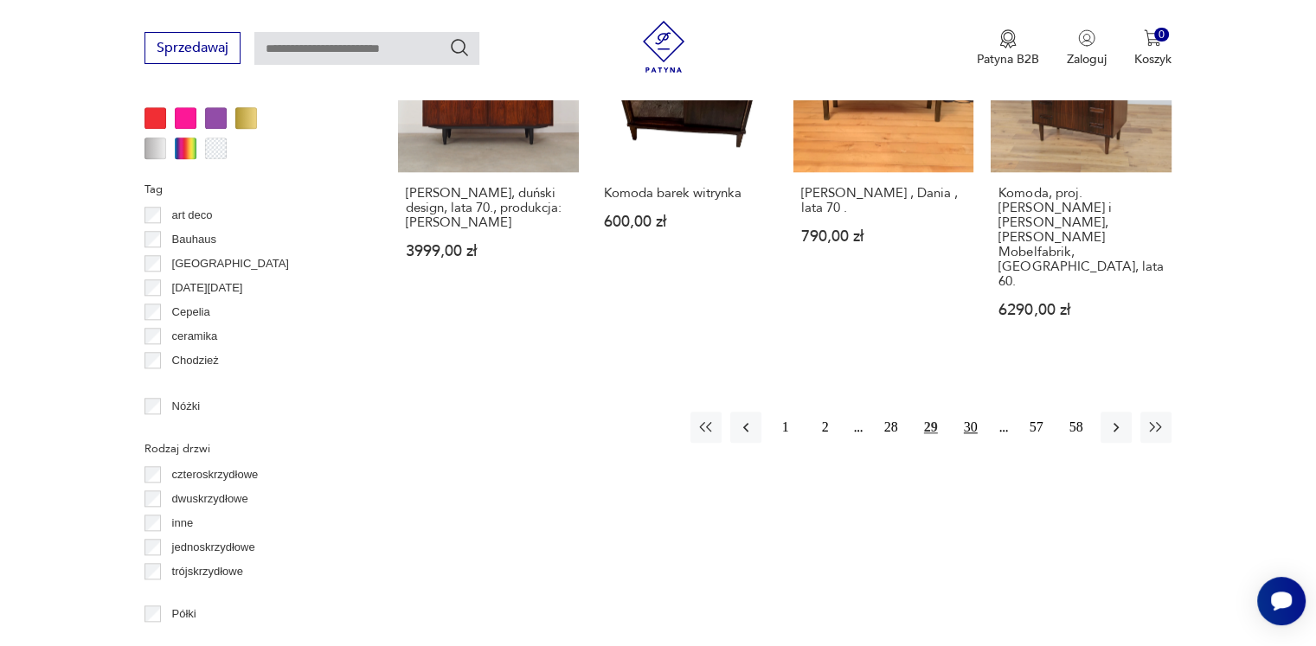
click at [969, 412] on button "30" at bounding box center [970, 427] width 31 height 31
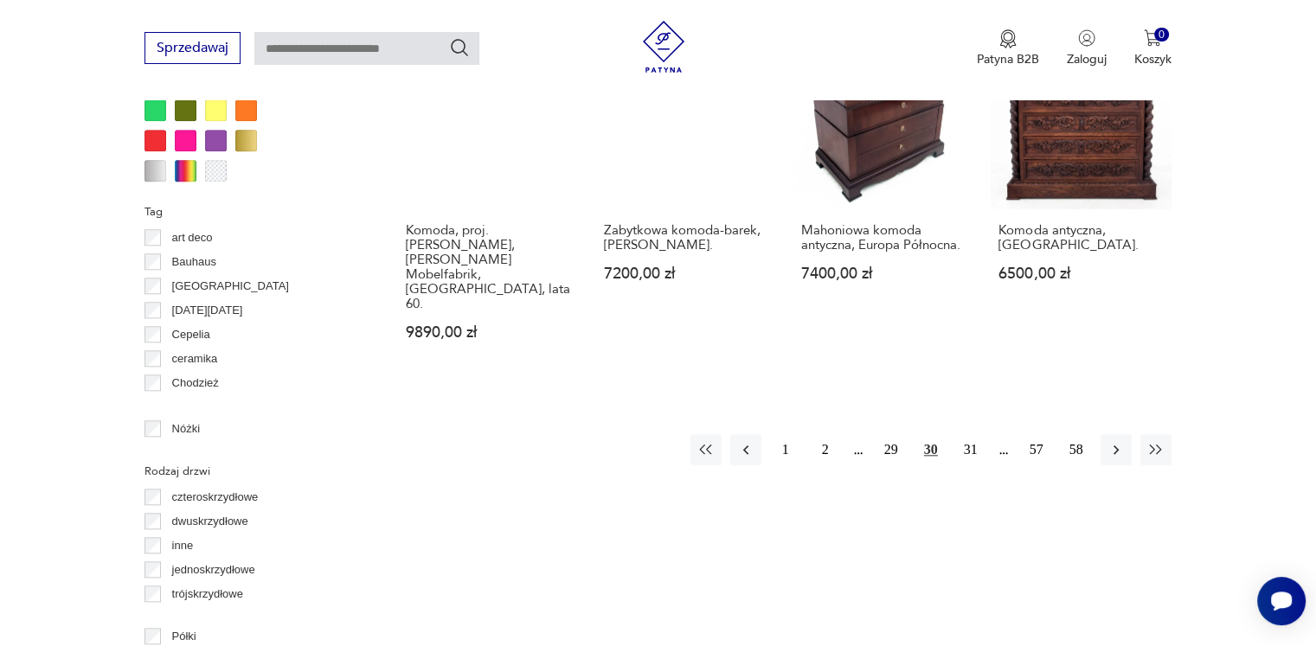
scroll to position [1756, 0]
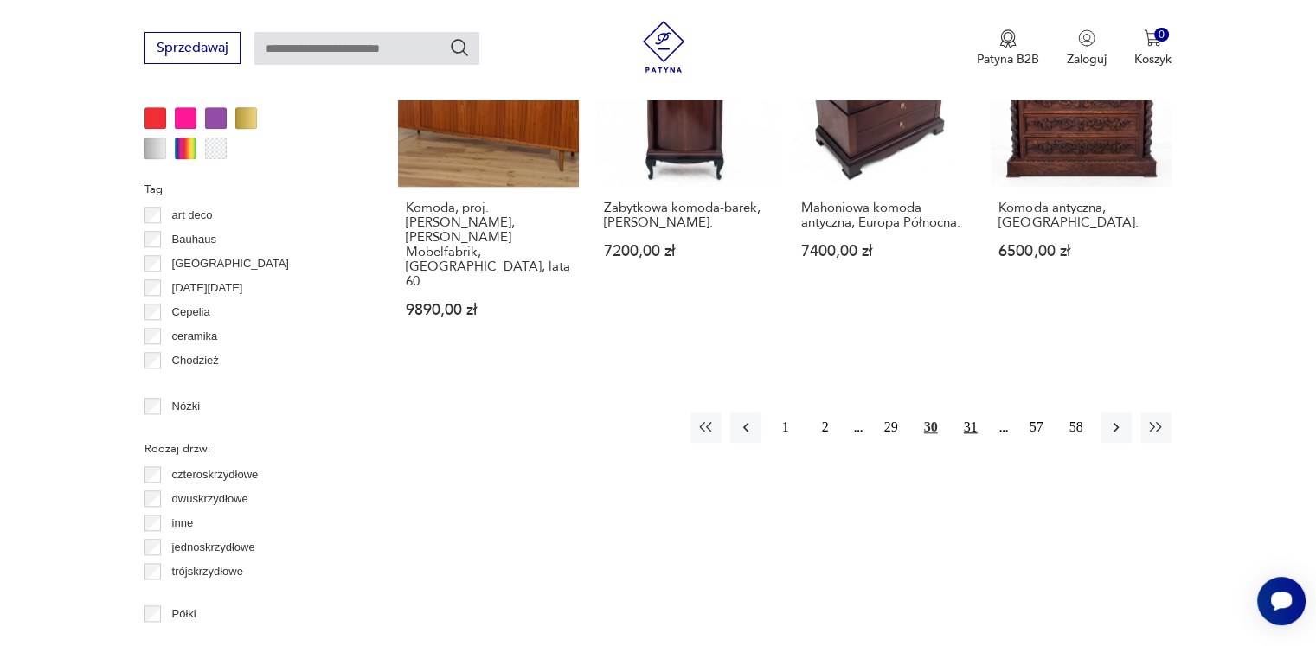
click at [969, 412] on button "31" at bounding box center [970, 427] width 31 height 31
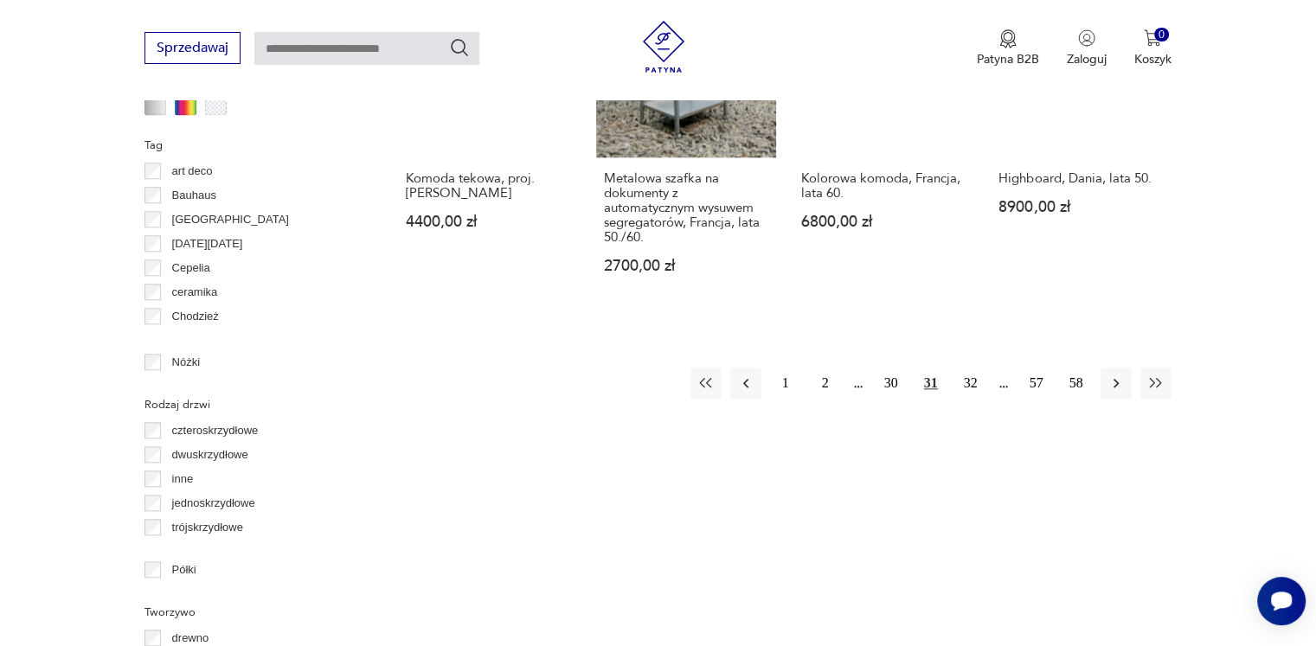
scroll to position [1843, 0]
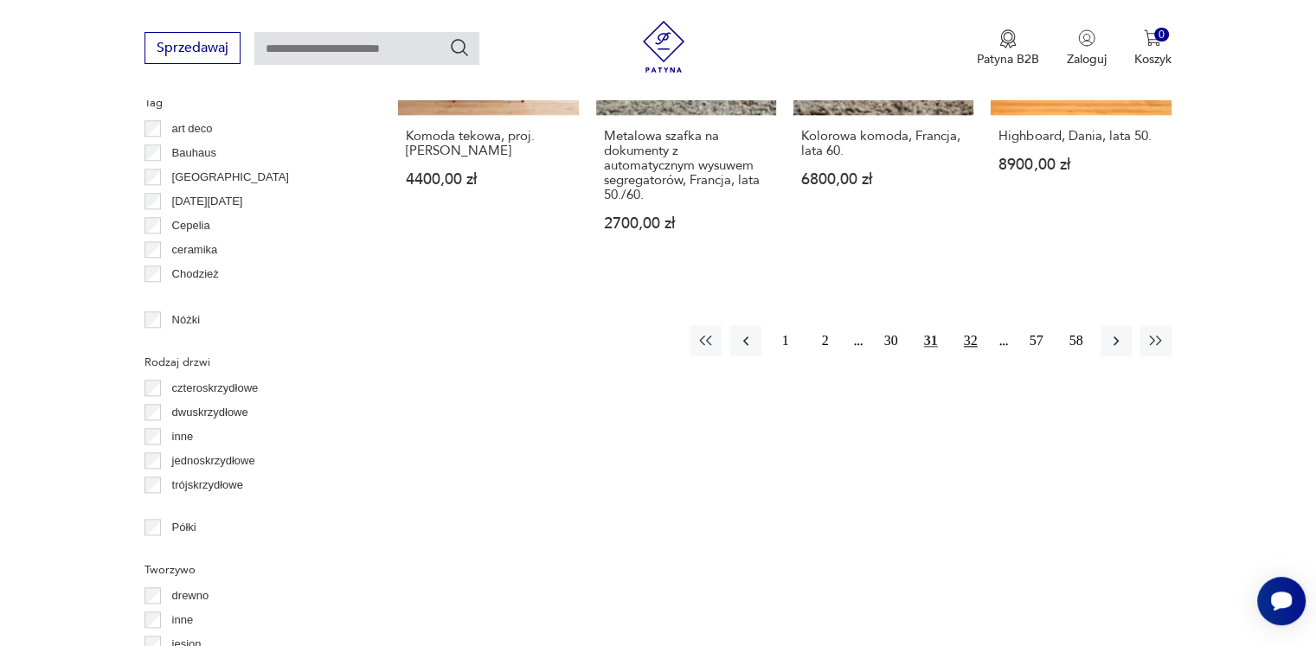
click at [967, 326] on button "32" at bounding box center [970, 340] width 31 height 31
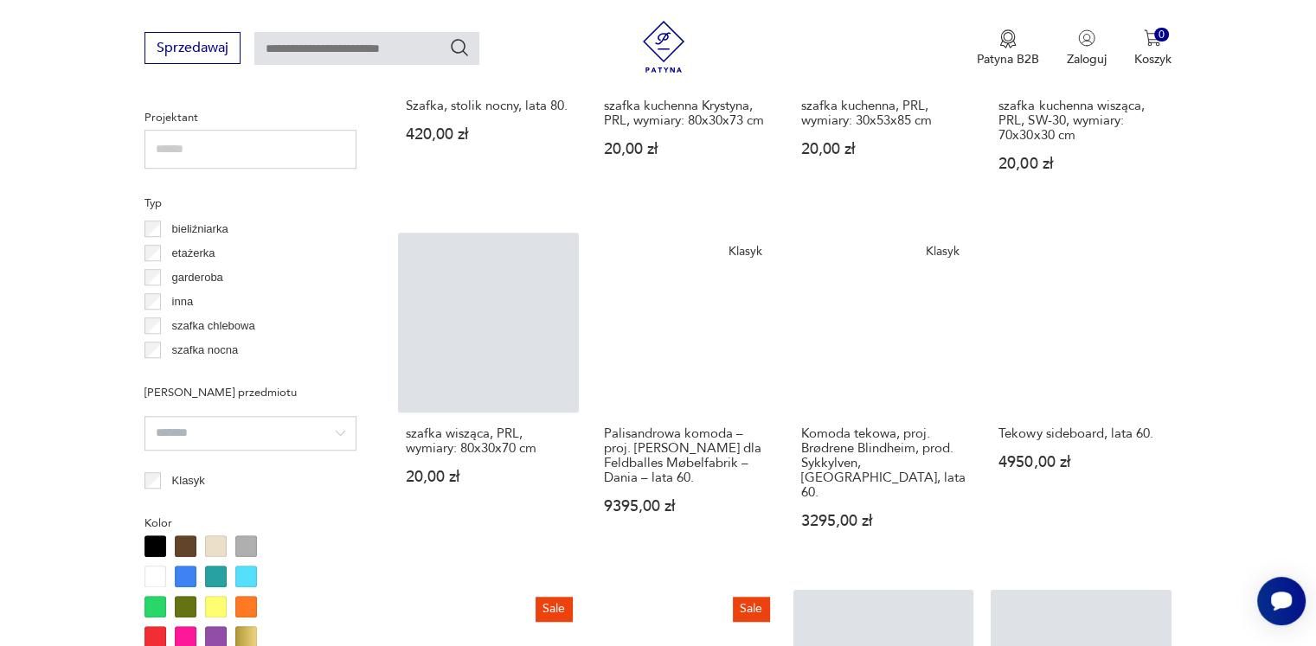
scroll to position [1583, 0]
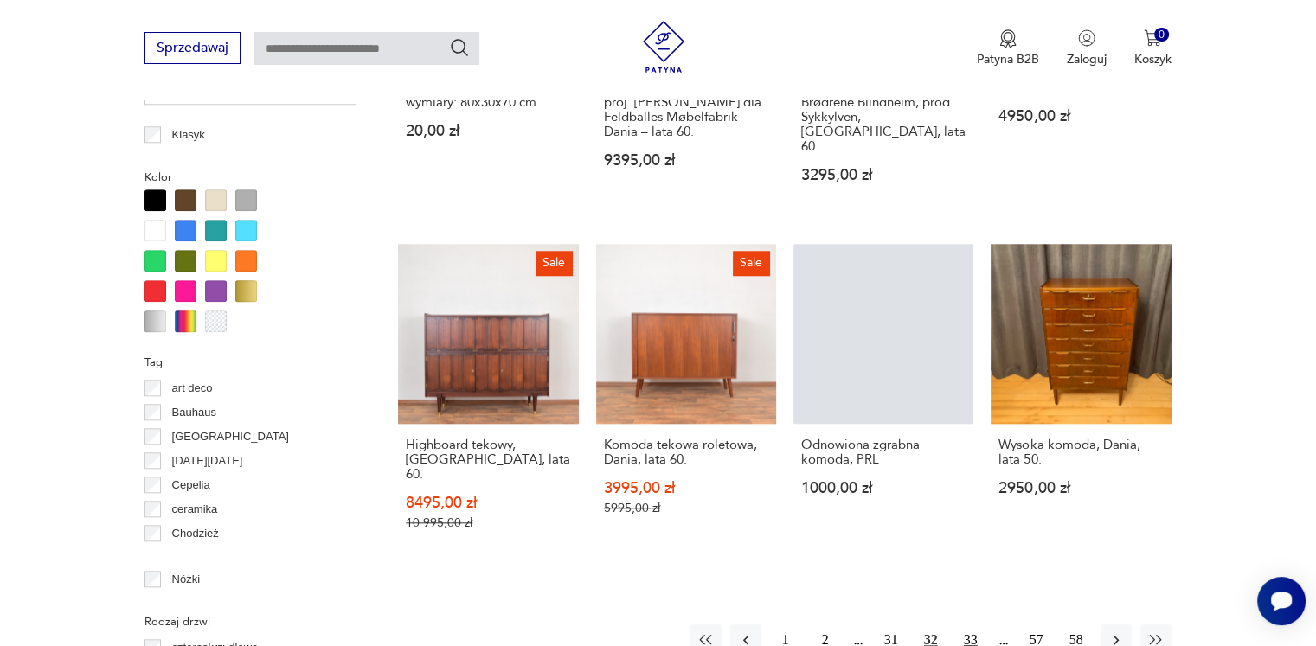
click at [971, 625] on button "33" at bounding box center [970, 640] width 31 height 31
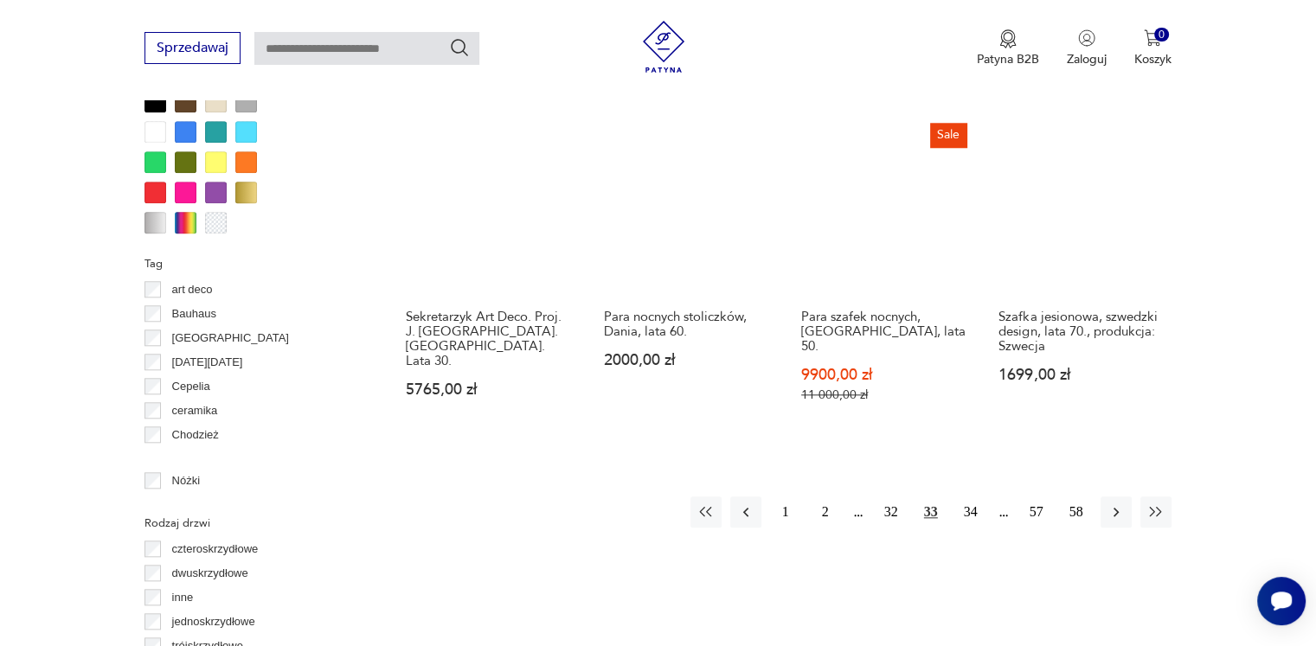
scroll to position [1756, 0]
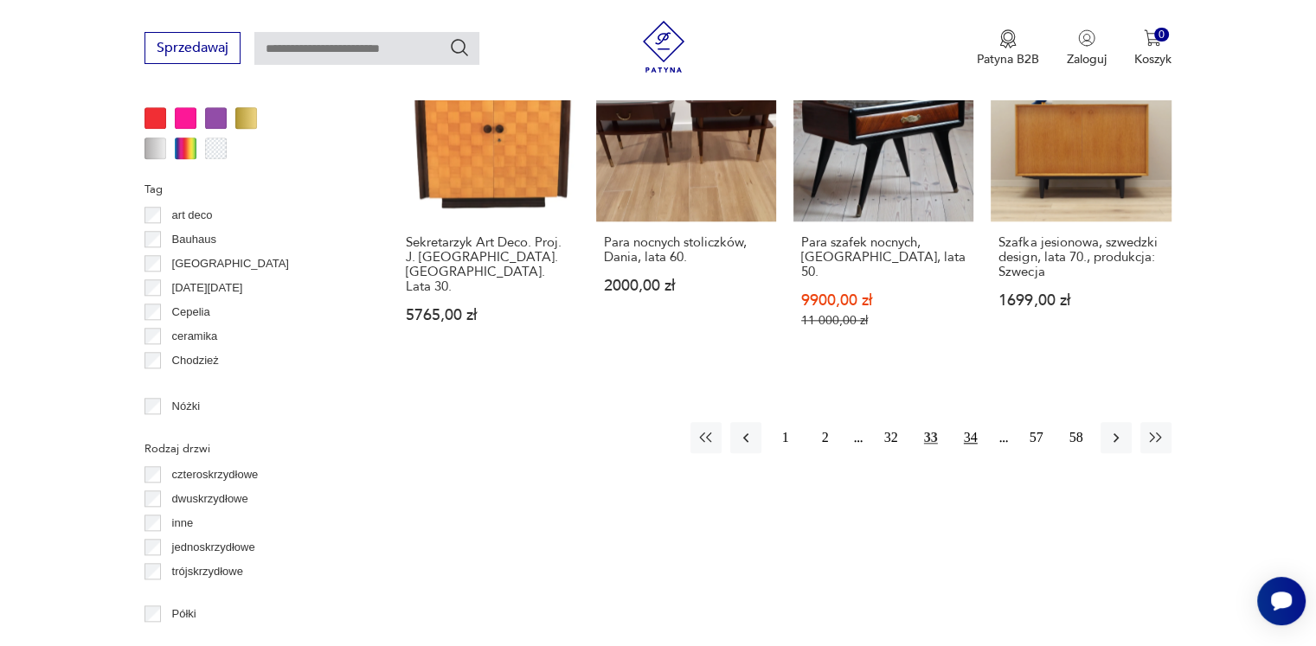
click at [965, 422] on button "34" at bounding box center [970, 437] width 31 height 31
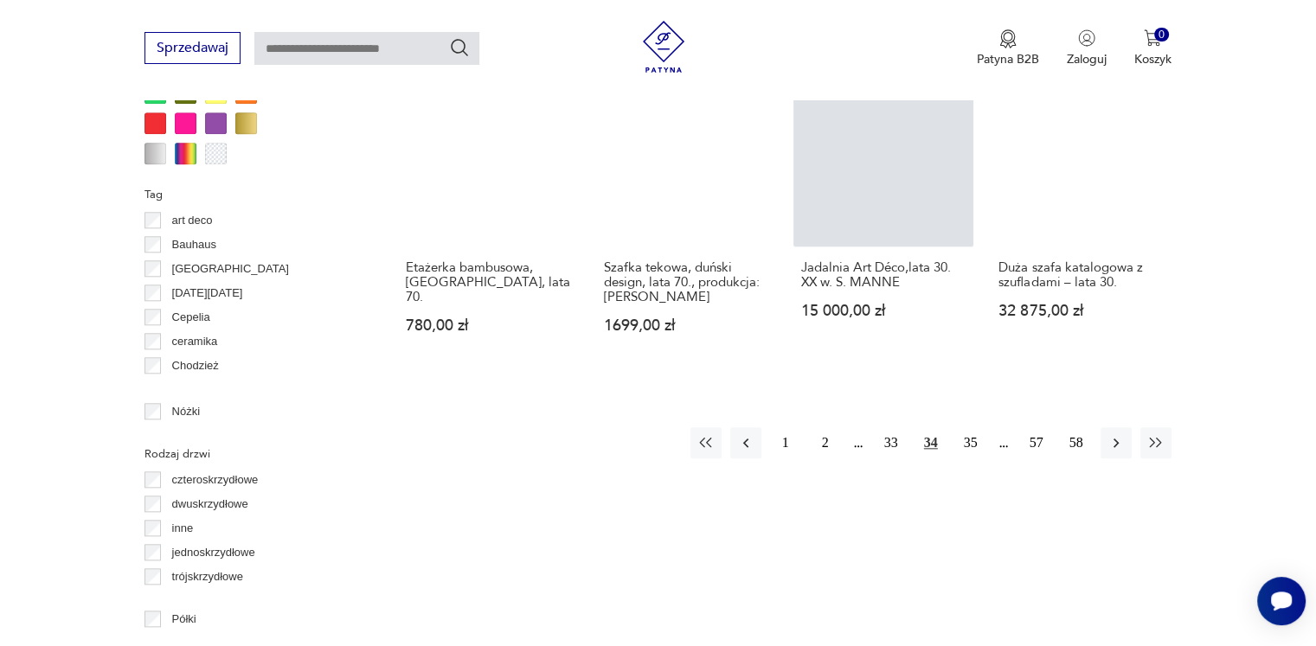
scroll to position [1756, 0]
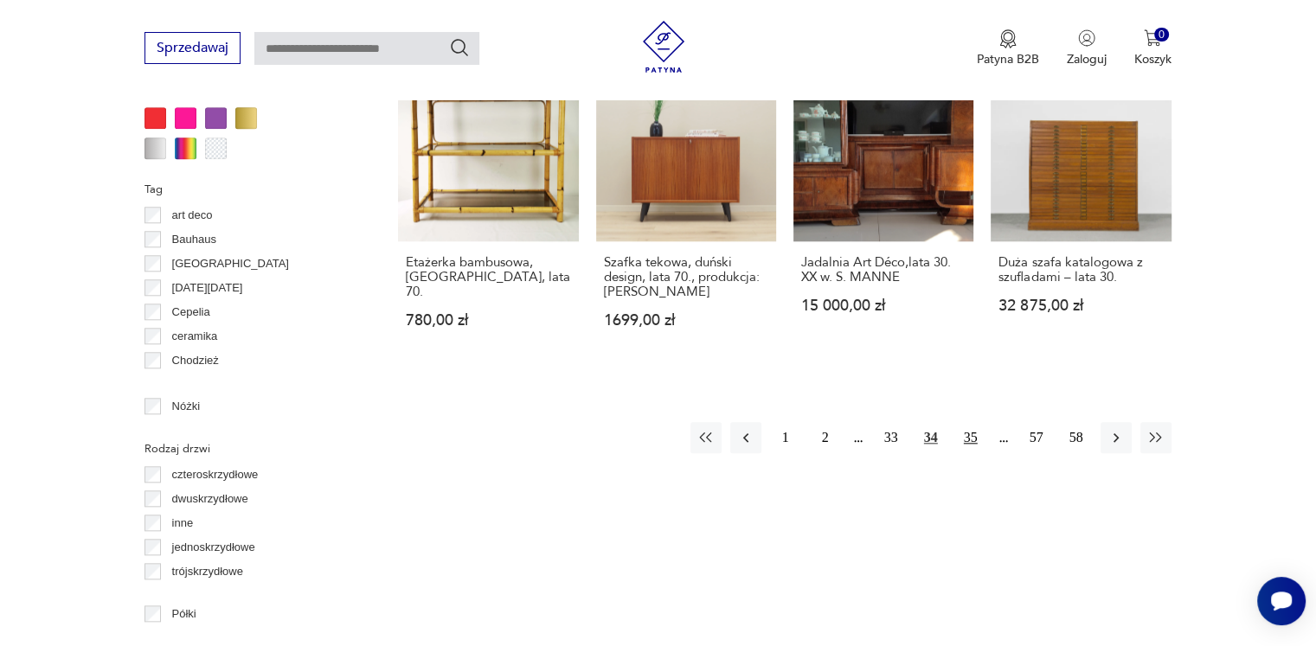
click at [969, 422] on button "35" at bounding box center [970, 437] width 31 height 31
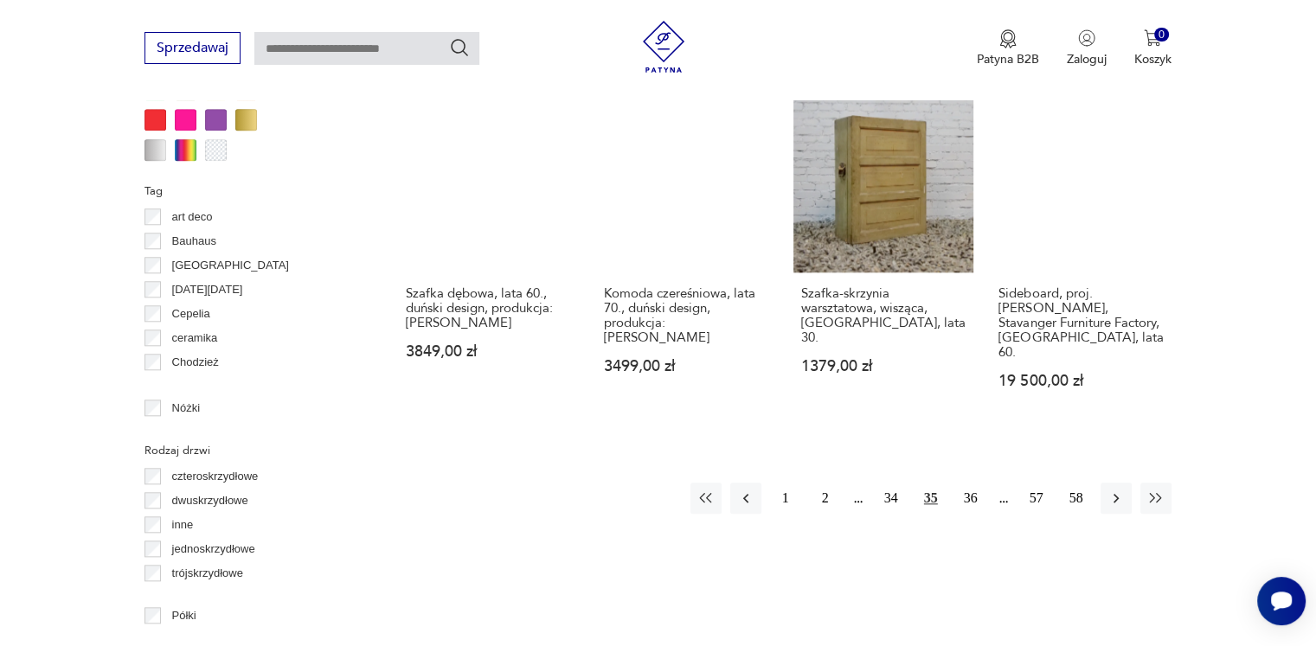
scroll to position [1756, 0]
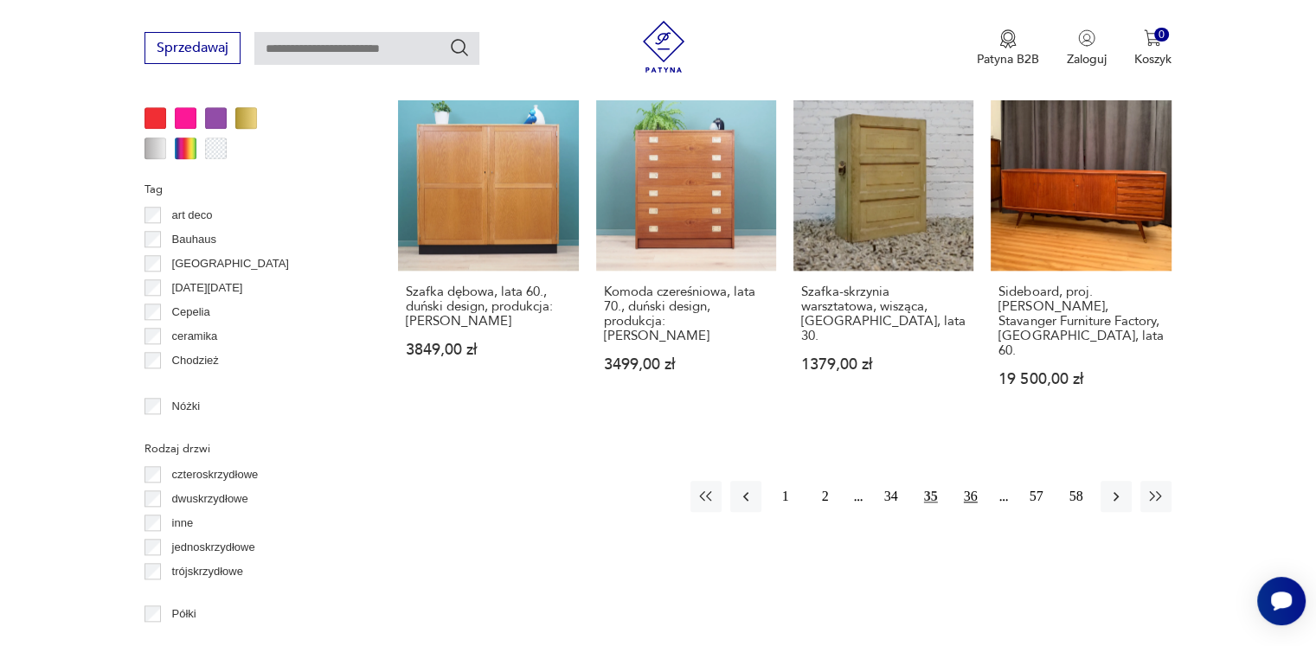
click at [979, 481] on button "36" at bounding box center [970, 496] width 31 height 31
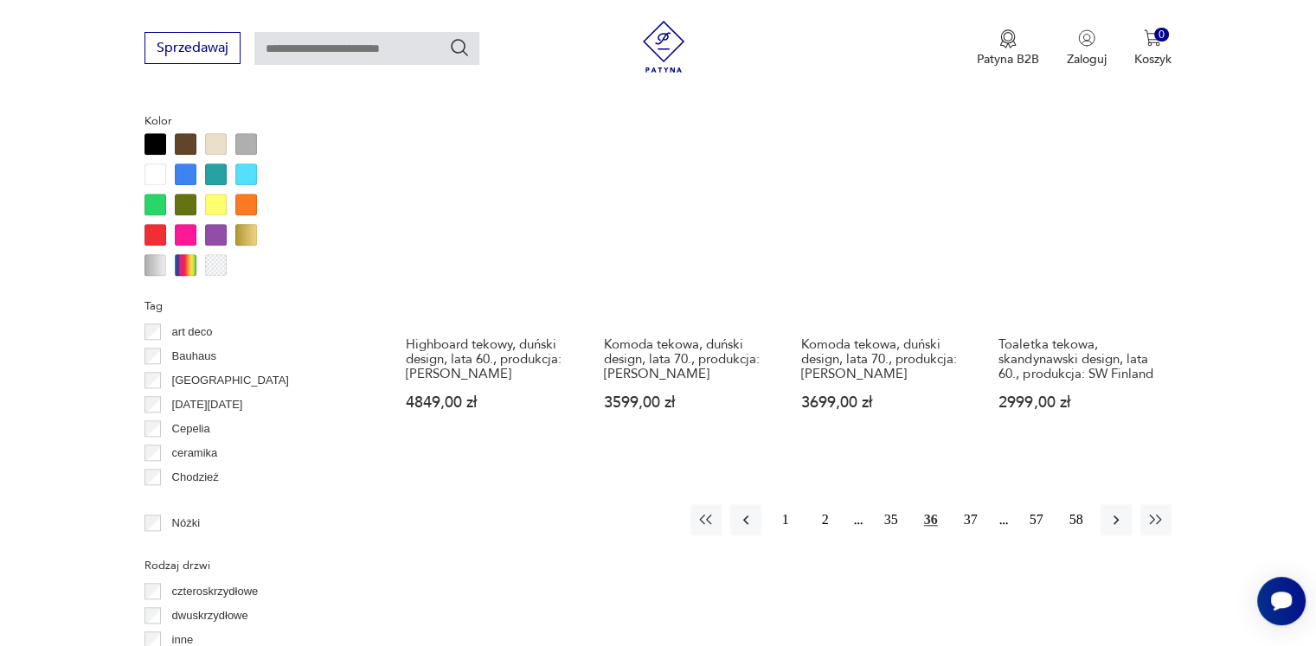
scroll to position [1670, 0]
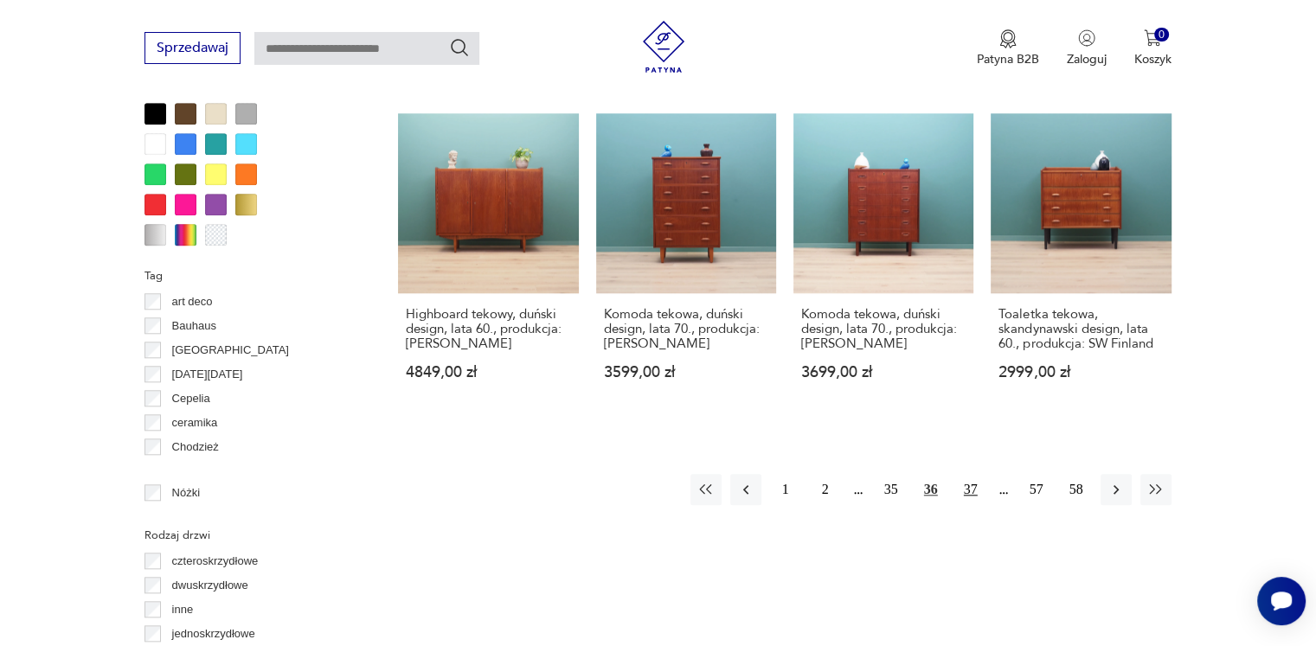
click at [973, 474] on button "37" at bounding box center [970, 489] width 31 height 31
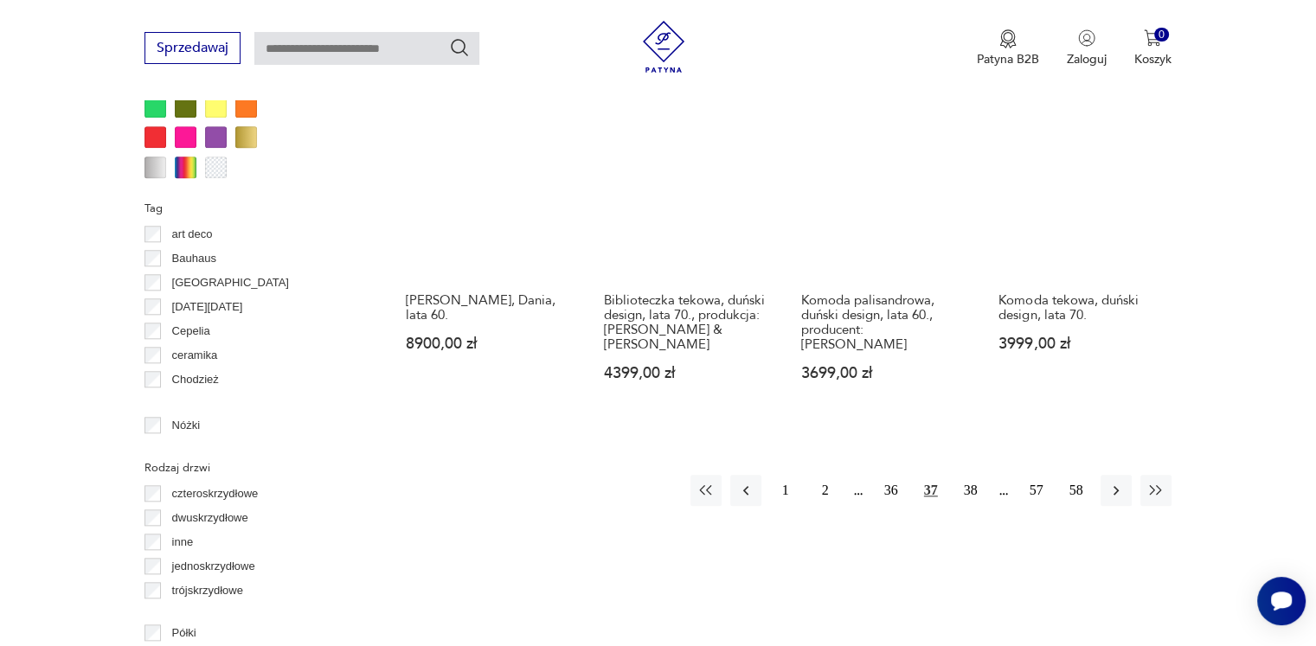
scroll to position [1843, 0]
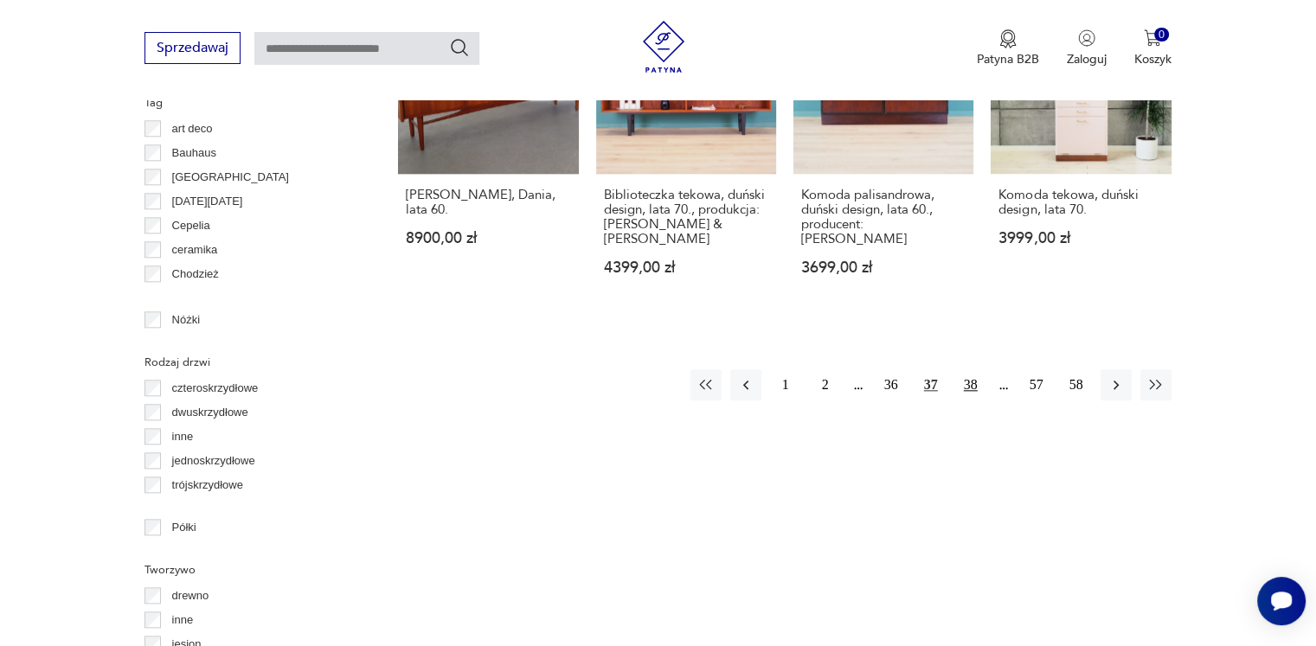
click at [972, 369] on button "38" at bounding box center [970, 384] width 31 height 31
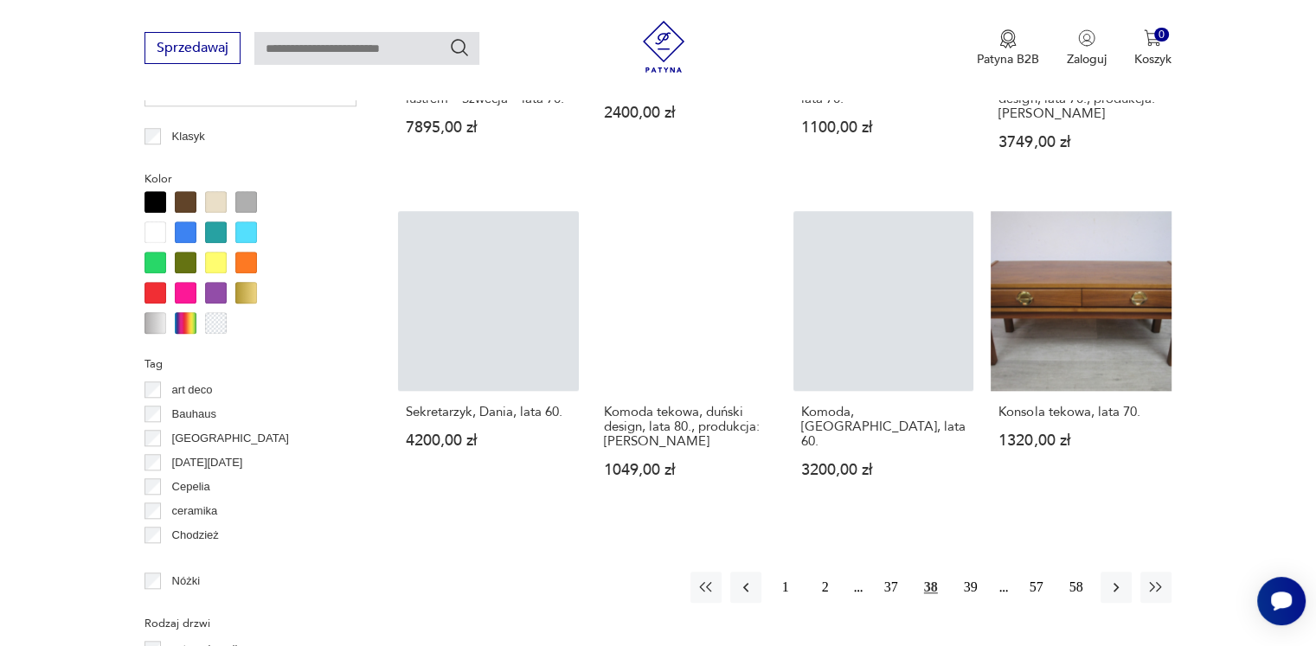
scroll to position [1670, 0]
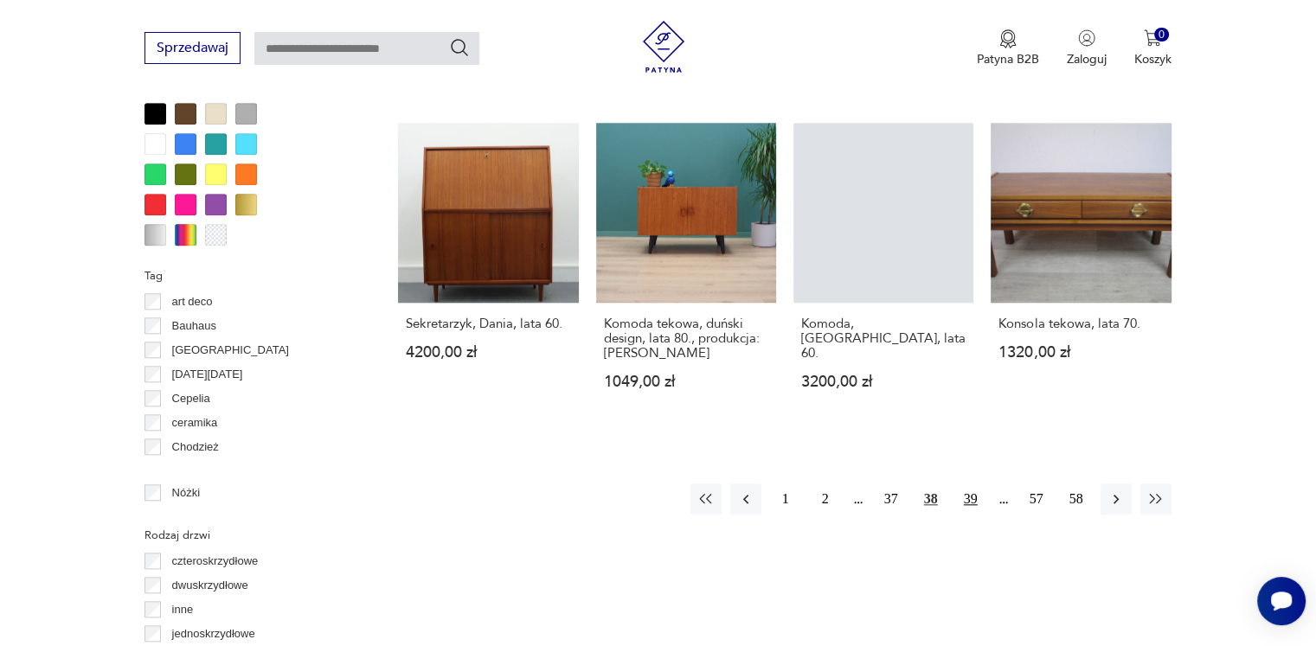
click at [969, 484] on button "39" at bounding box center [970, 499] width 31 height 31
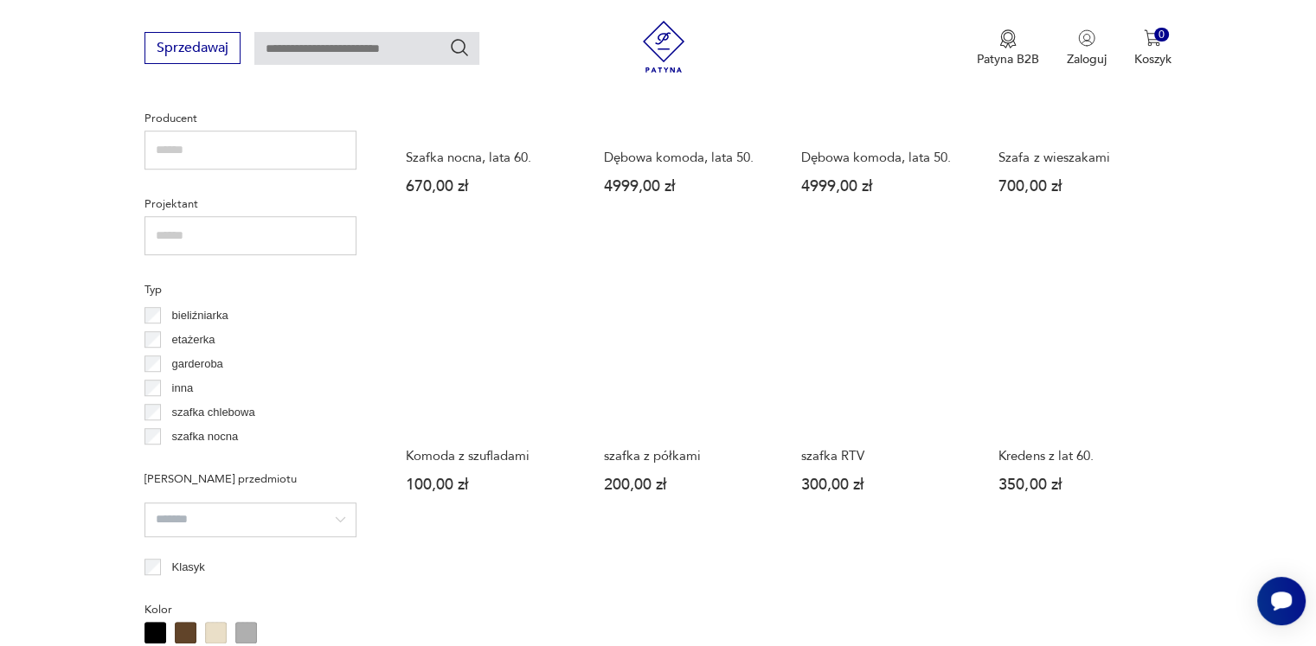
scroll to position [1497, 0]
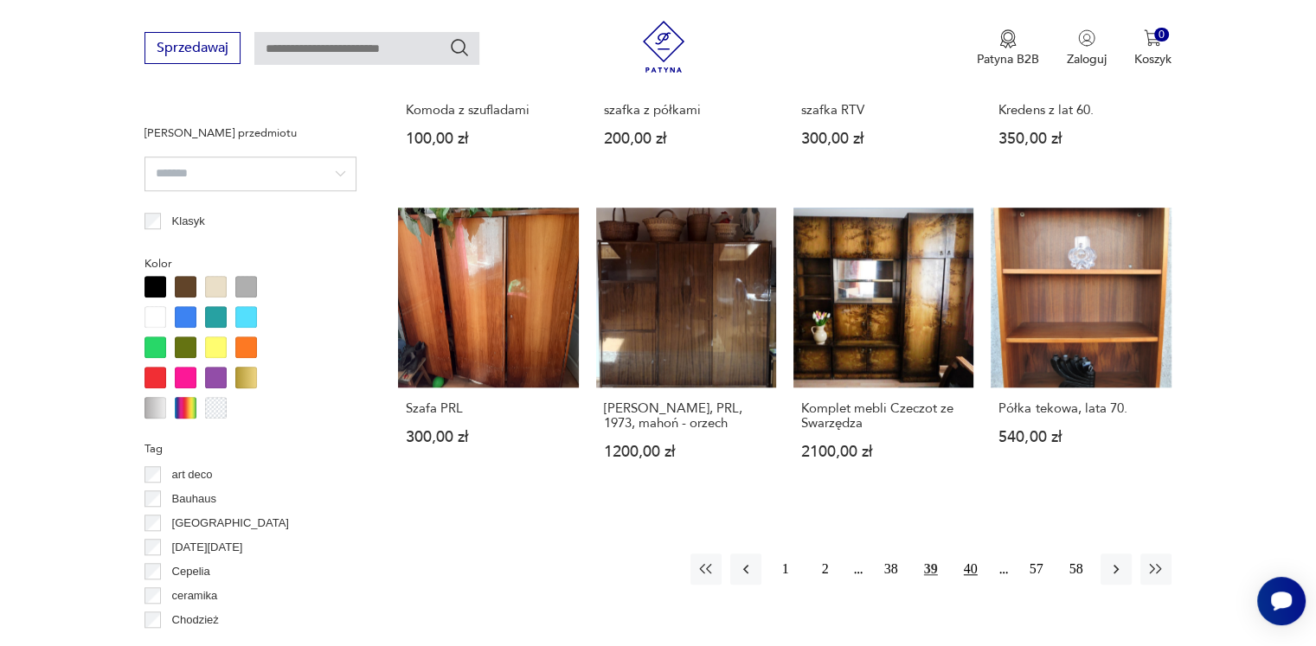
click at [976, 574] on button "40" at bounding box center [970, 569] width 31 height 31
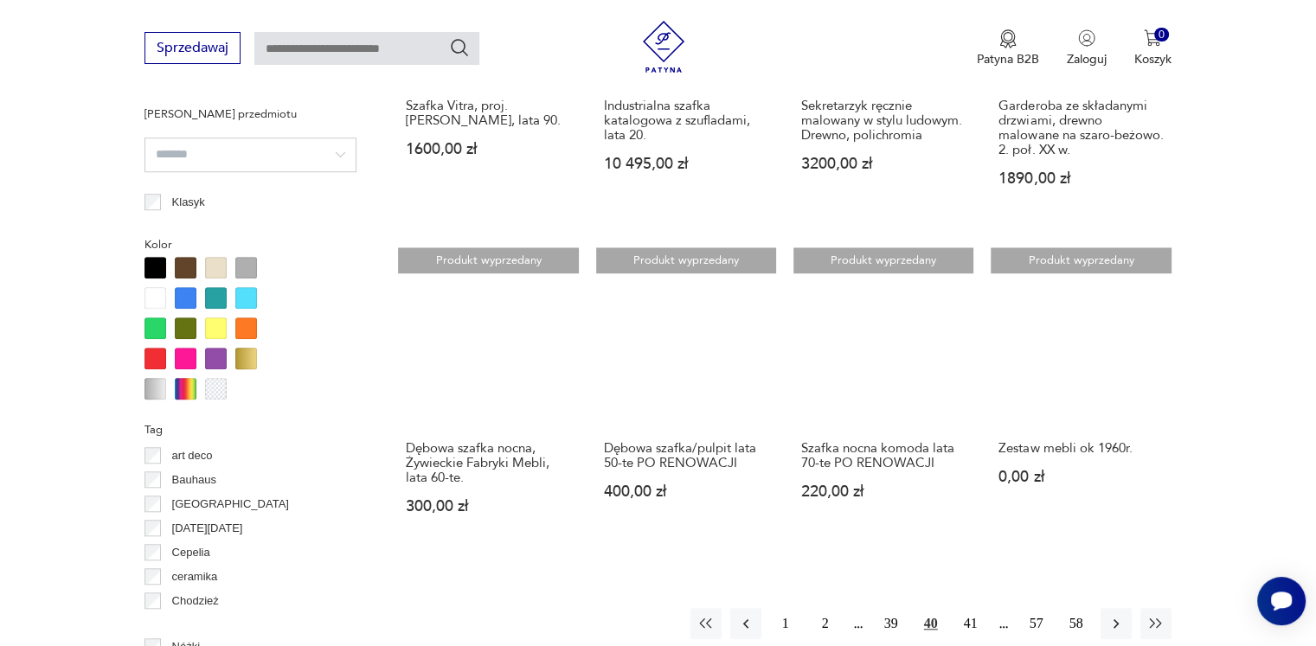
scroll to position [1670, 0]
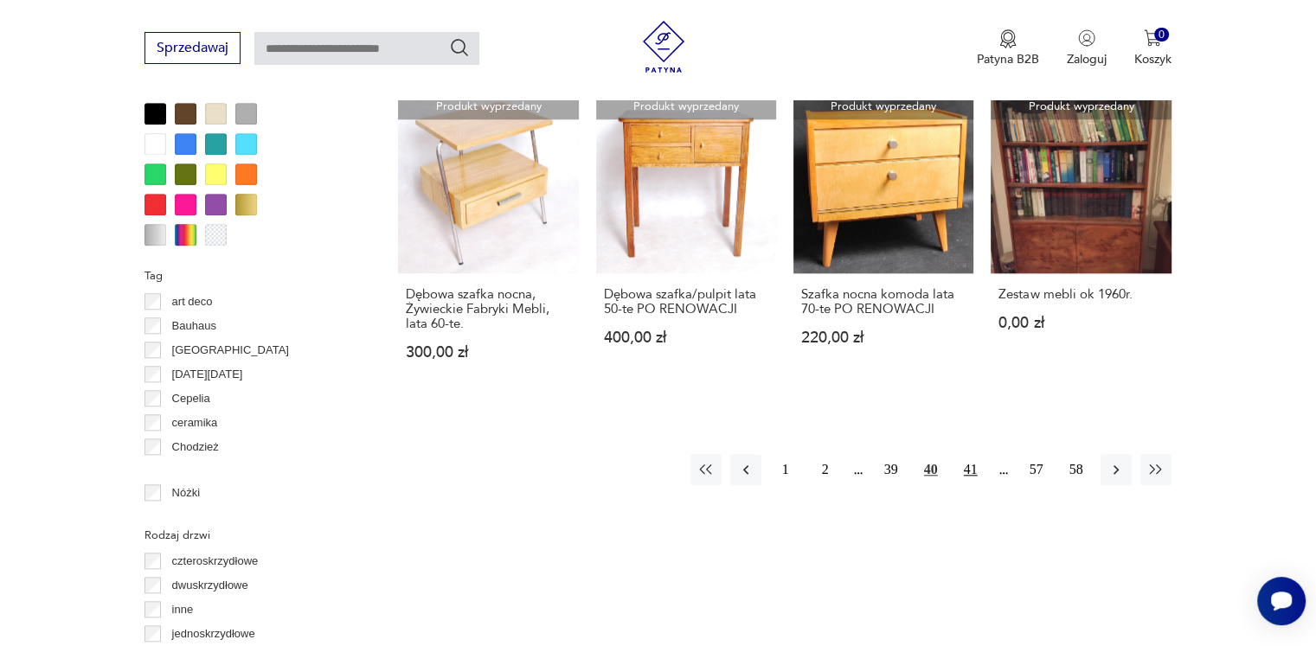
click at [971, 472] on button "41" at bounding box center [970, 469] width 31 height 31
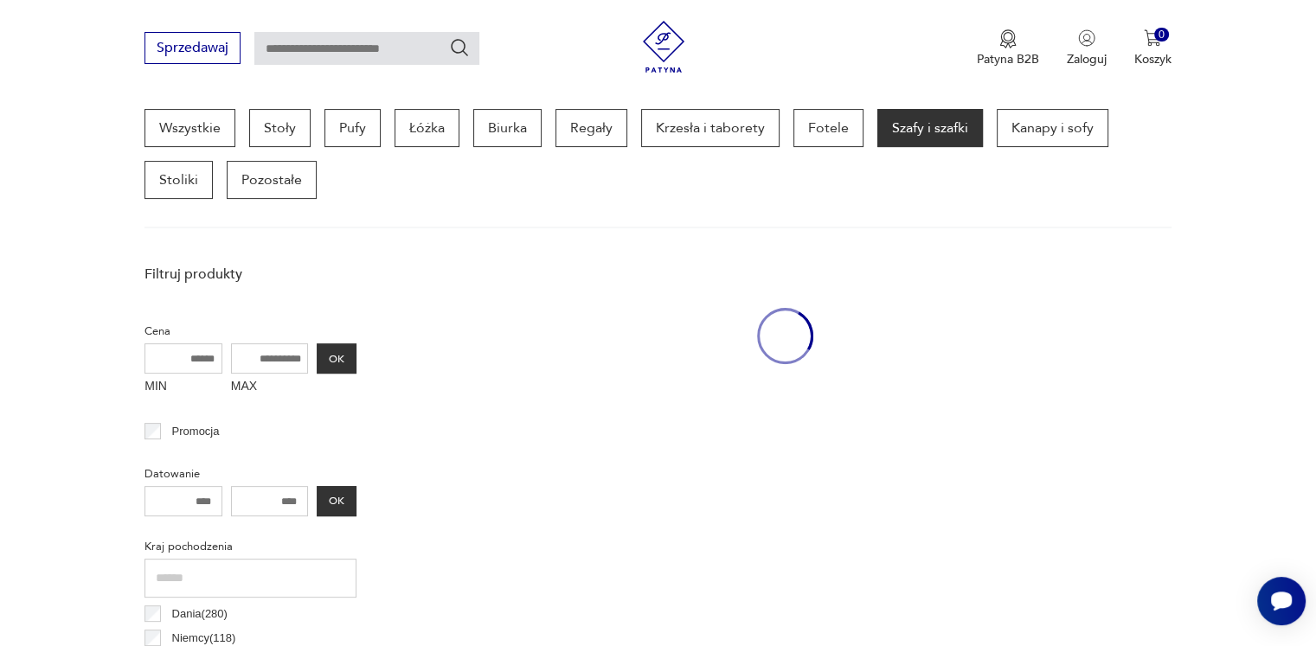
scroll to position [458, 0]
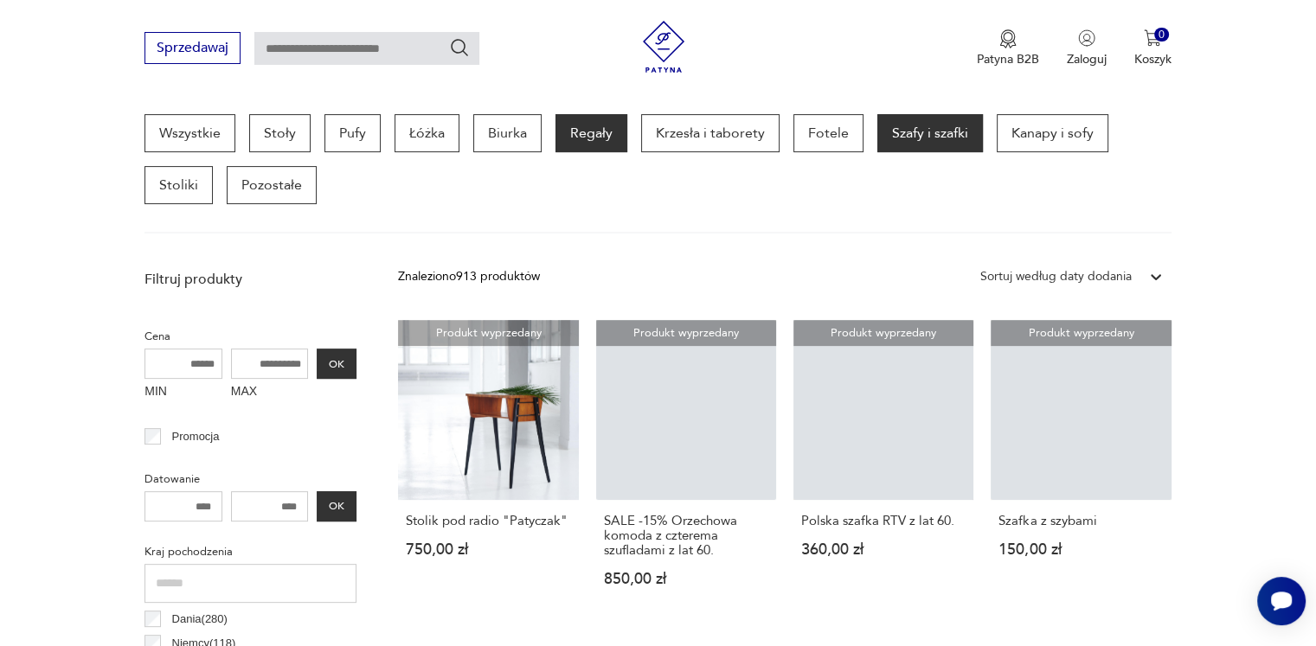
click at [584, 134] on p "Regały" at bounding box center [591, 133] width 72 height 38
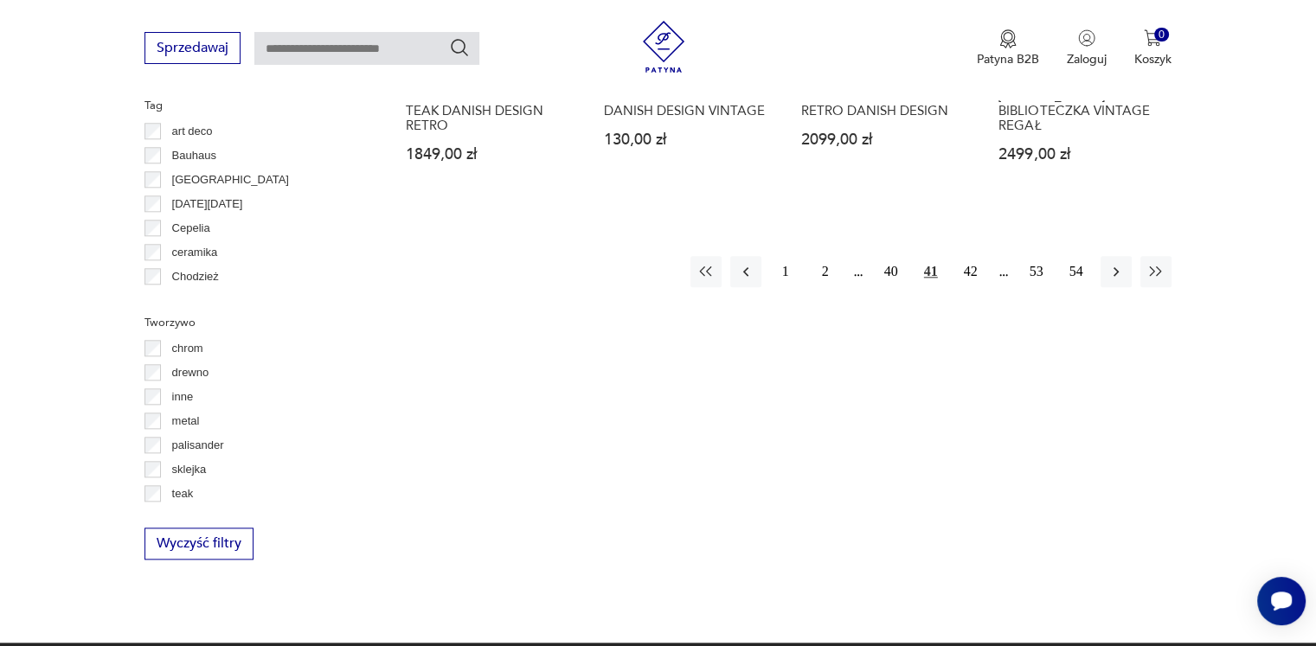
scroll to position [1929, 0]
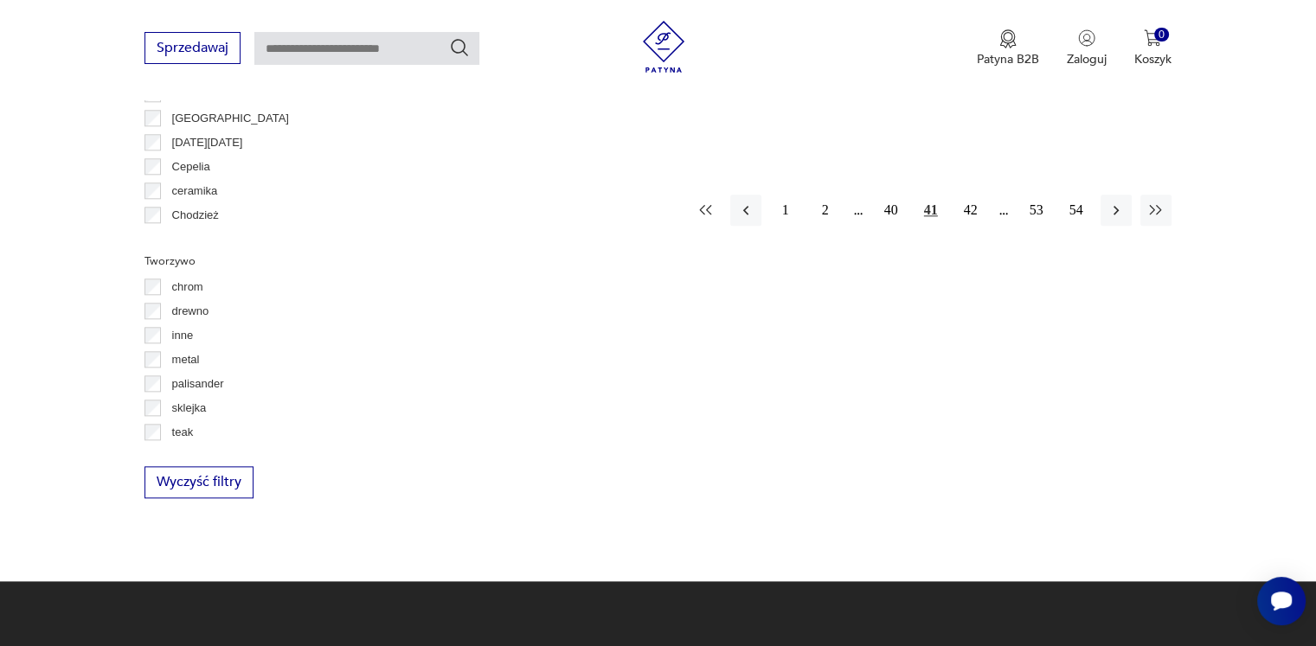
click at [704, 210] on icon "button" at bounding box center [705, 210] width 17 height 17
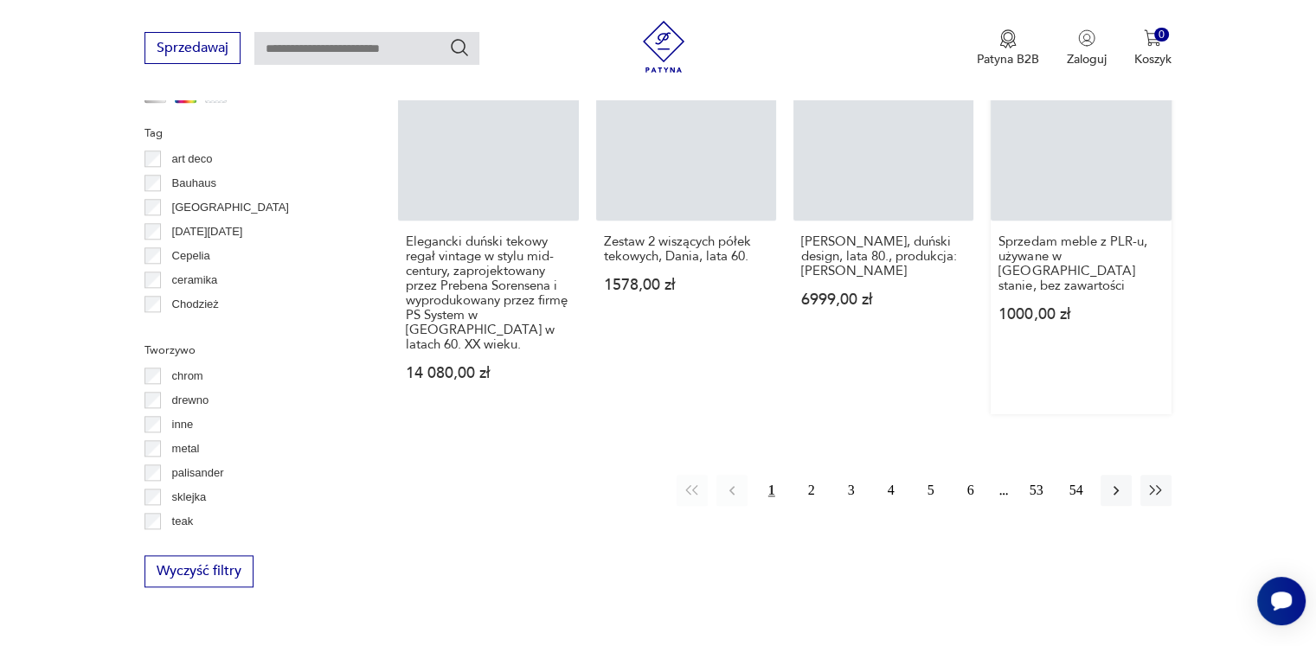
scroll to position [1929, 0]
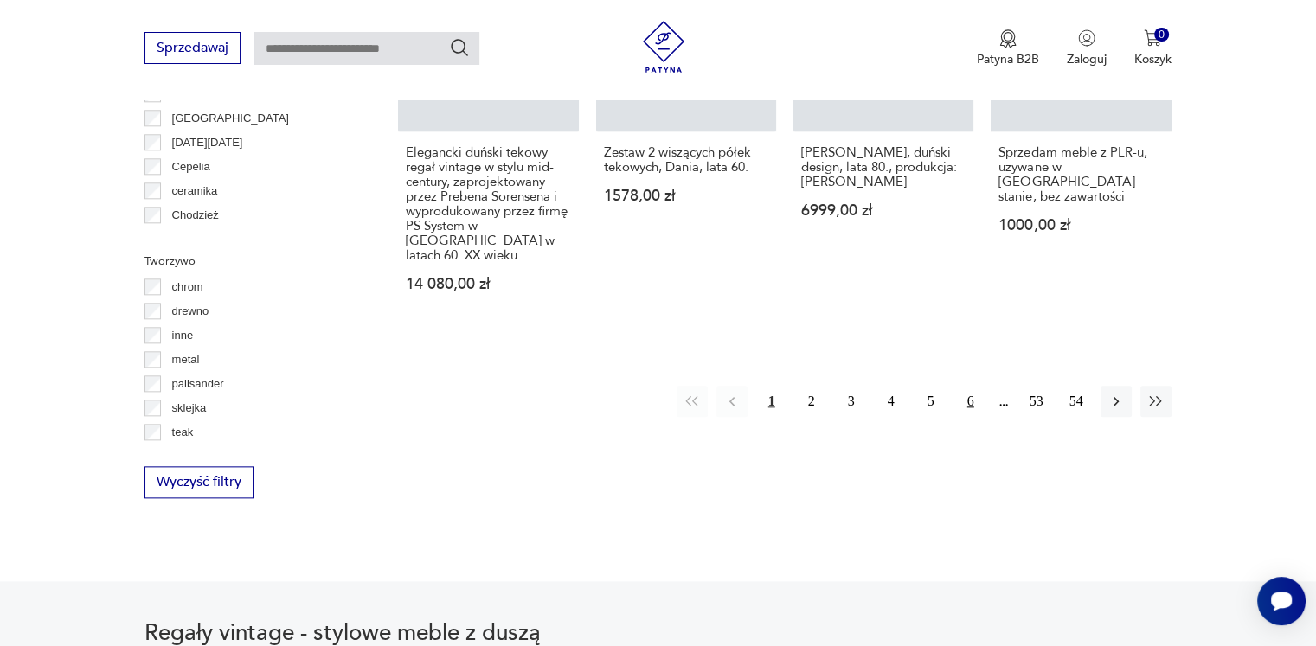
click at [966, 386] on button "6" at bounding box center [970, 401] width 31 height 31
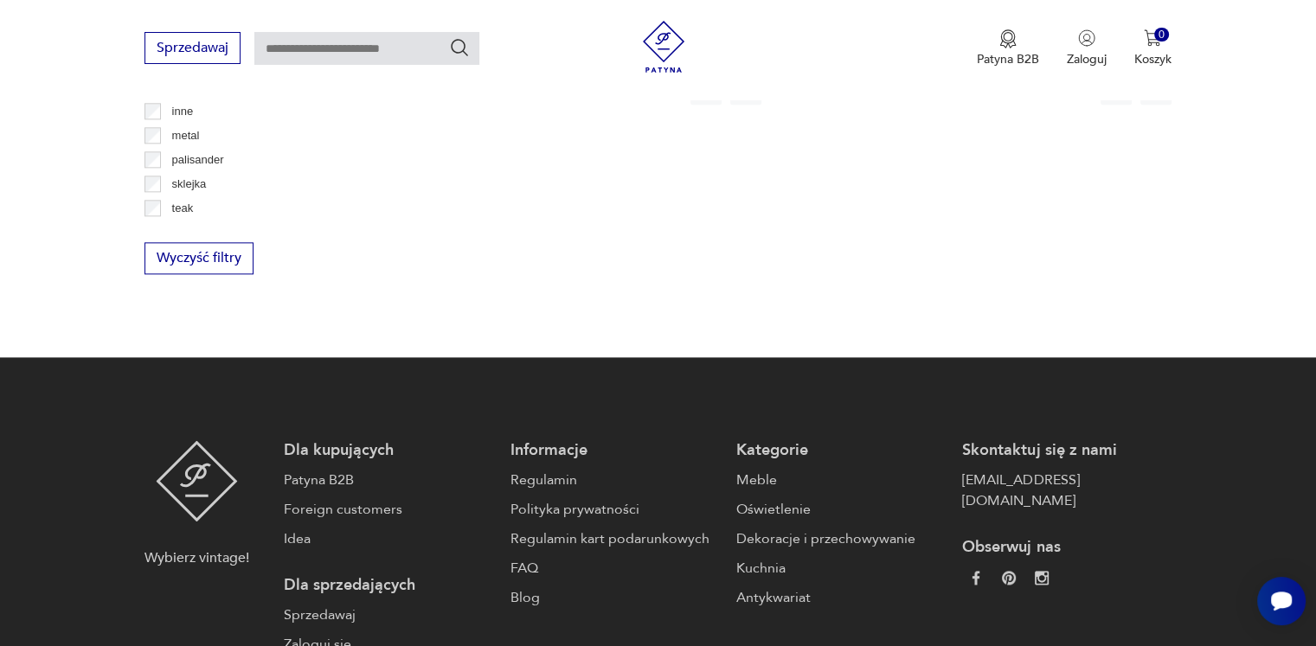
scroll to position [2016, 0]
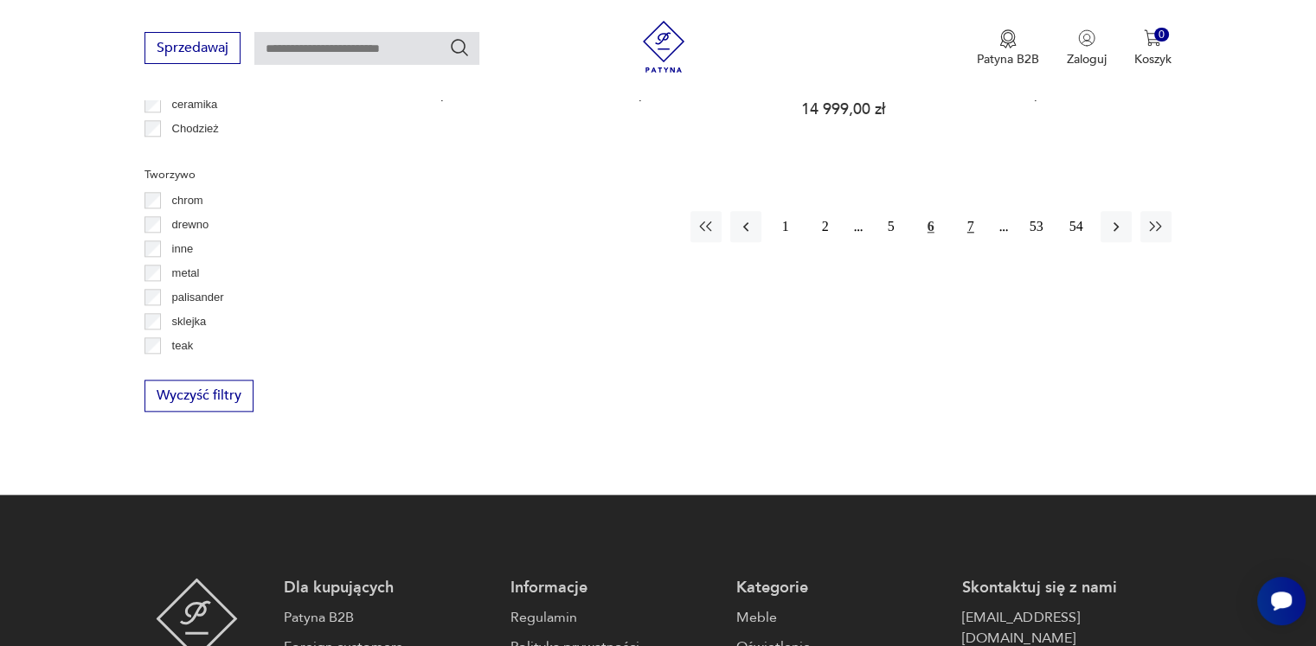
click at [971, 213] on button "7" at bounding box center [970, 226] width 31 height 31
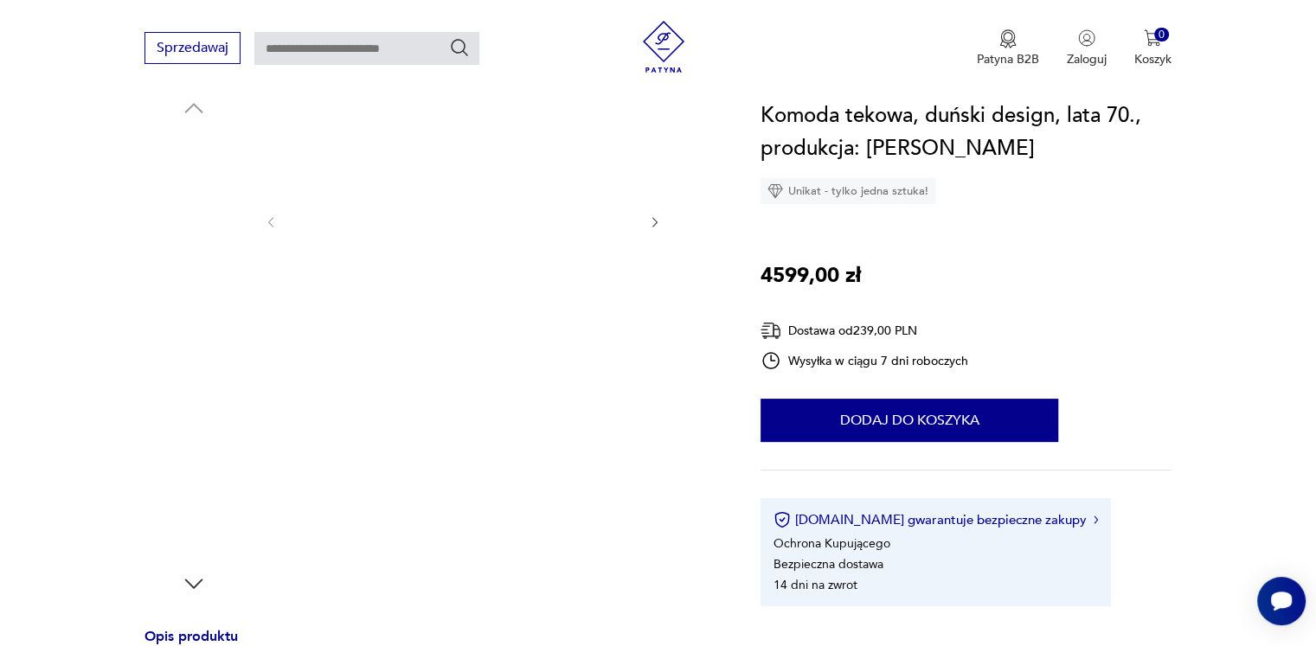
scroll to position [433, 0]
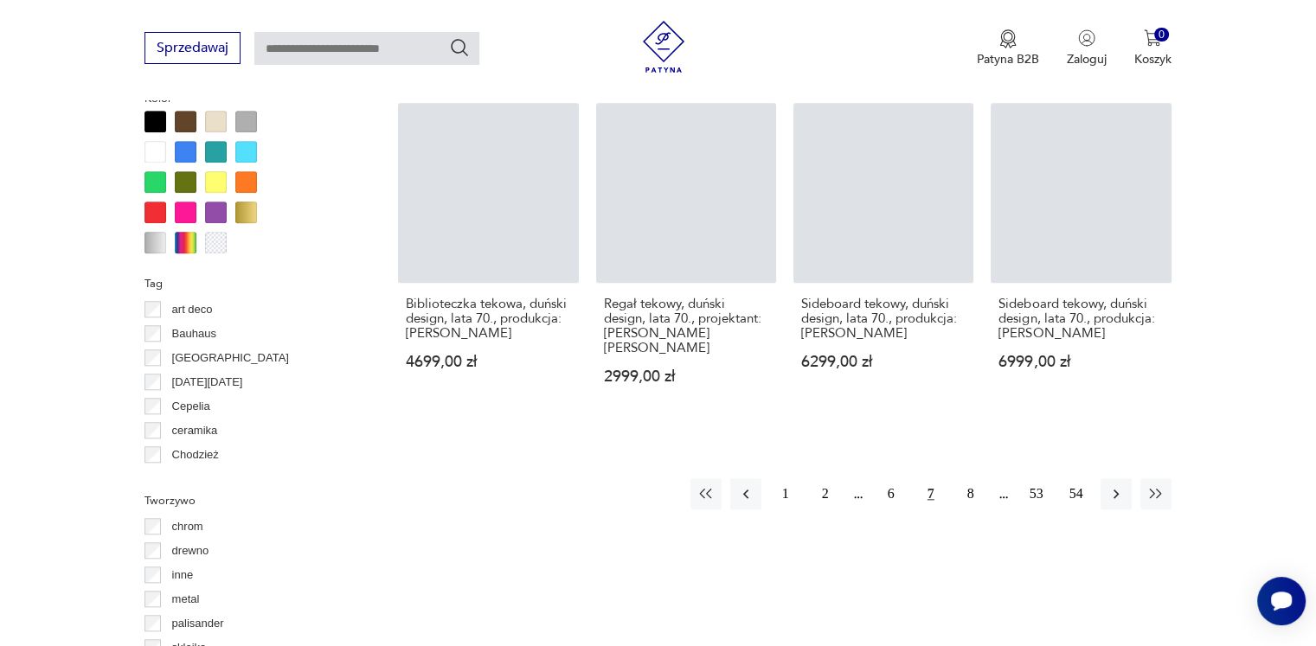
scroll to position [1854, 0]
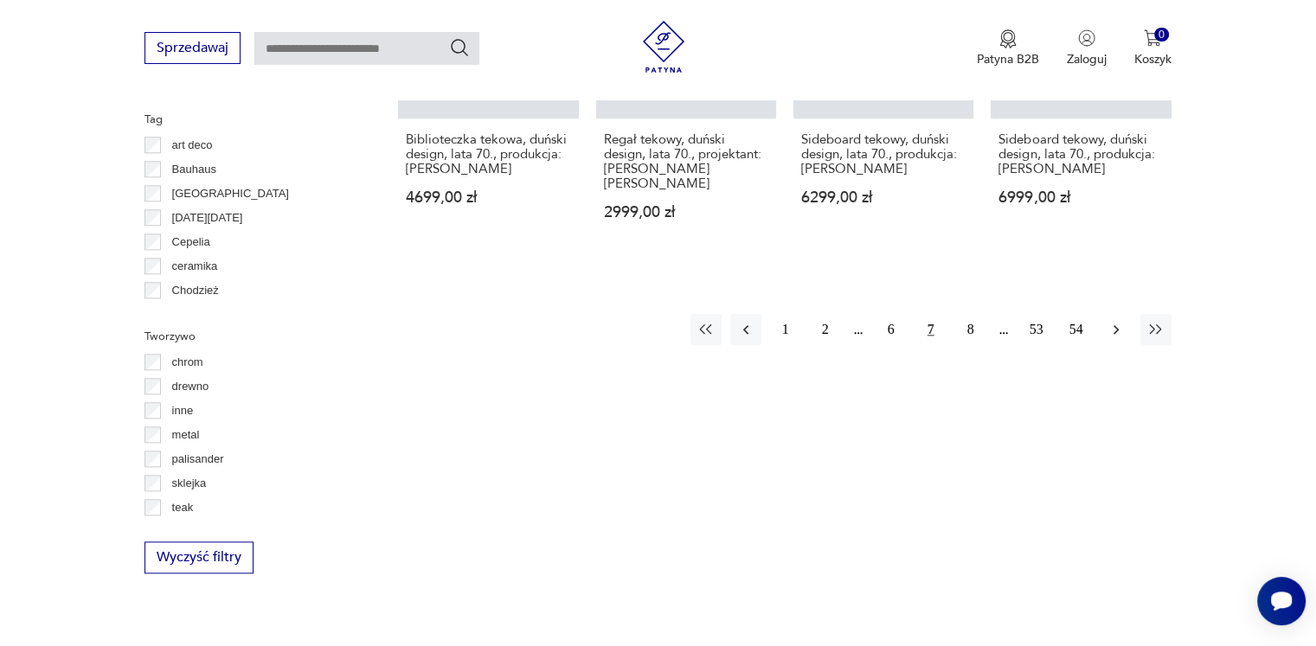
click at [1112, 321] on icon "button" at bounding box center [1115, 329] width 17 height 17
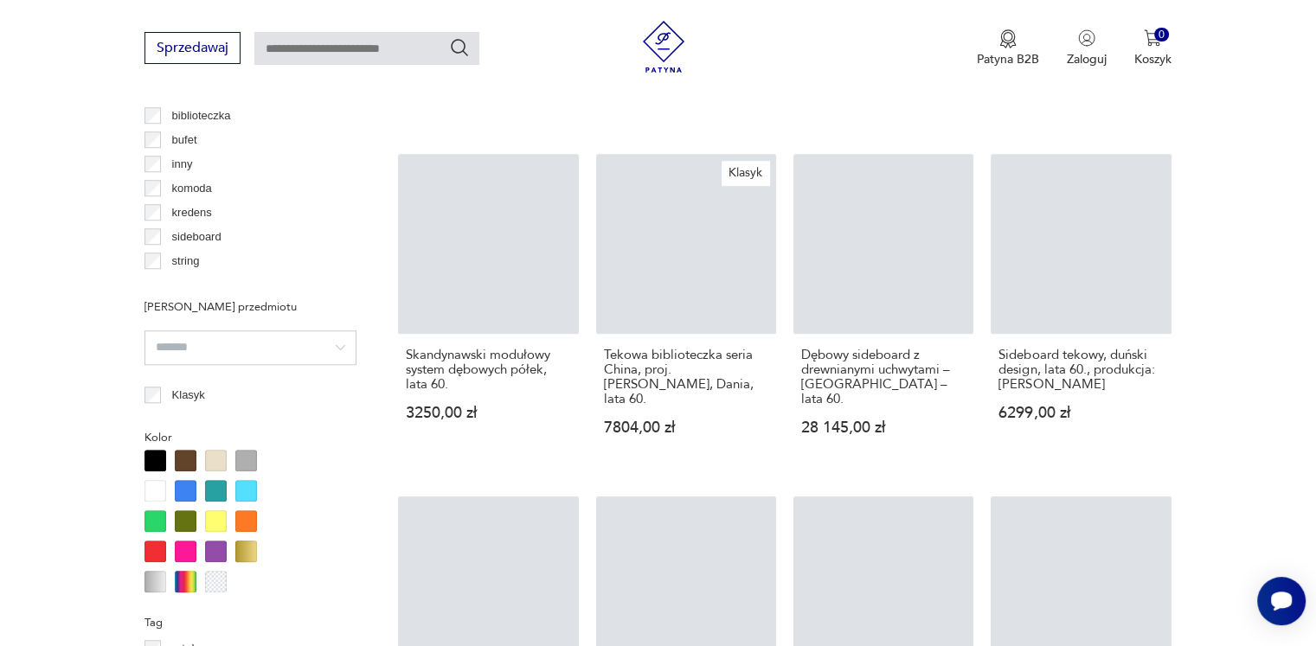
scroll to position [1670, 0]
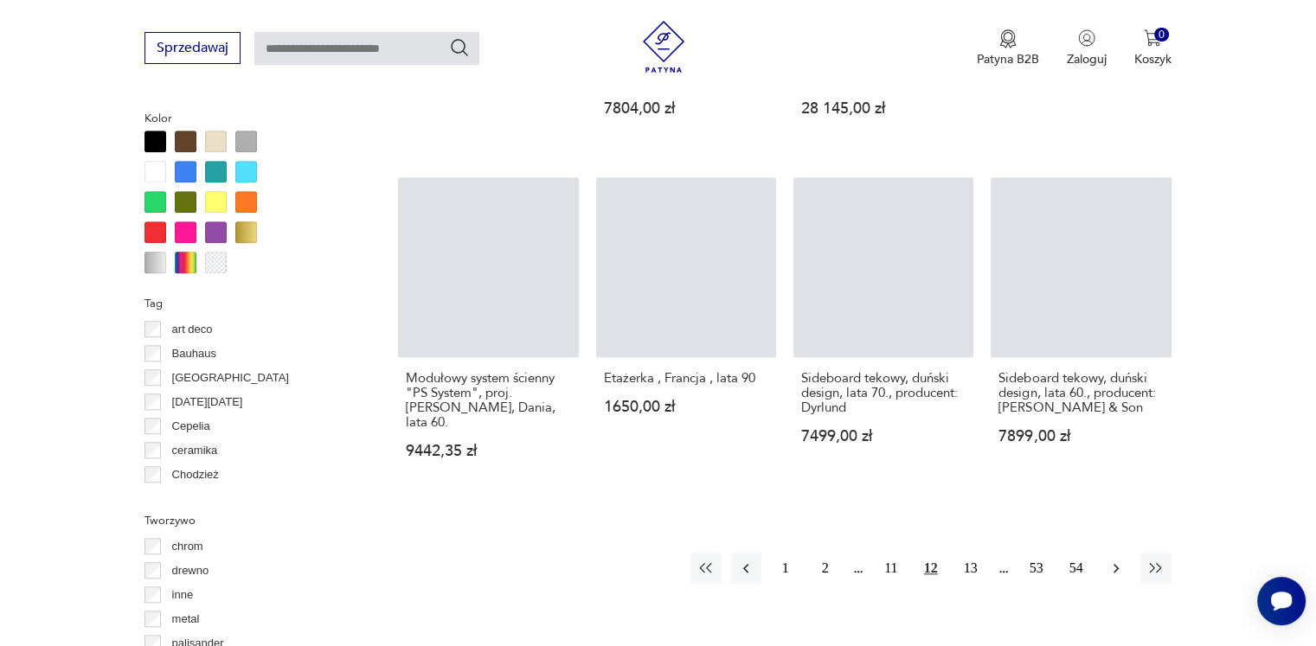
click at [1115, 564] on icon "button" at bounding box center [1115, 569] width 5 height 10
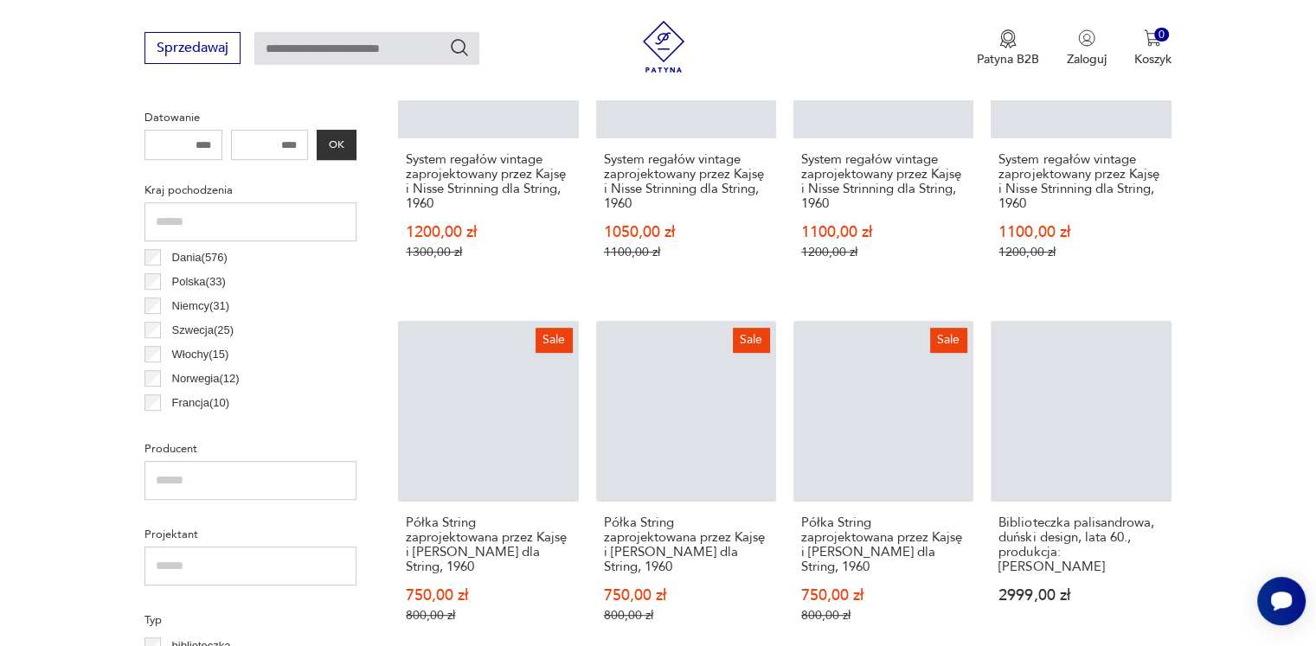
click at [1113, 542] on div "Sale System regałów vintage zaprojektowany przez Kajsę i Nisse Strinning dla St…" at bounding box center [784, 649] width 772 height 1383
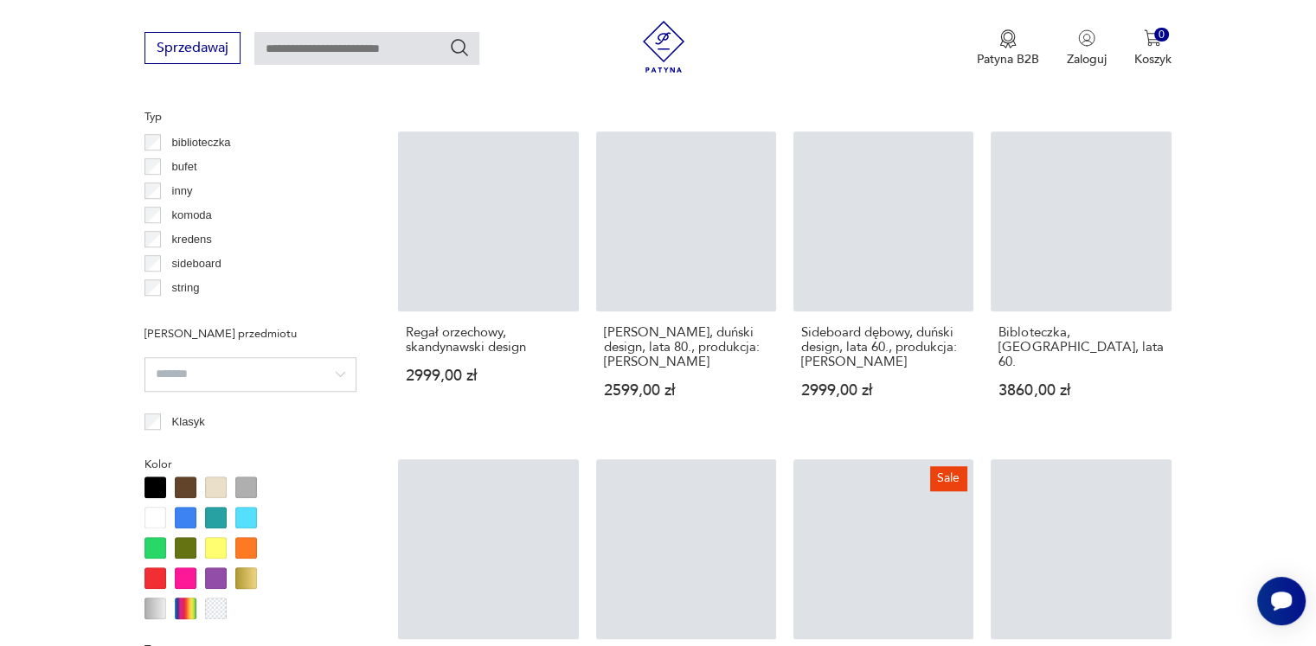
scroll to position [1756, 0]
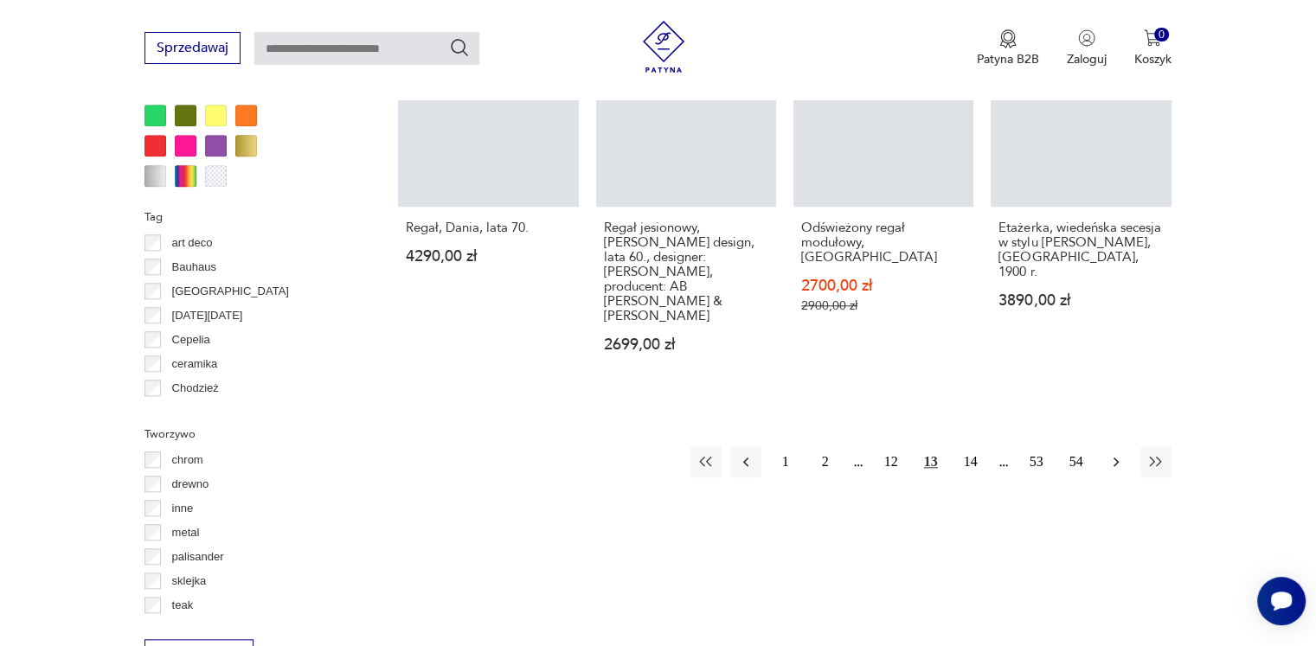
click at [1114, 453] on icon "button" at bounding box center [1115, 461] width 17 height 17
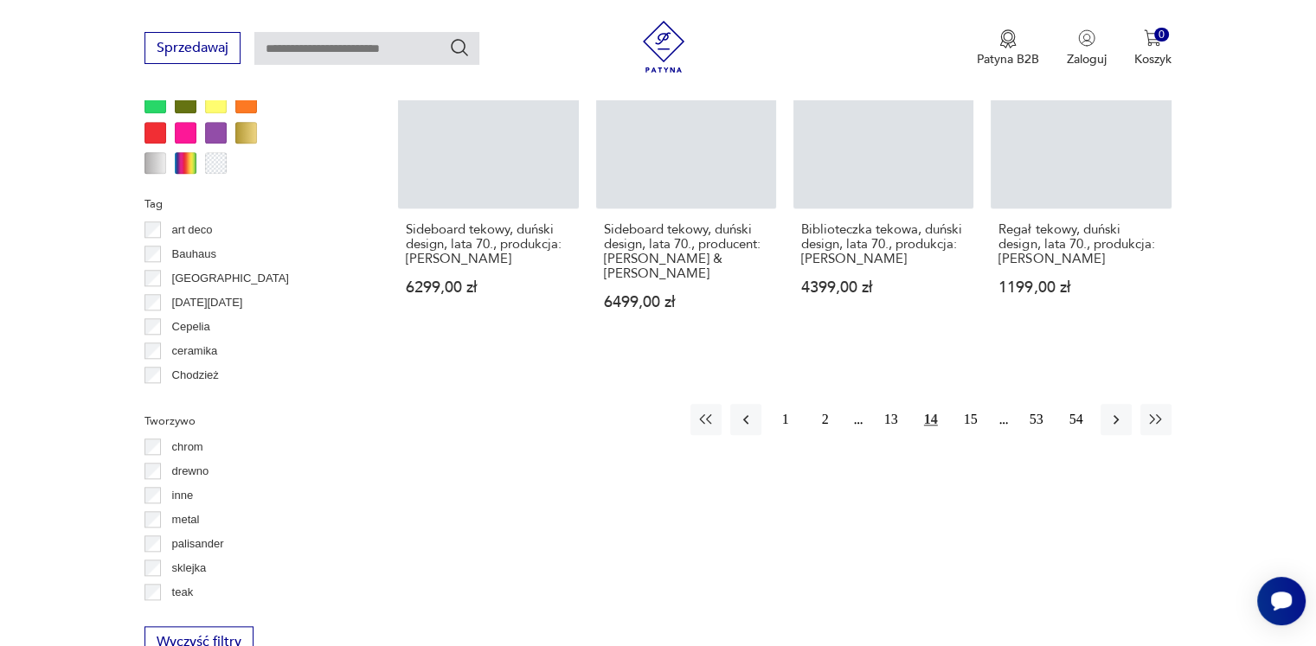
scroll to position [1756, 0]
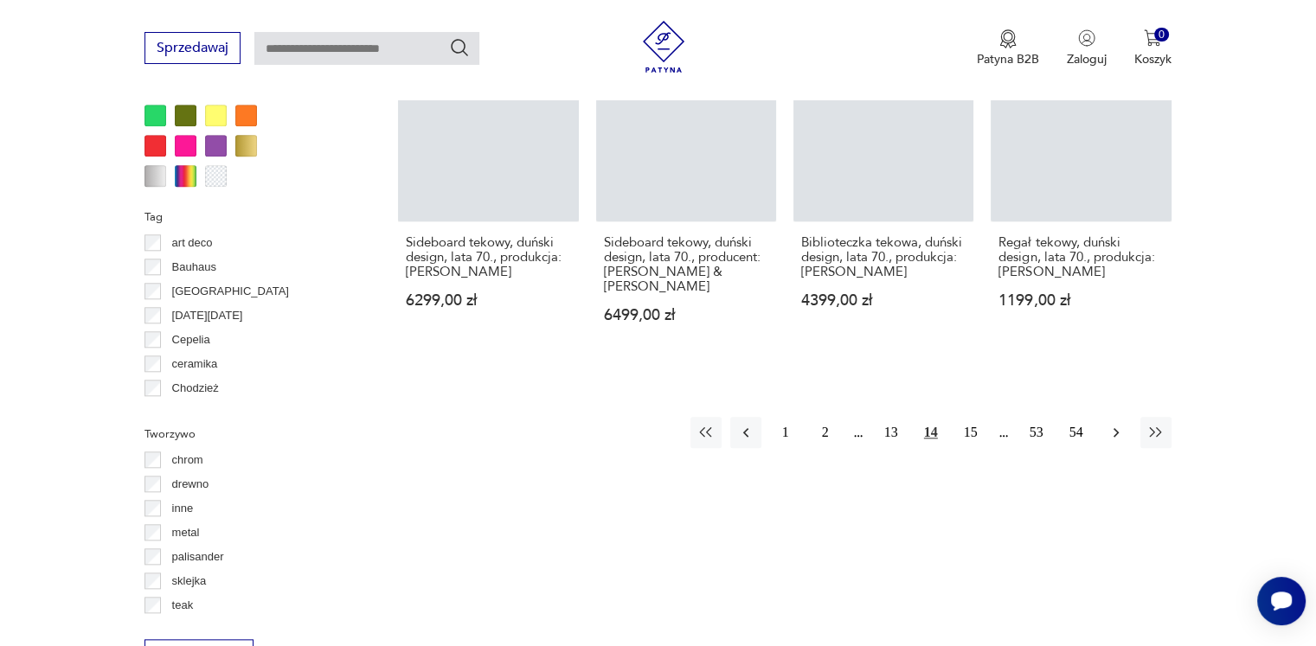
click at [1117, 424] on icon "button" at bounding box center [1115, 432] width 17 height 17
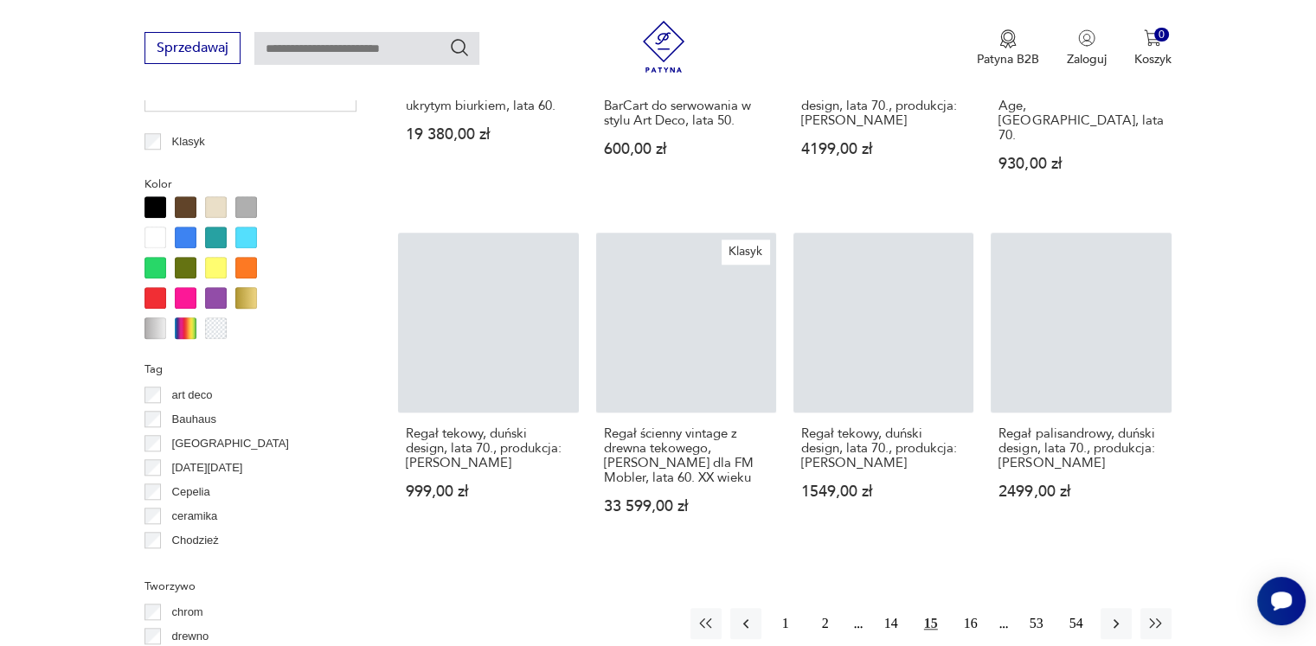
scroll to position [1670, 0]
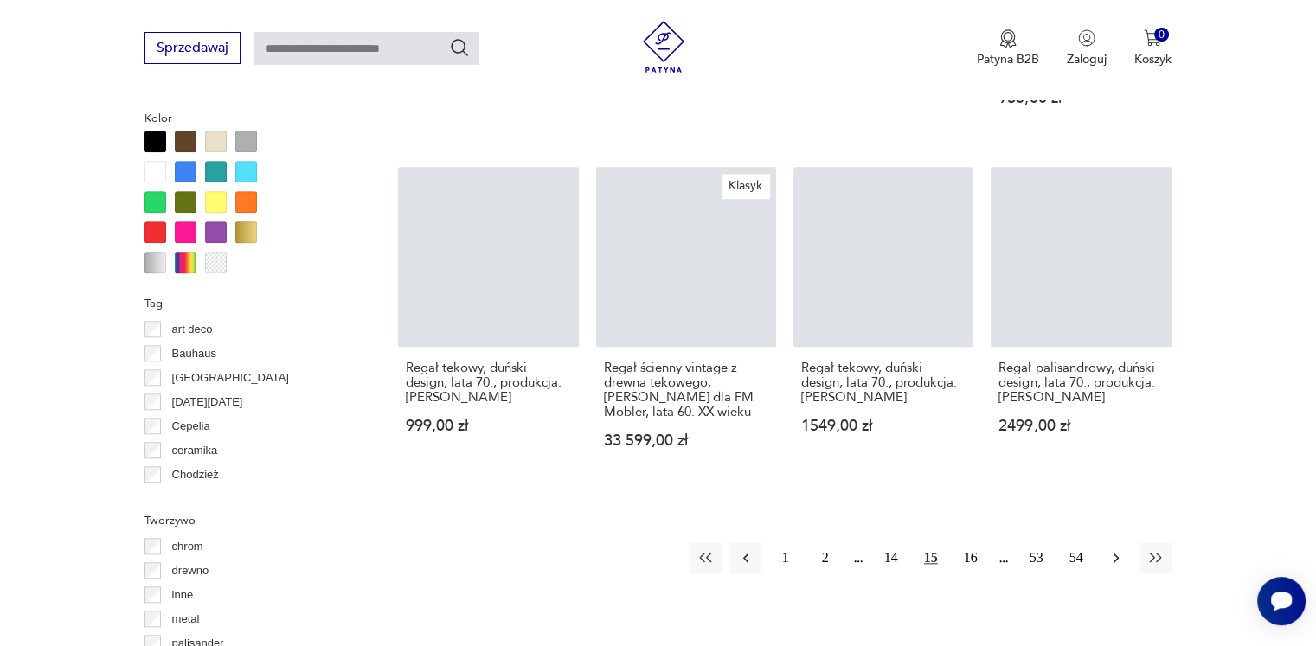
click at [1116, 549] on icon "button" at bounding box center [1115, 557] width 17 height 17
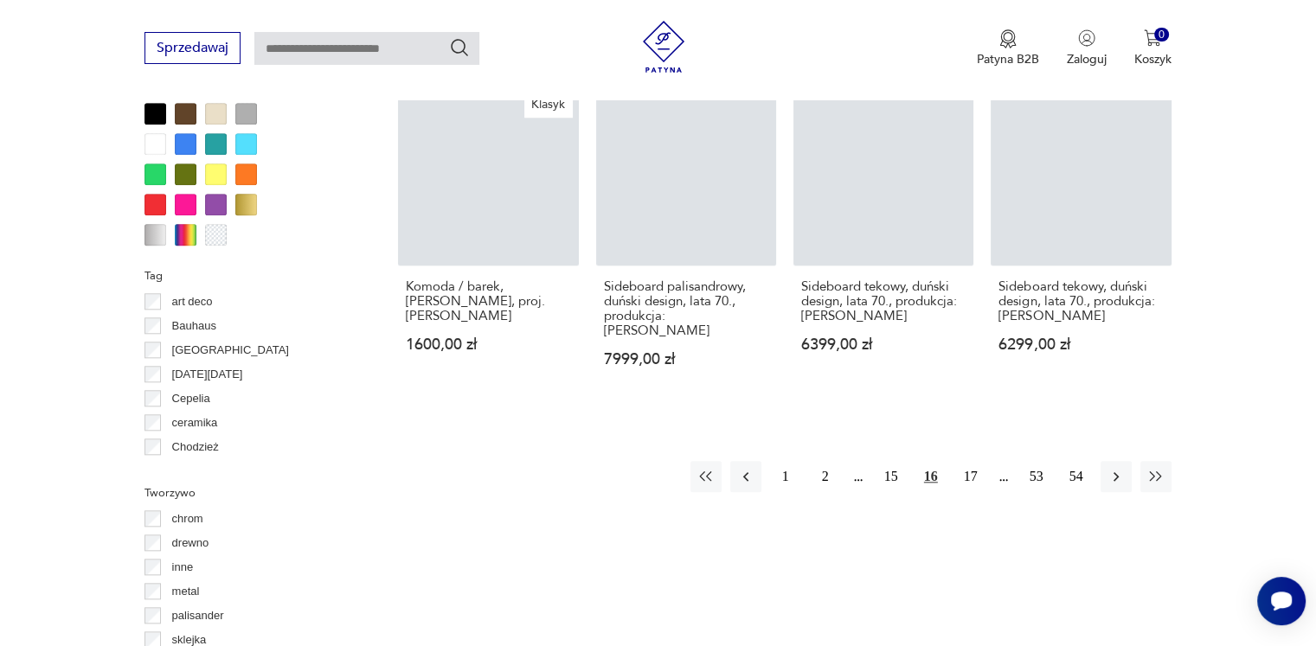
scroll to position [1756, 0]
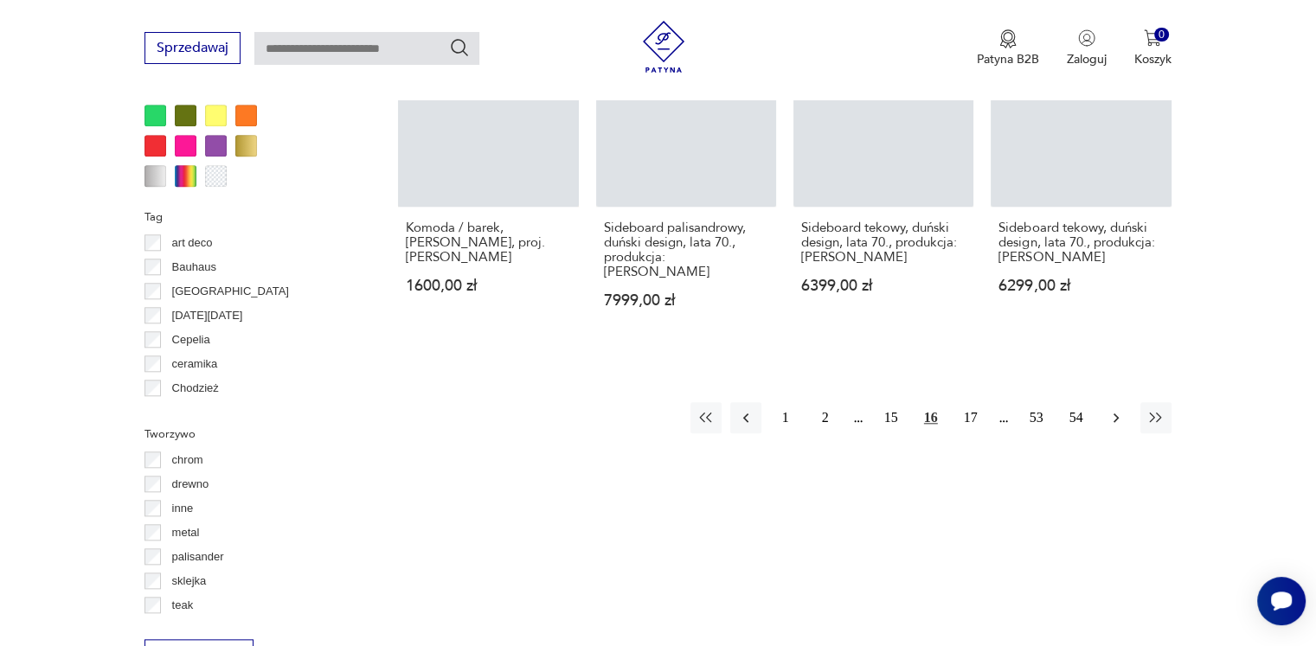
click at [1115, 409] on icon "button" at bounding box center [1115, 417] width 17 height 17
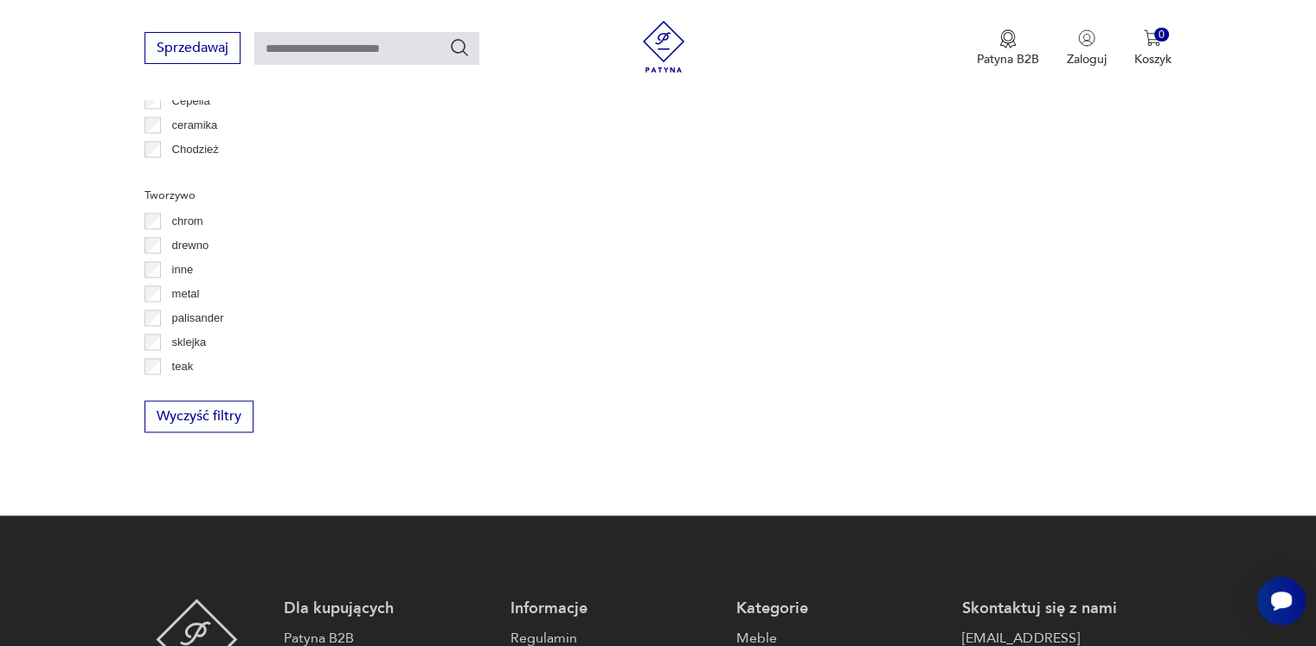
scroll to position [1929, 0]
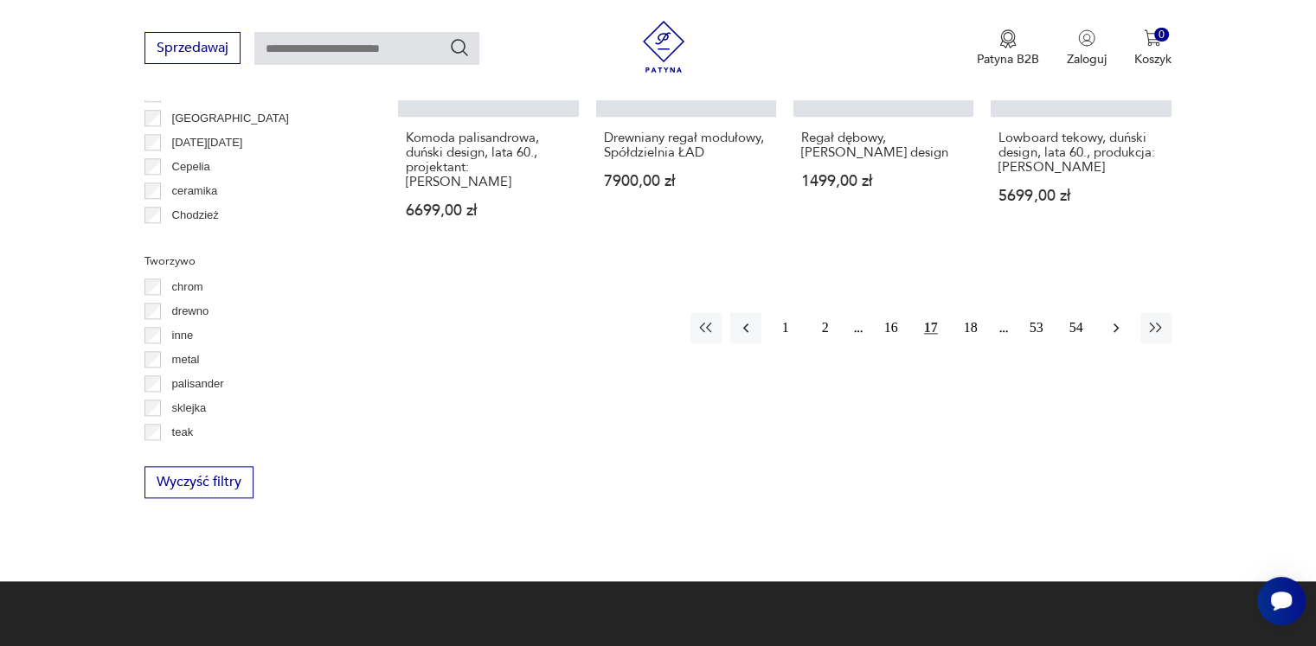
click at [1114, 319] on icon "button" at bounding box center [1115, 327] width 17 height 17
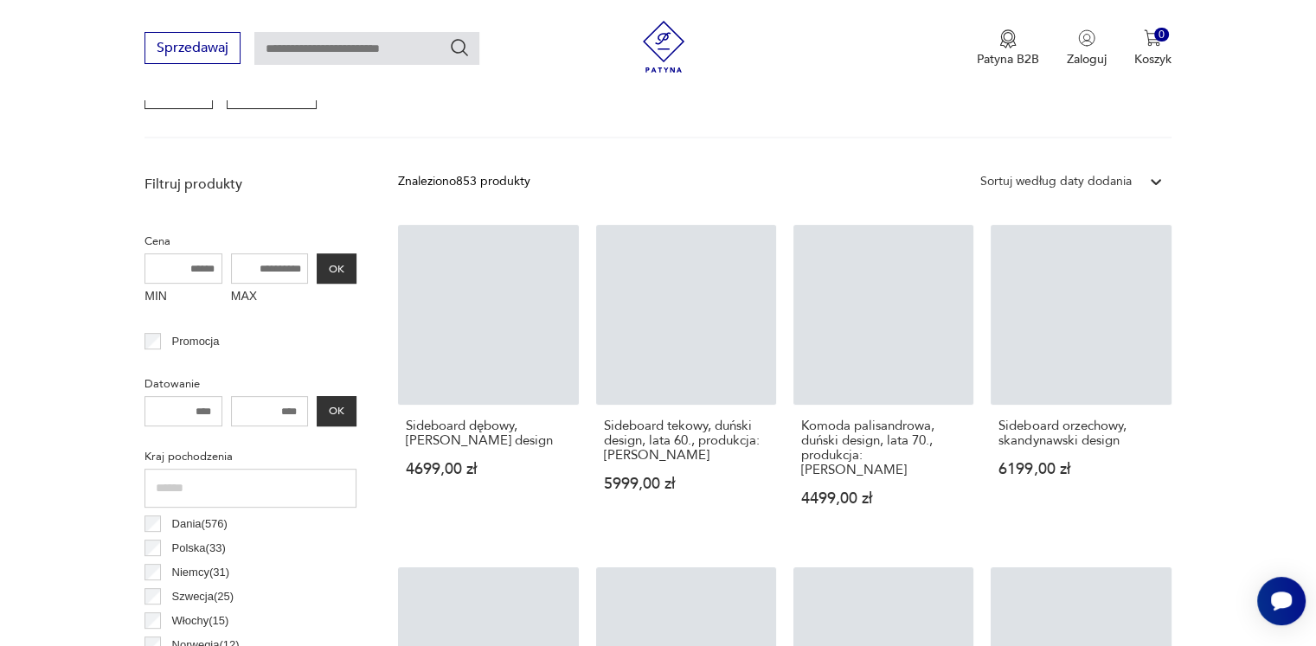
scroll to position [458, 0]
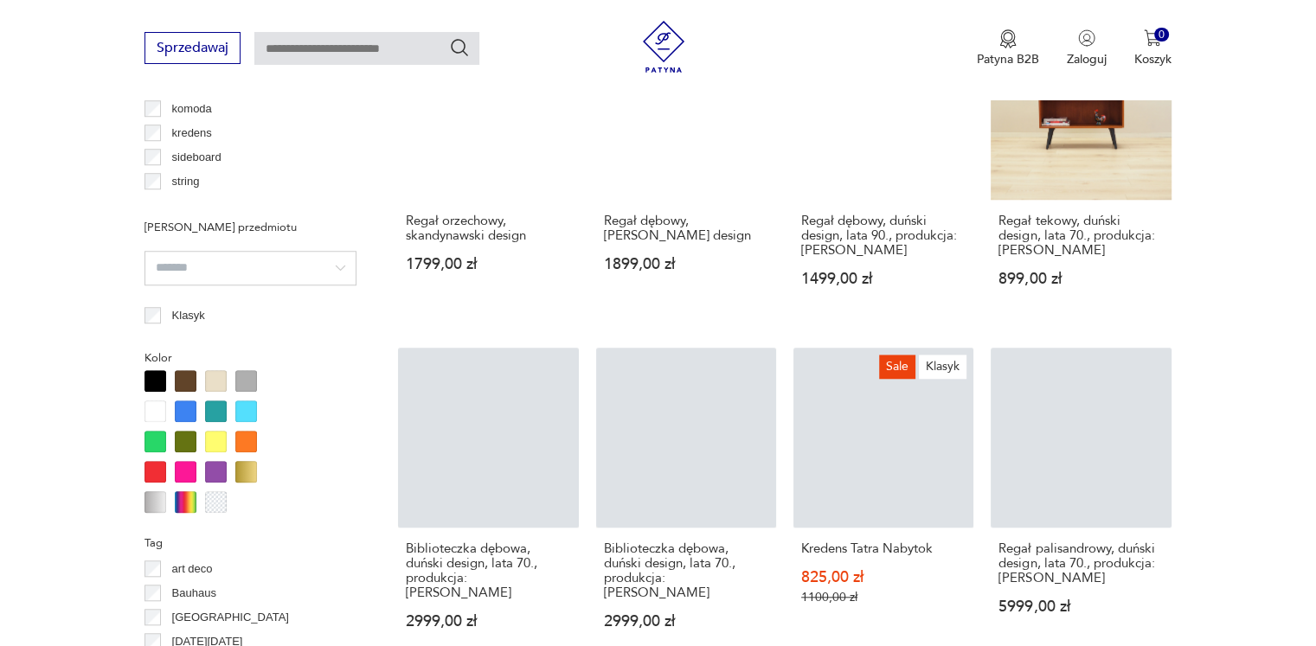
scroll to position [1669, 0]
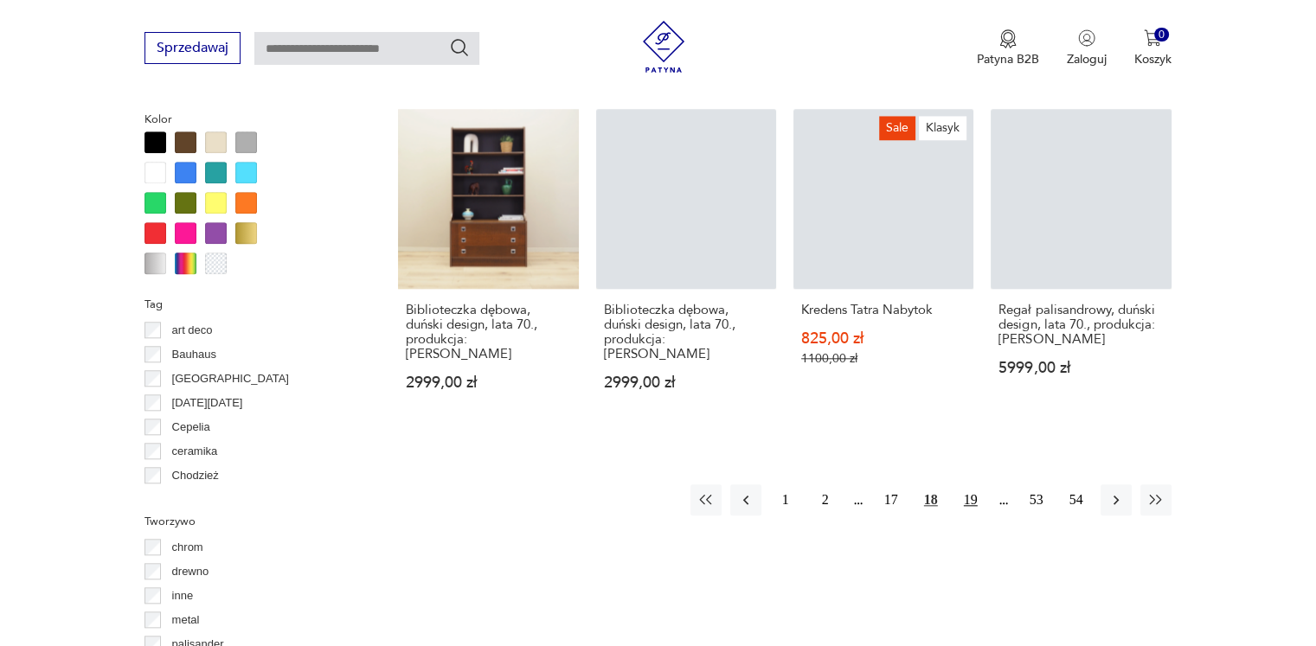
click at [977, 484] on button "19" at bounding box center [970, 499] width 31 height 31
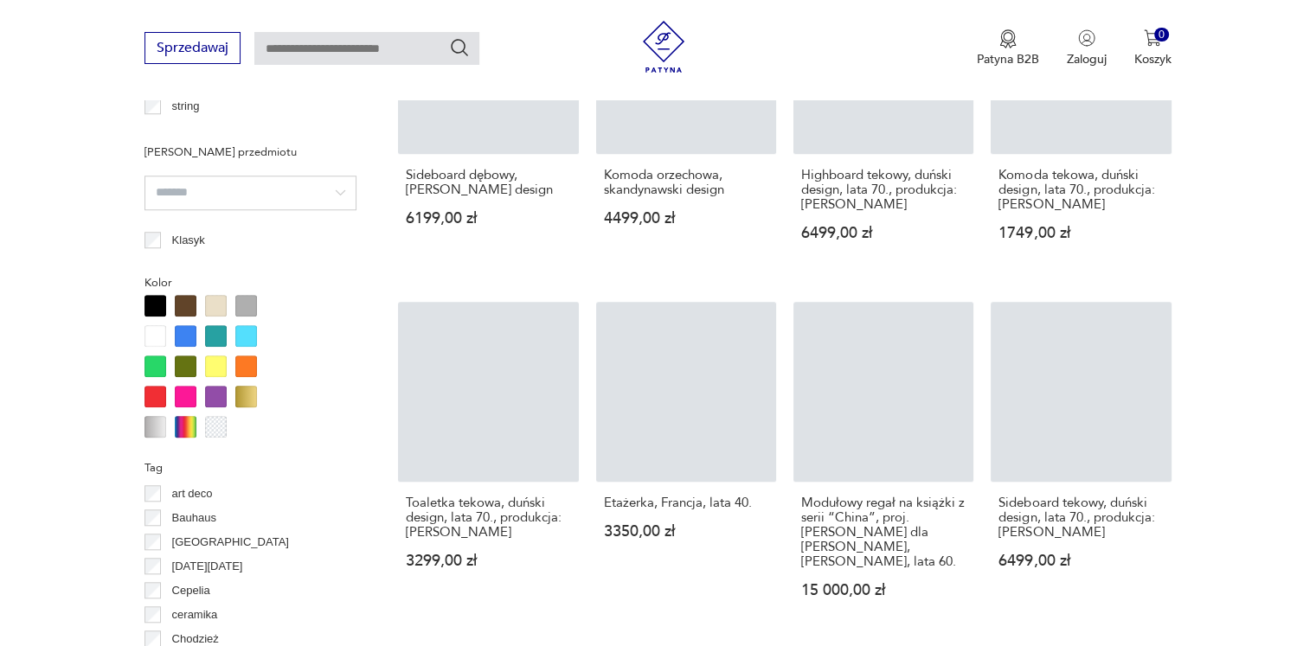
scroll to position [1583, 0]
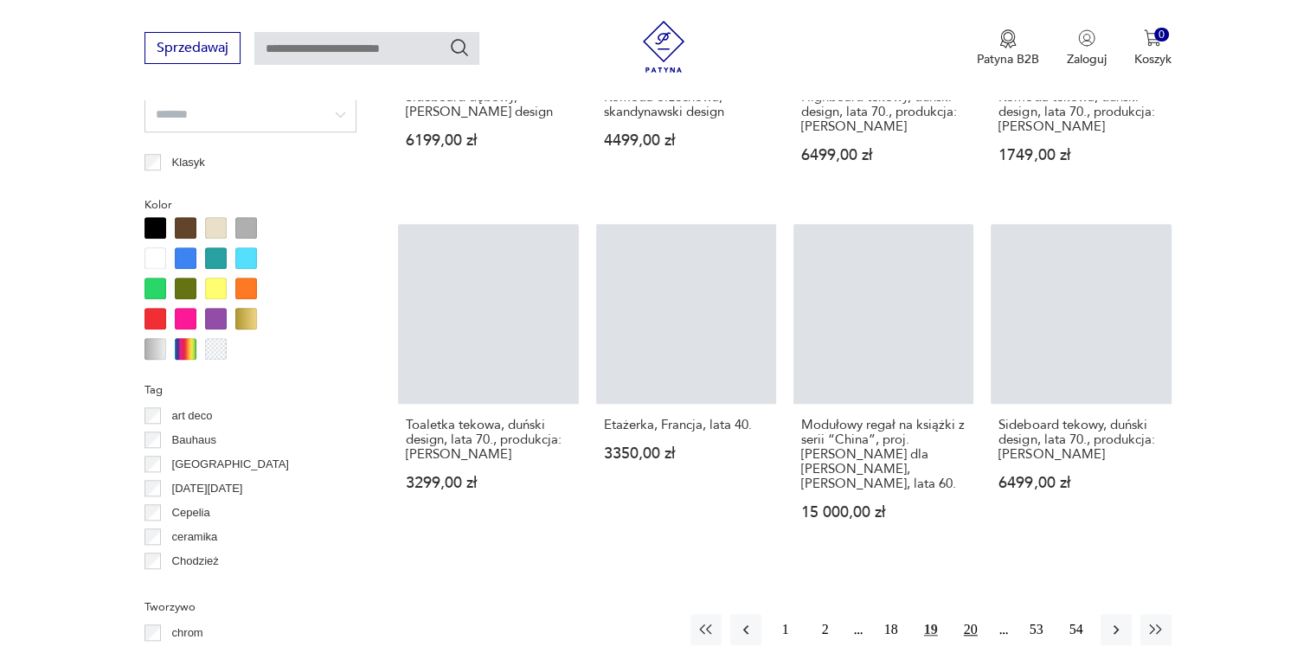
click at [965, 614] on button "20" at bounding box center [970, 629] width 31 height 31
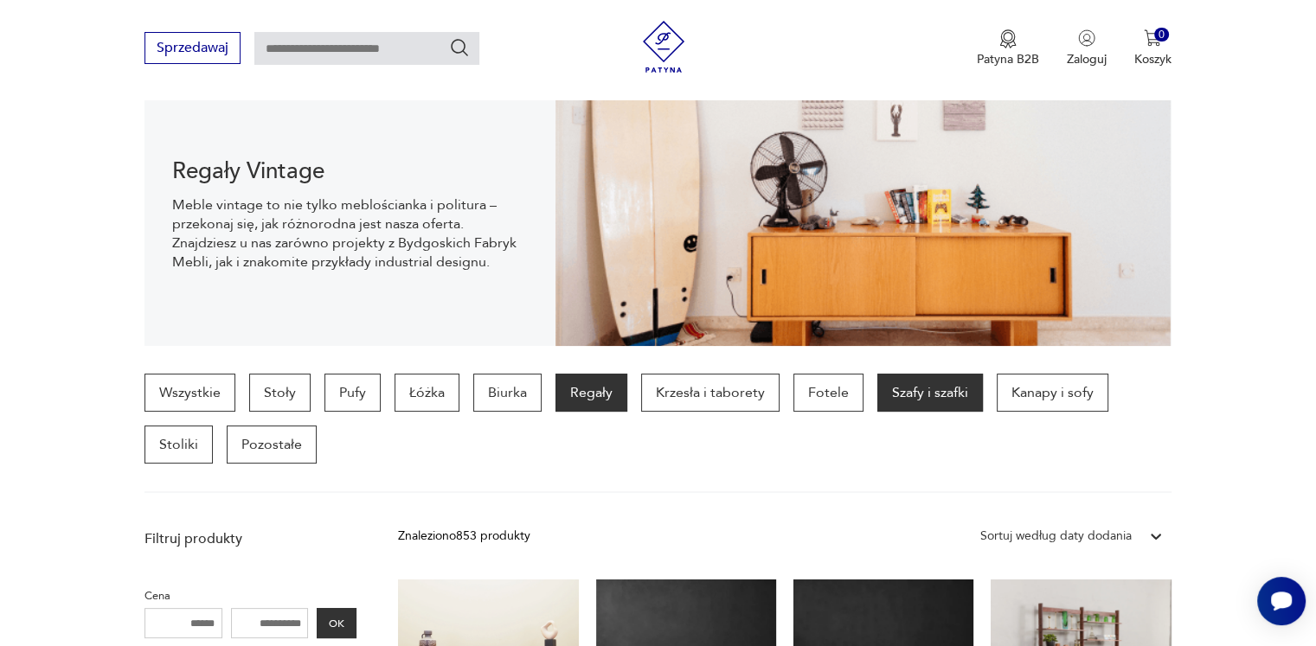
click at [942, 387] on p "Szafy i szafki" at bounding box center [930, 393] width 106 height 38
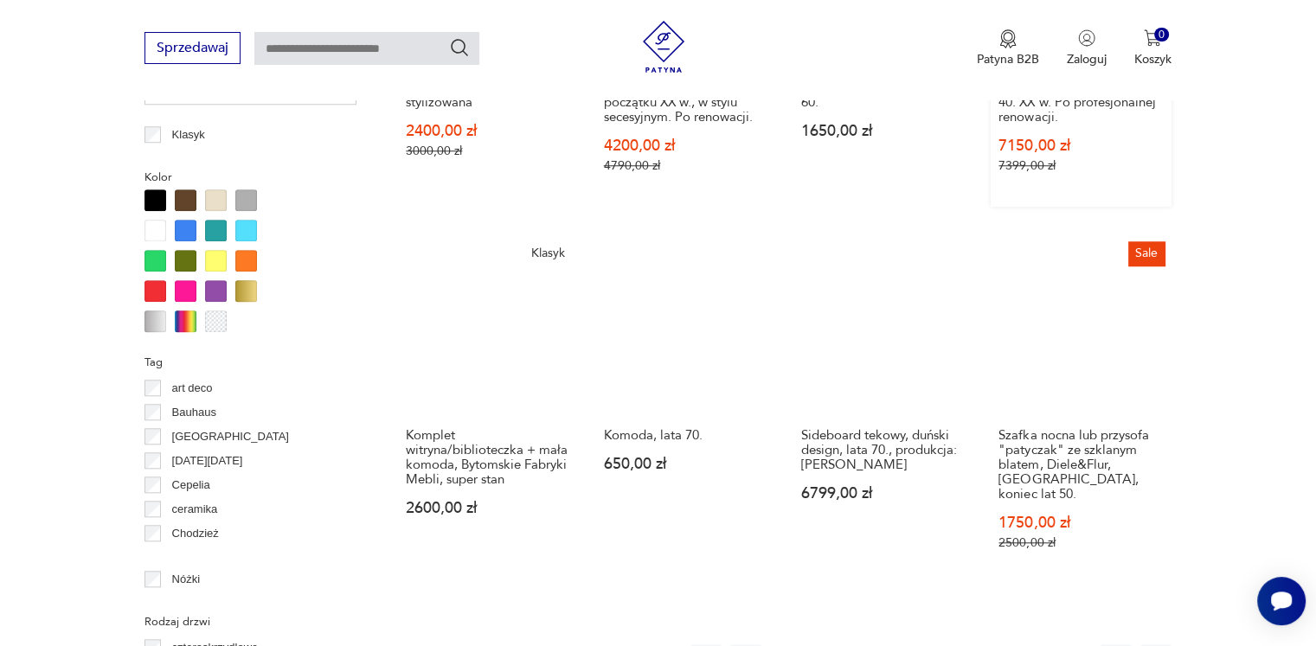
scroll to position [1929, 0]
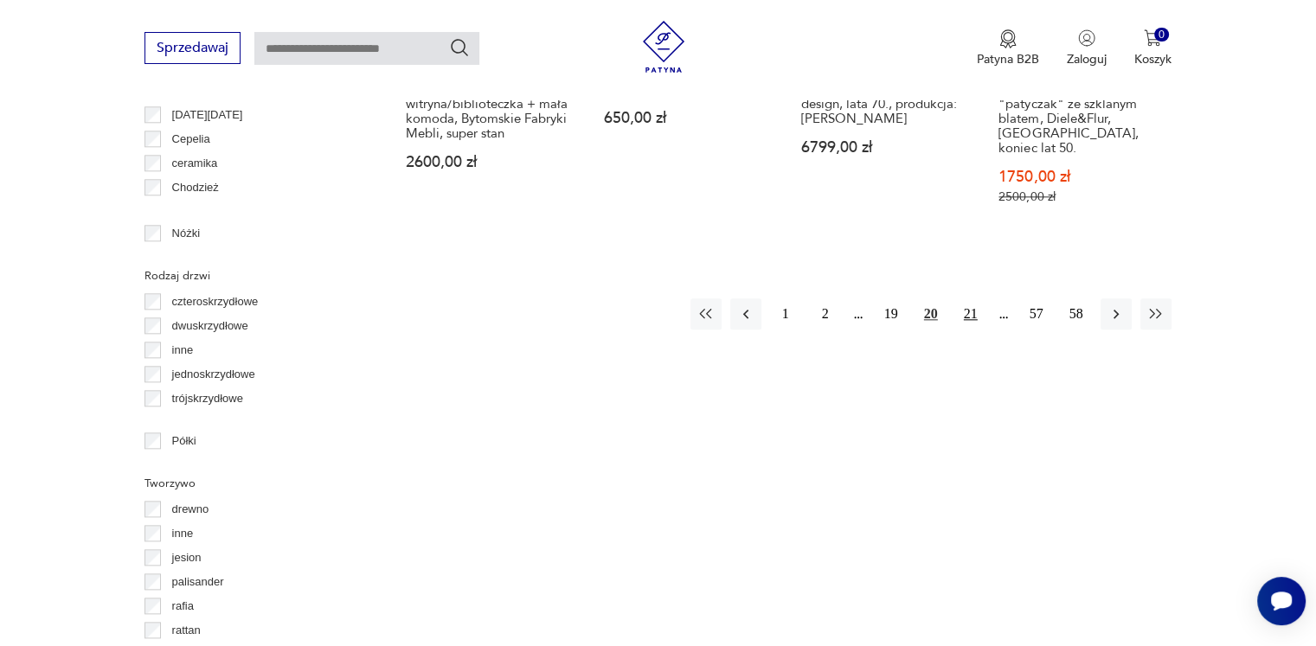
click at [969, 298] on button "21" at bounding box center [970, 313] width 31 height 31
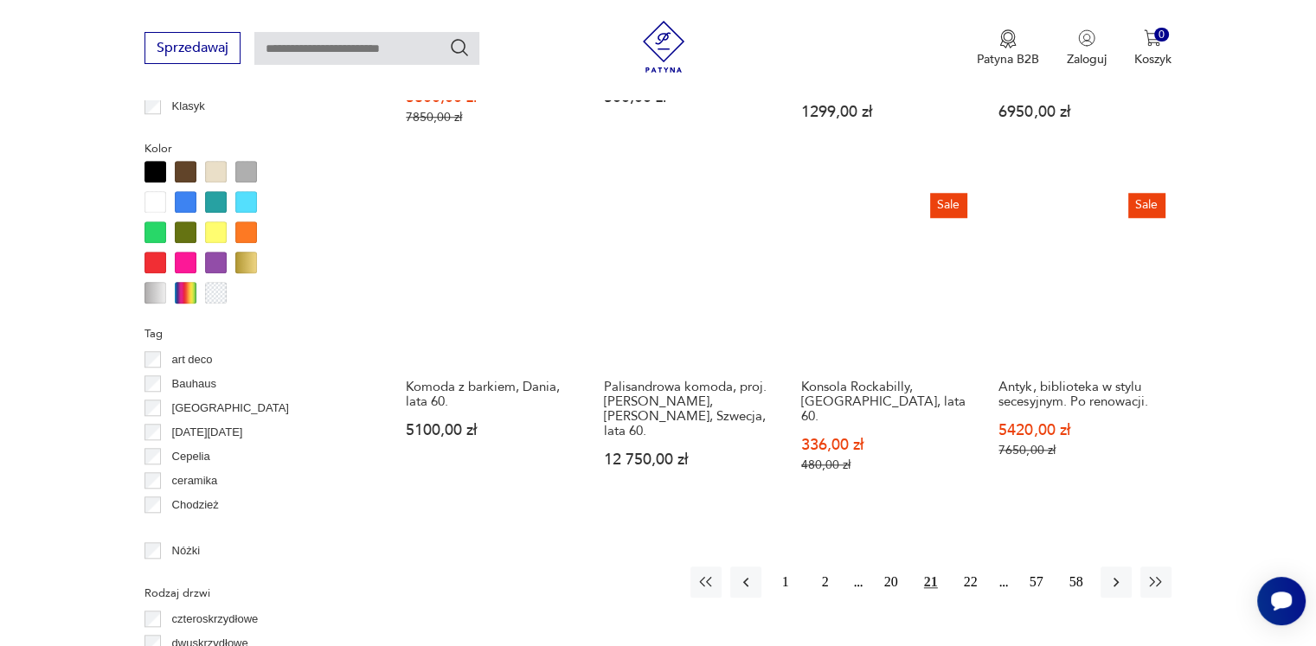
scroll to position [1670, 0]
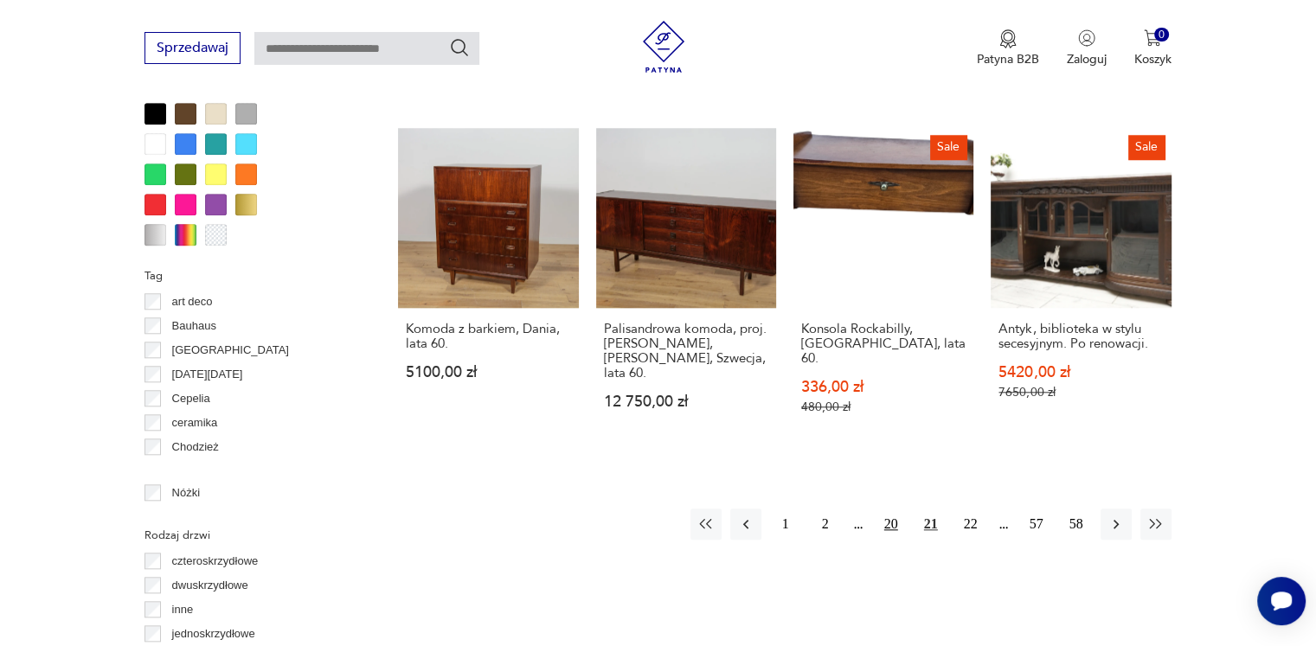
click at [891, 509] on button "20" at bounding box center [890, 524] width 31 height 31
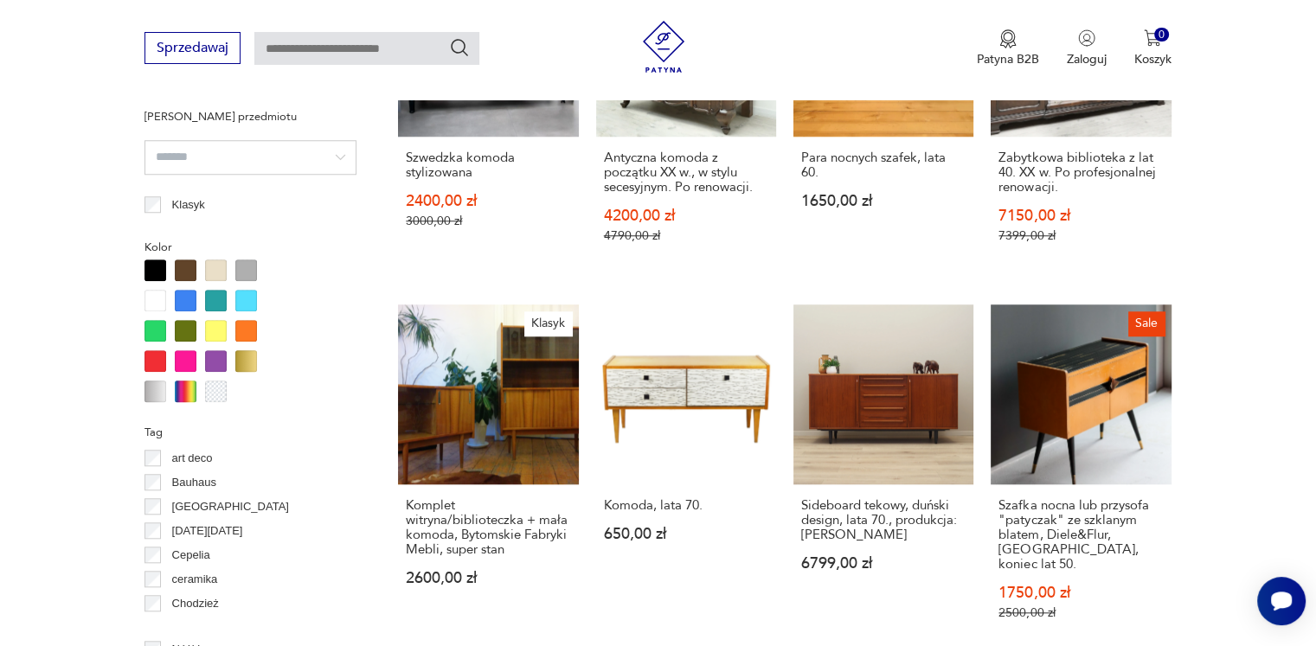
scroll to position [1583, 0]
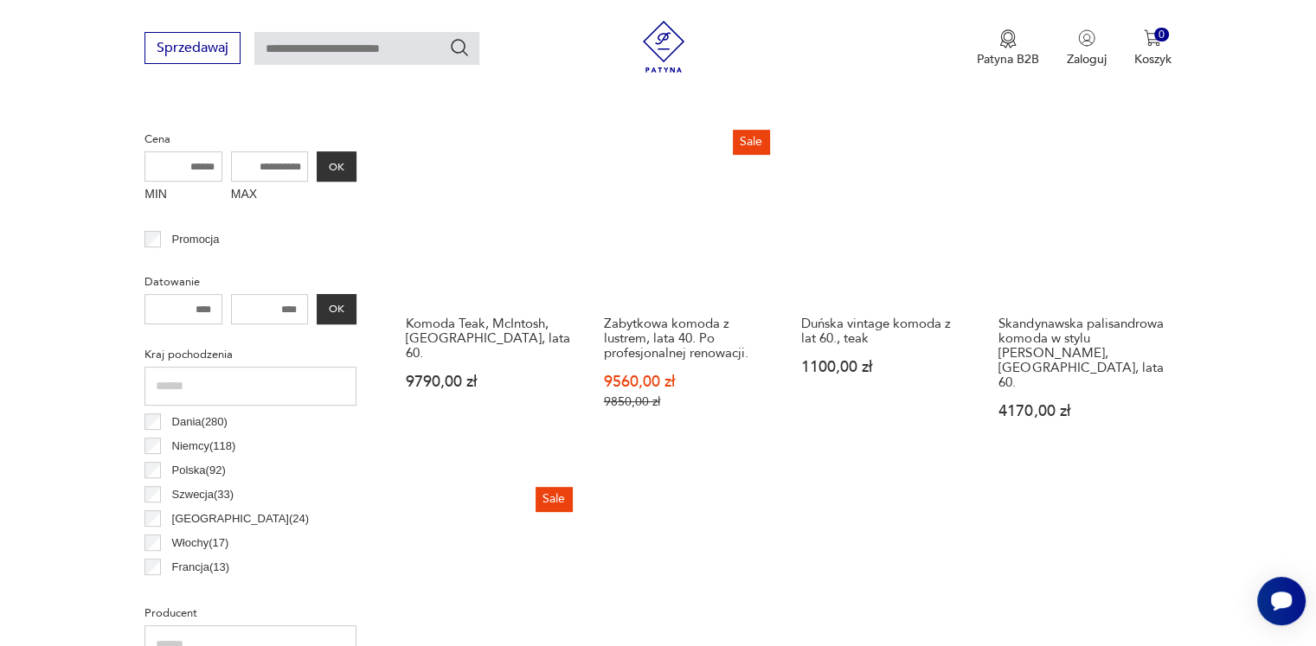
scroll to position [804, 0]
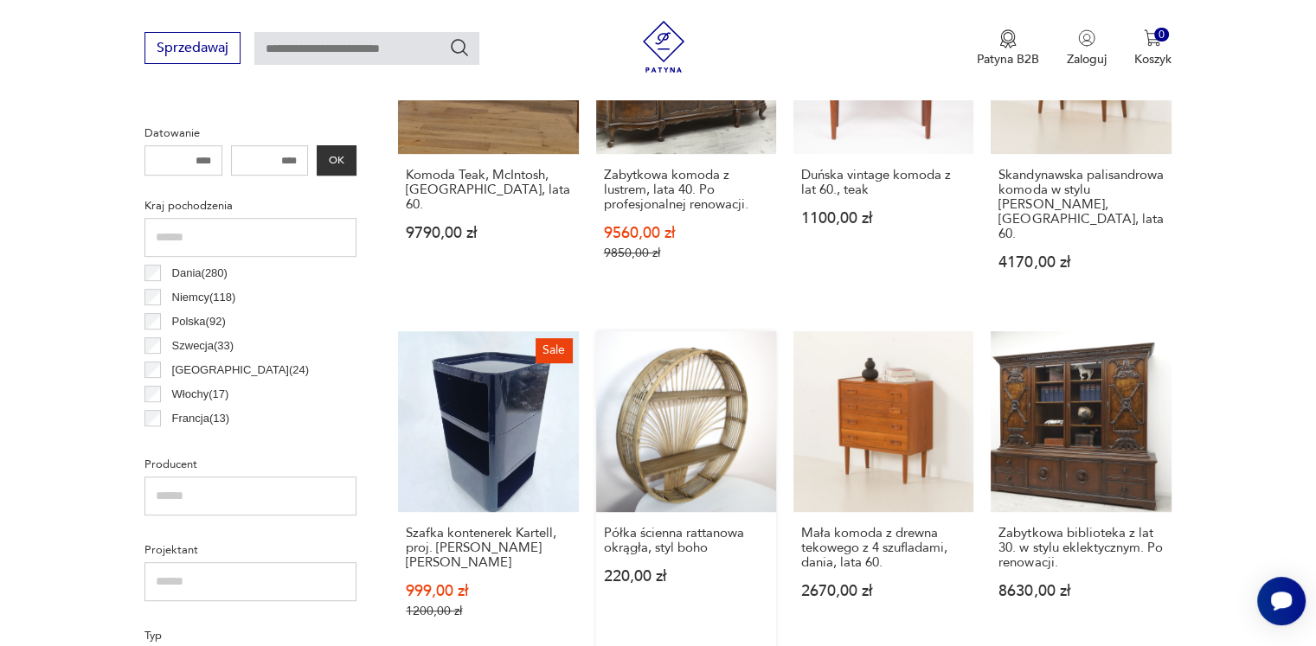
click at [690, 409] on link "Półka ścienna rattanowa okrągła, styl boho 220,00 zł" at bounding box center [686, 491] width 180 height 320
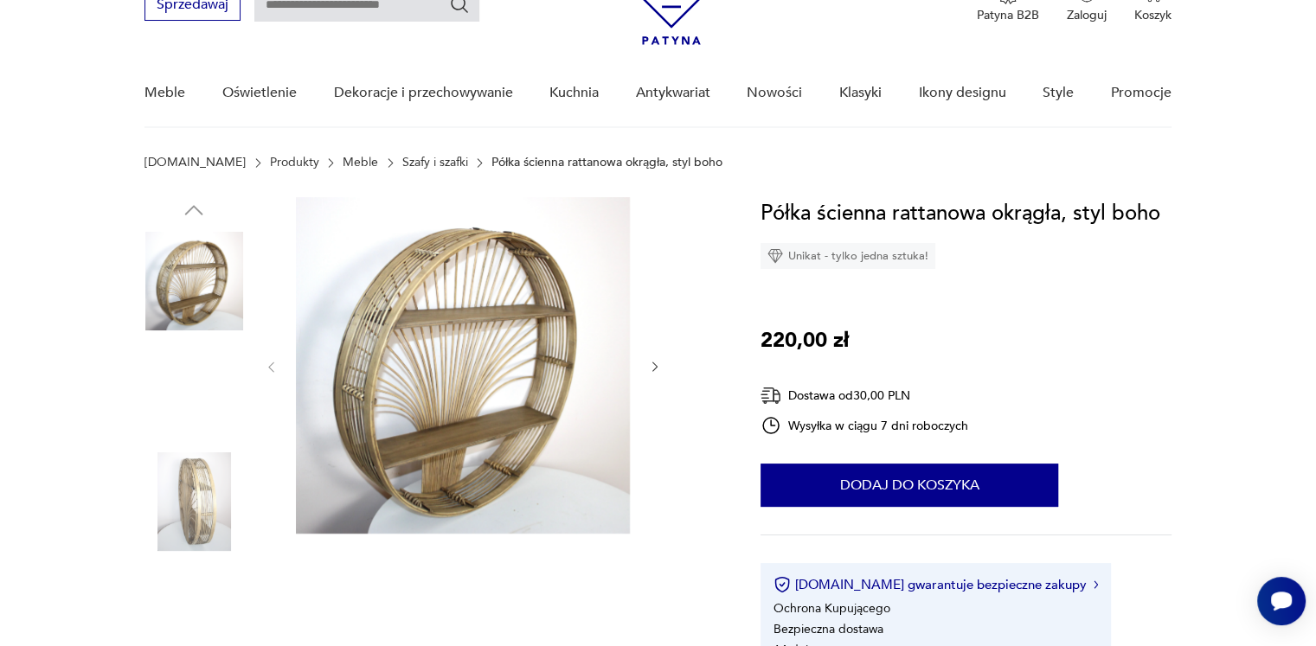
scroll to position [87, 0]
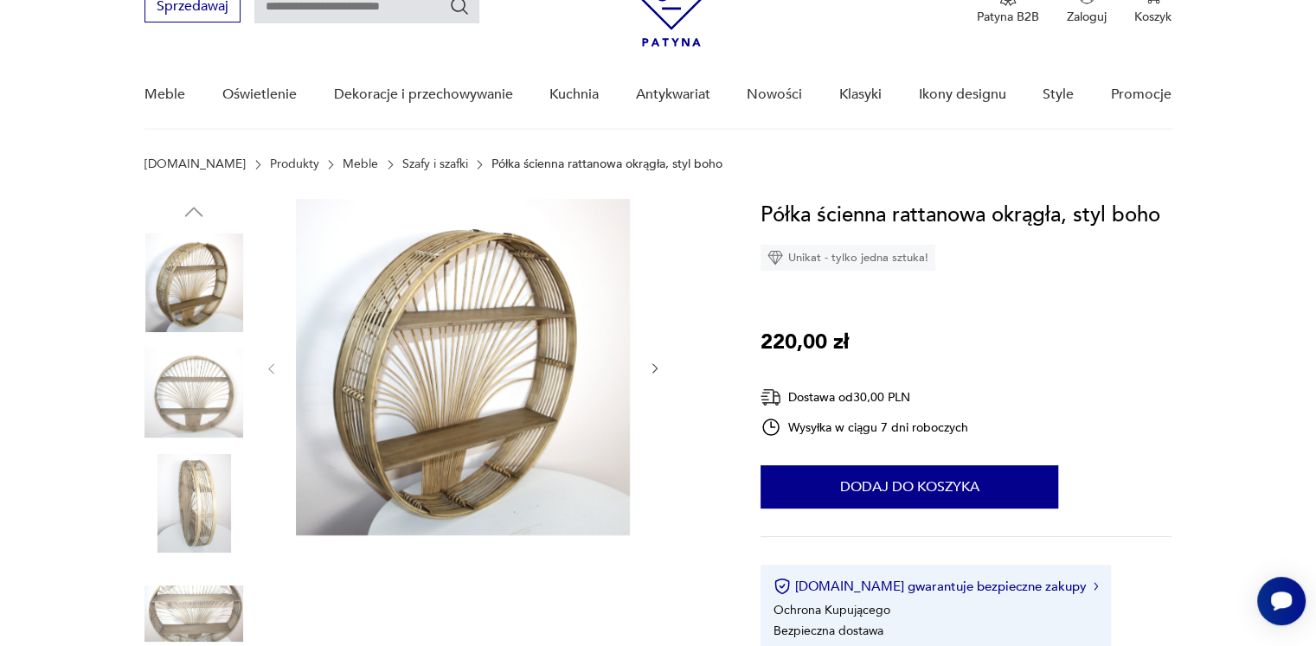
click at [497, 375] on img at bounding box center [463, 367] width 334 height 336
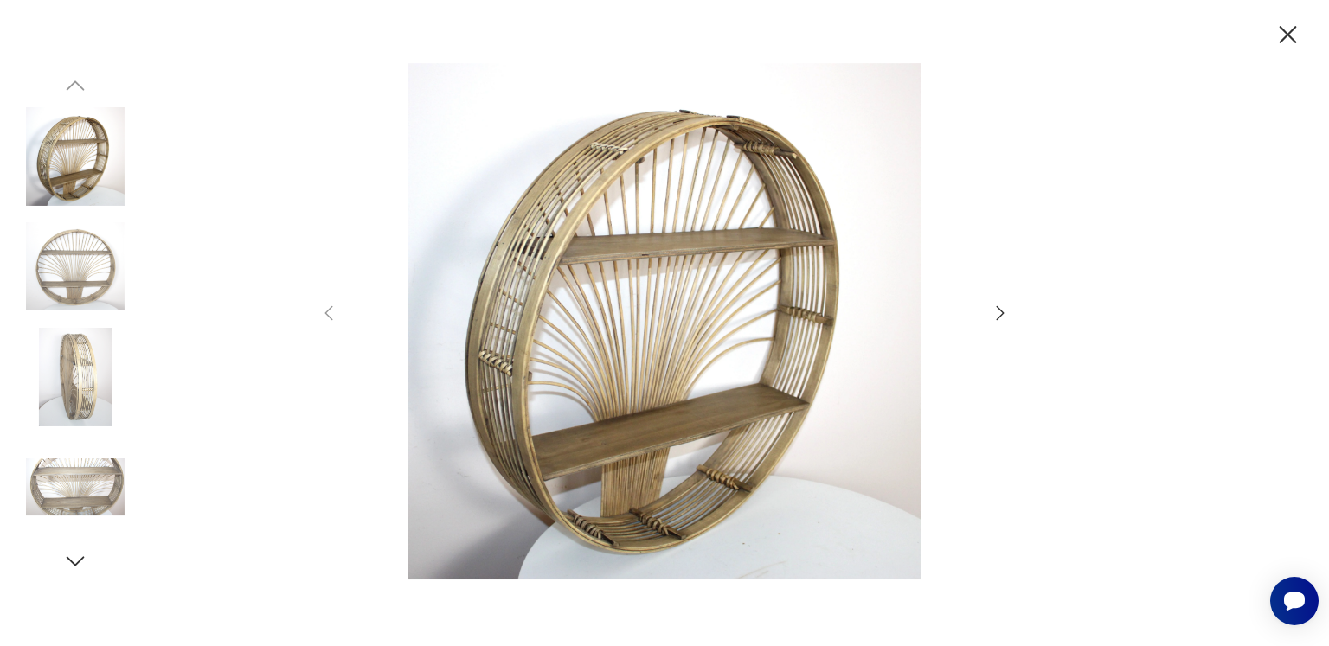
click at [997, 316] on icon "button" at bounding box center [1000, 313] width 21 height 21
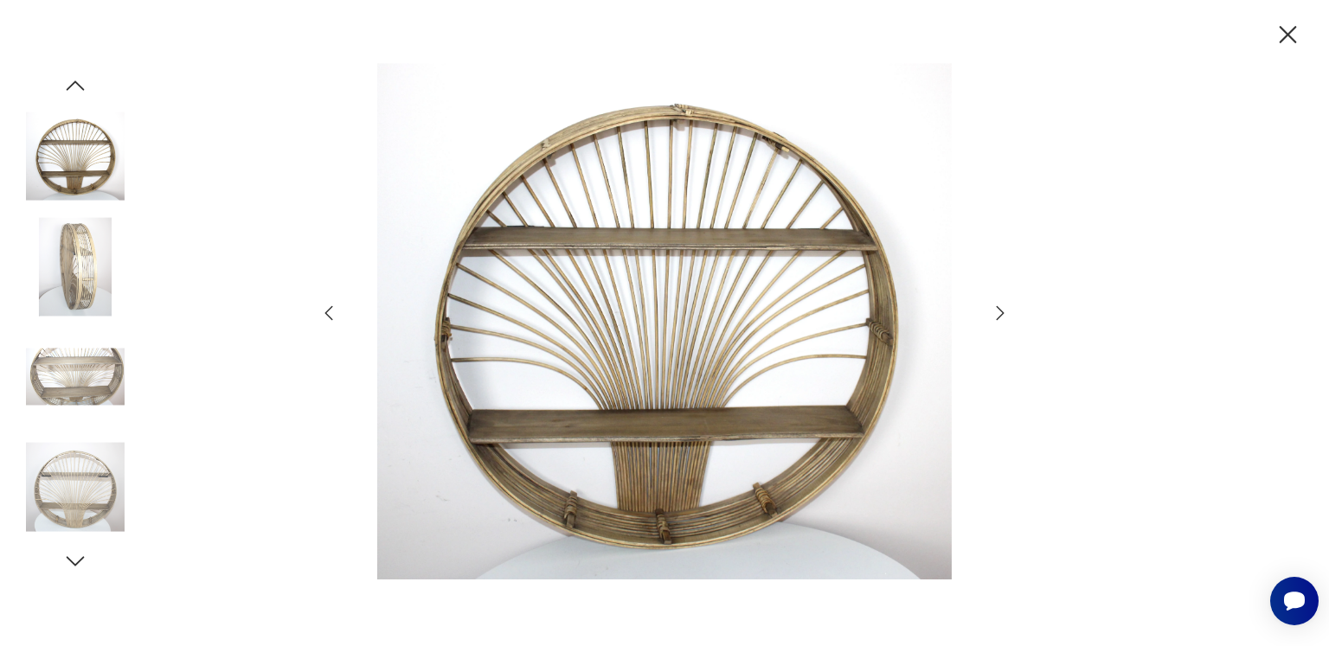
click at [997, 317] on icon "button" at bounding box center [1000, 313] width 21 height 21
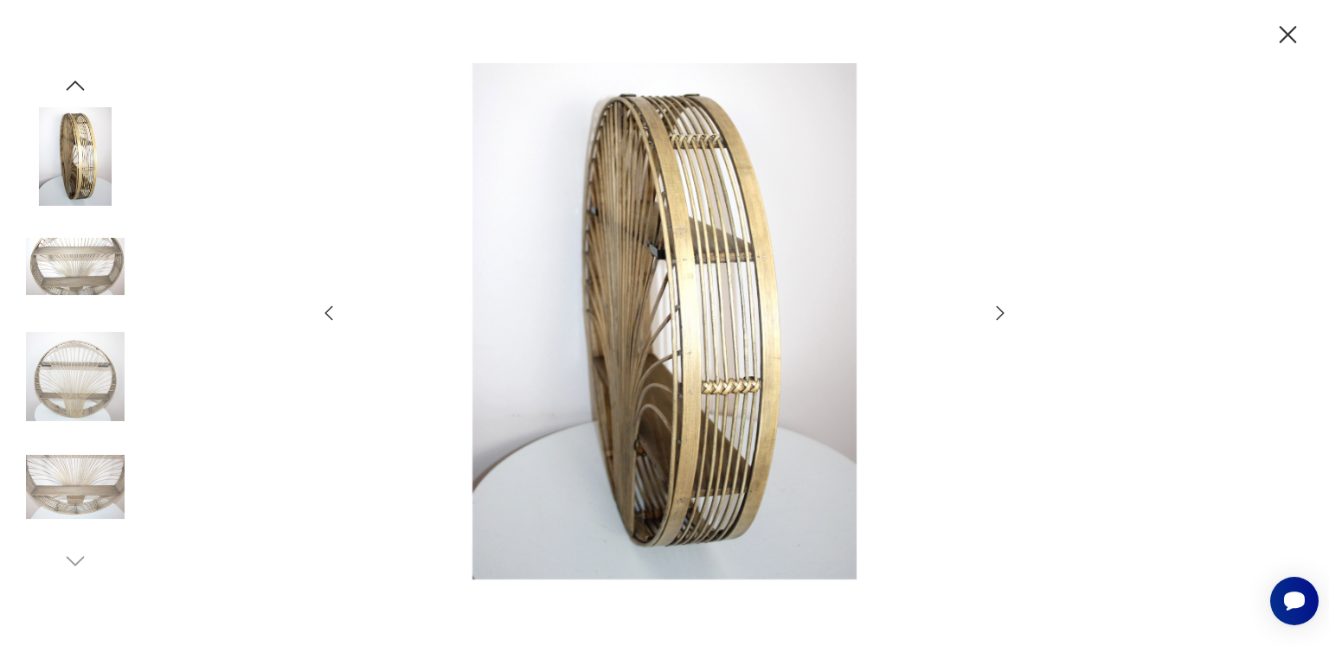
click at [997, 317] on icon "button" at bounding box center [1000, 313] width 21 height 21
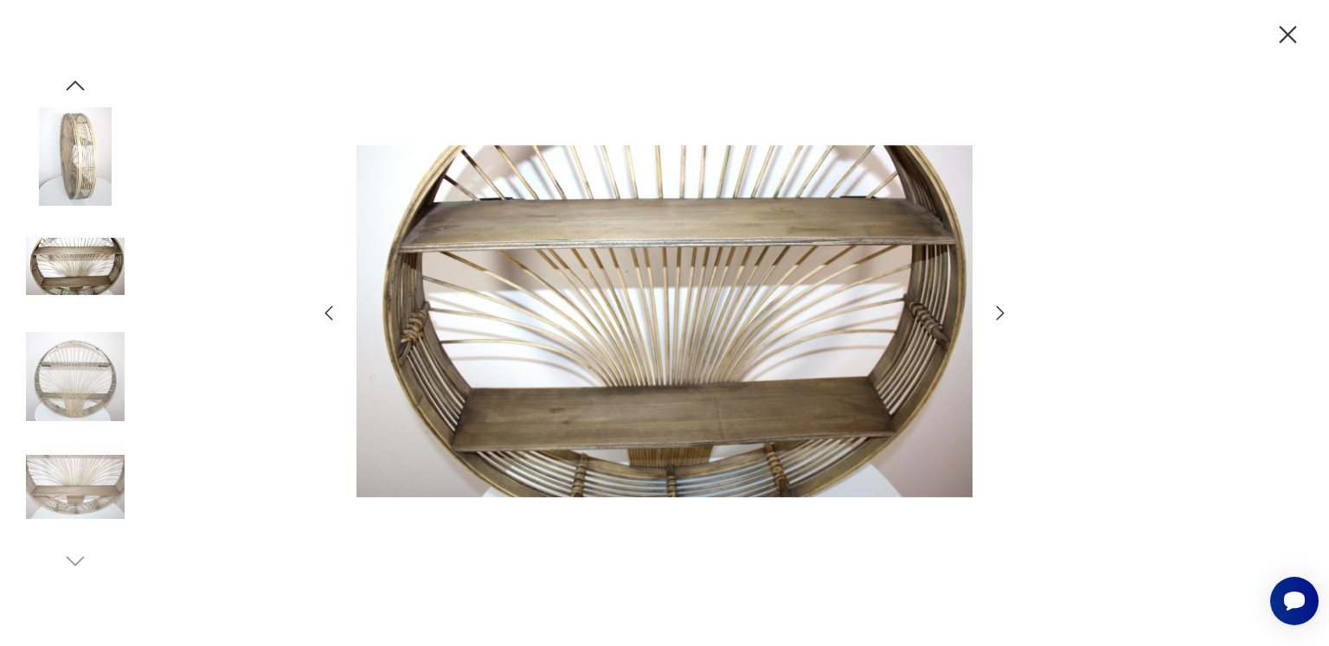
click at [997, 317] on icon "button" at bounding box center [1000, 313] width 21 height 21
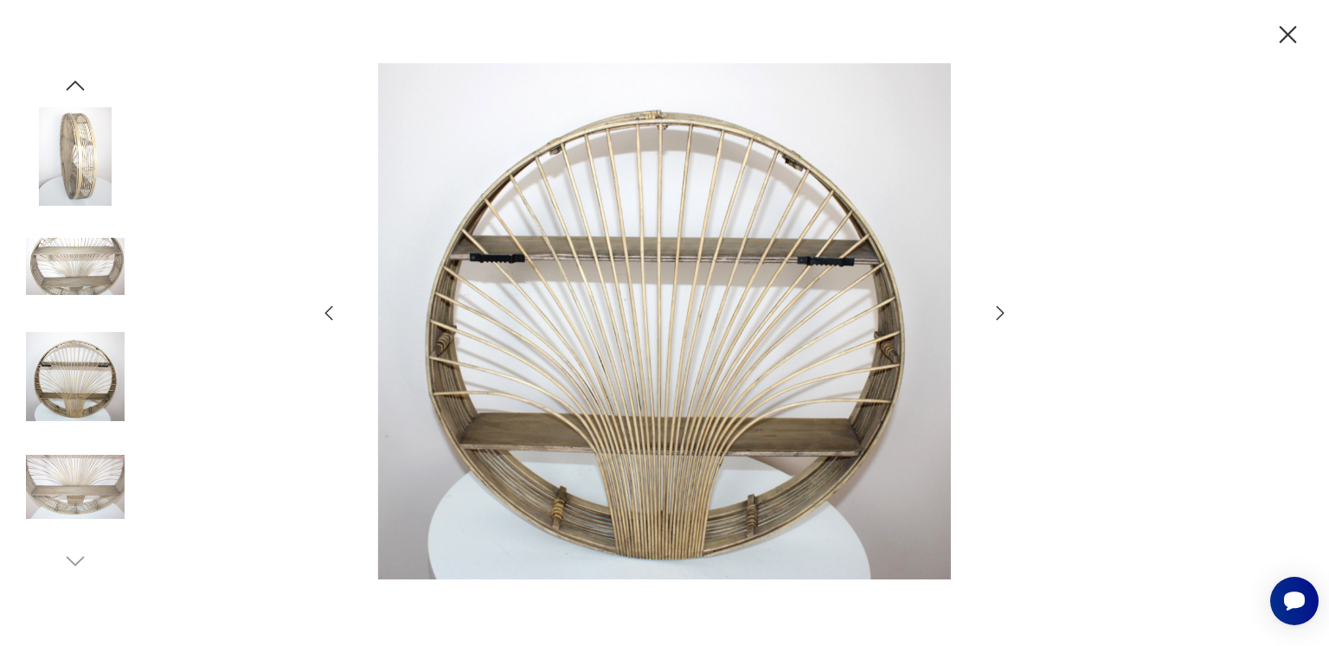
click at [997, 317] on icon "button" at bounding box center [1000, 313] width 21 height 21
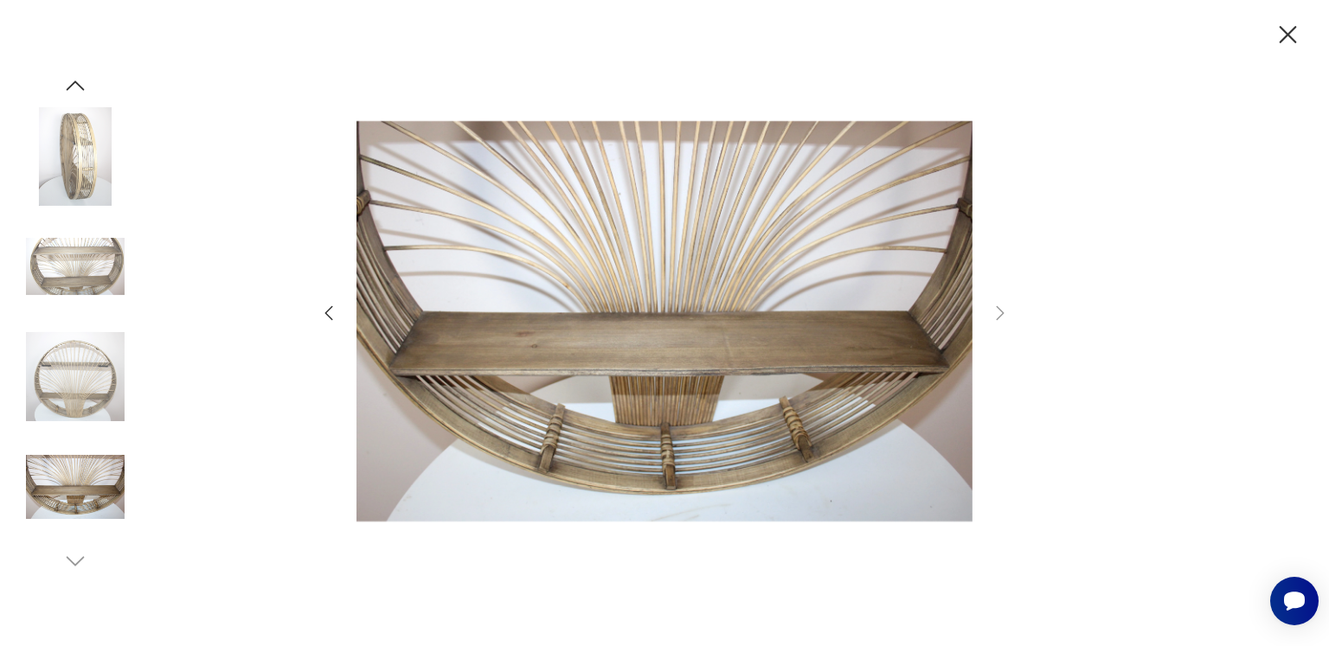
click at [327, 305] on icon "button" at bounding box center [328, 313] width 21 height 21
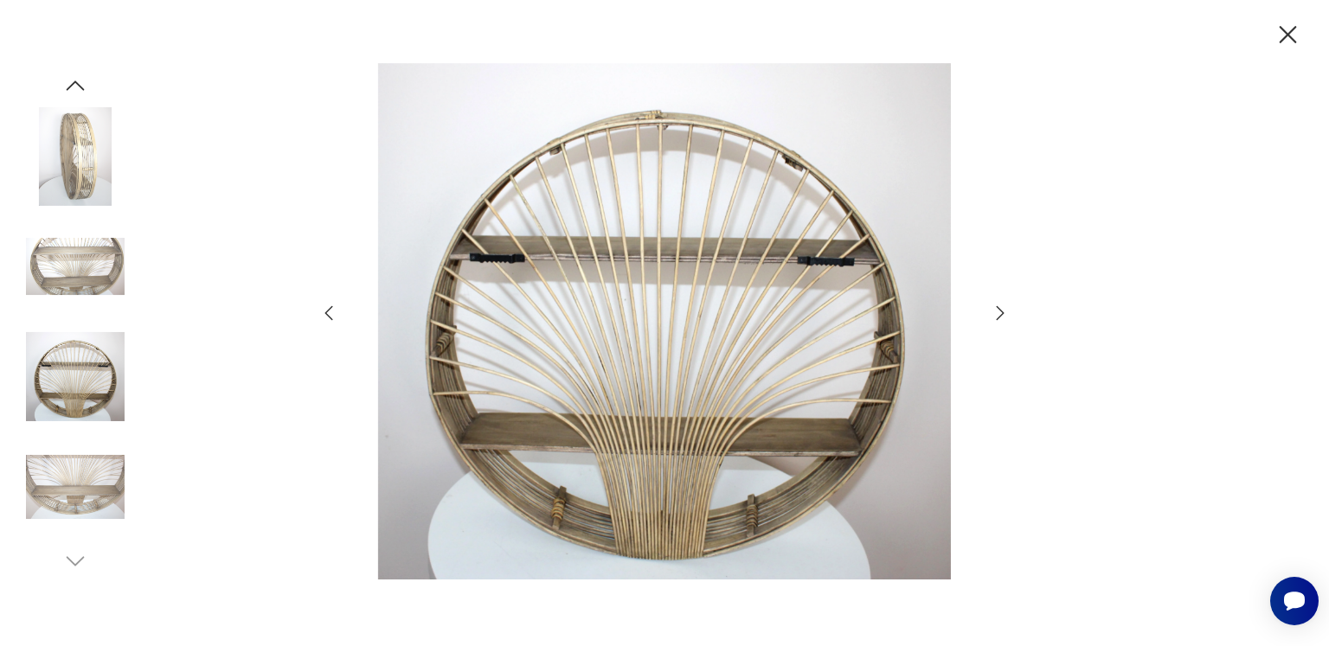
click at [327, 305] on icon "button" at bounding box center [328, 313] width 21 height 21
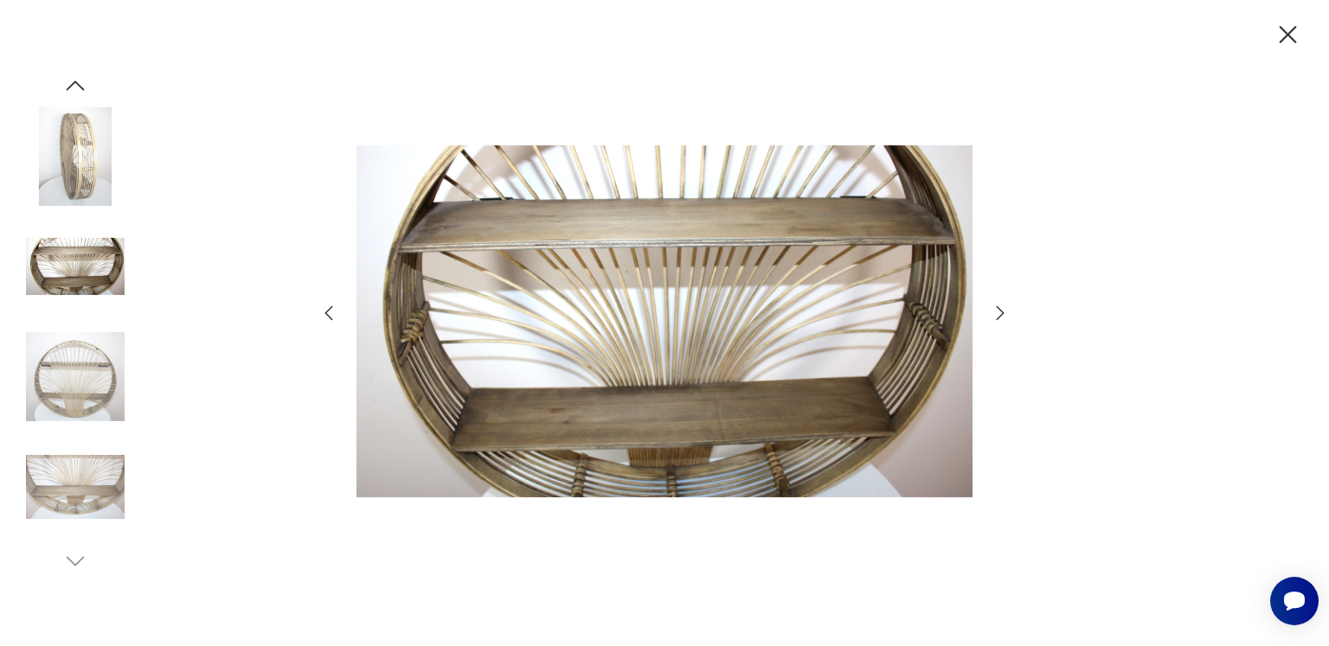
click at [329, 307] on icon "button" at bounding box center [328, 313] width 21 height 21
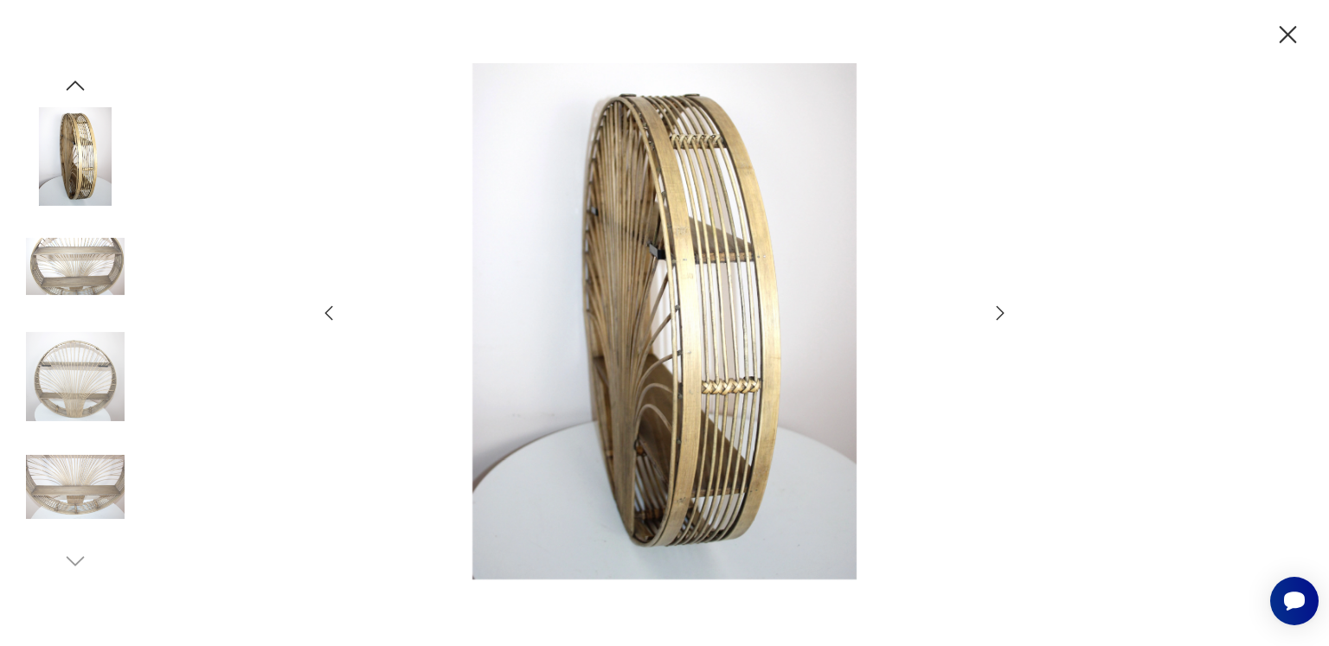
click at [329, 307] on icon "button" at bounding box center [328, 313] width 21 height 21
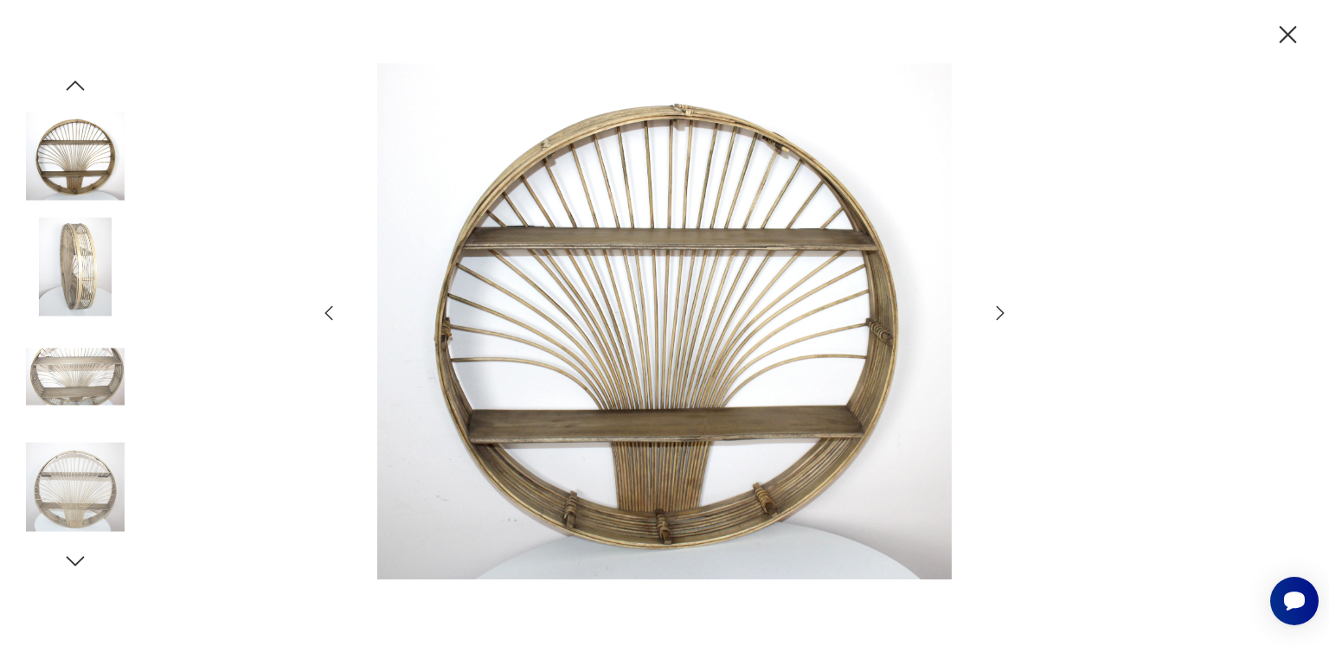
click at [330, 307] on icon "button" at bounding box center [329, 312] width 8 height 15
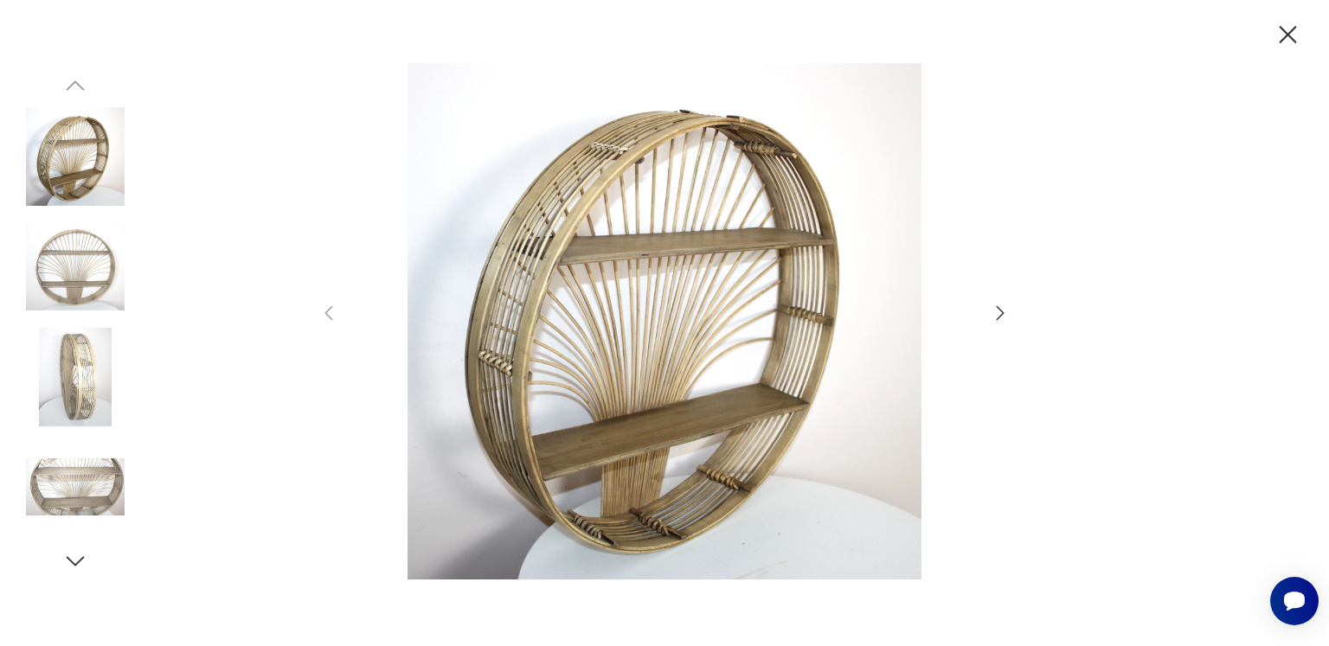
click at [1287, 33] on icon "button" at bounding box center [1287, 34] width 17 height 17
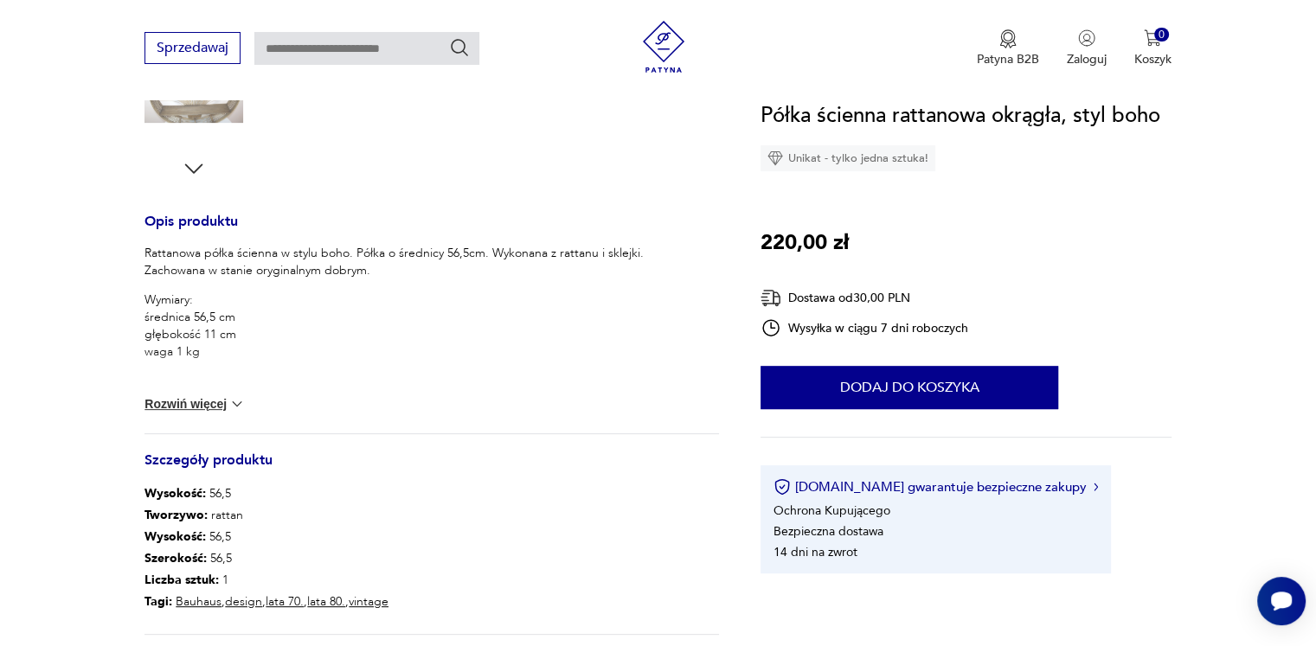
scroll to position [173, 0]
